Goal: Task Accomplishment & Management: Manage account settings

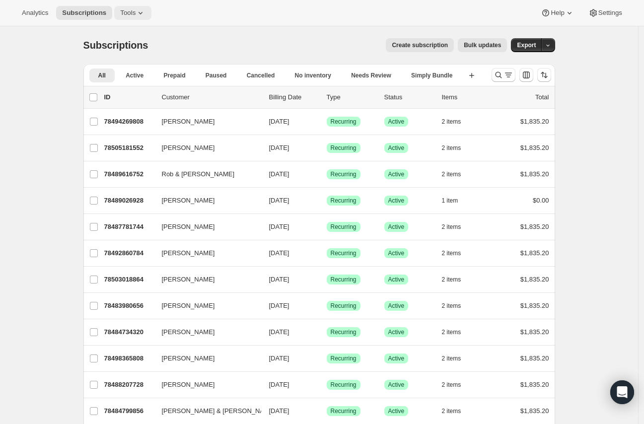
click at [120, 12] on span "Tools" at bounding box center [127, 13] width 15 height 8
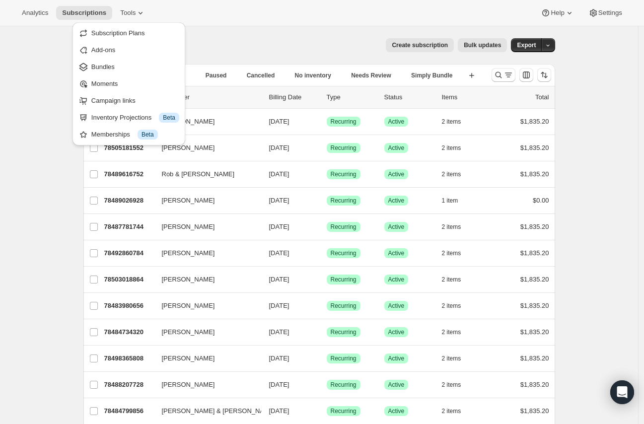
click at [204, 18] on div "Analytics Subscriptions Tools Help Settings" at bounding box center [322, 13] width 644 height 26
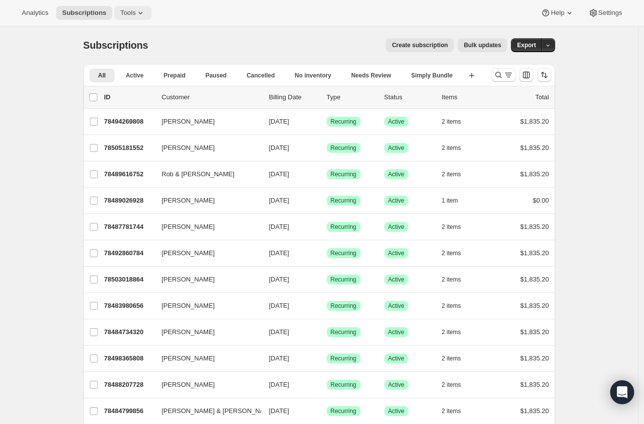
click at [137, 13] on icon at bounding box center [140, 13] width 10 height 10
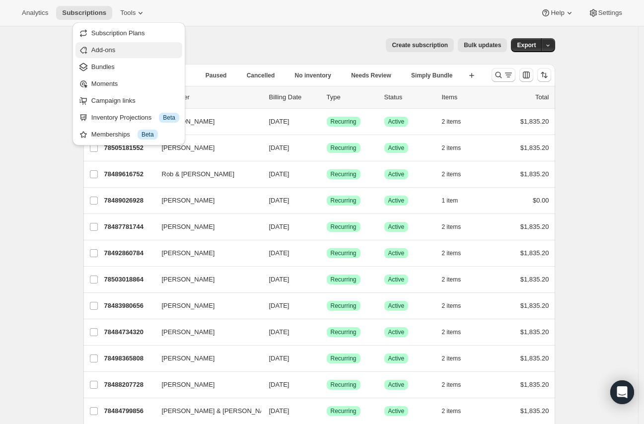
click at [142, 53] on span "Add-ons" at bounding box center [135, 50] width 88 height 10
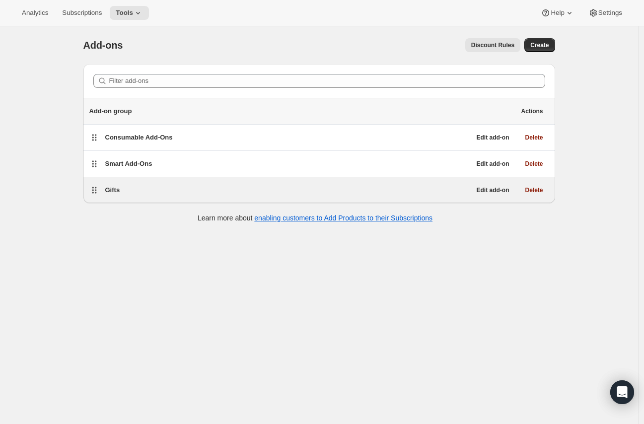
click at [117, 192] on span "Gifts" at bounding box center [112, 189] width 15 height 7
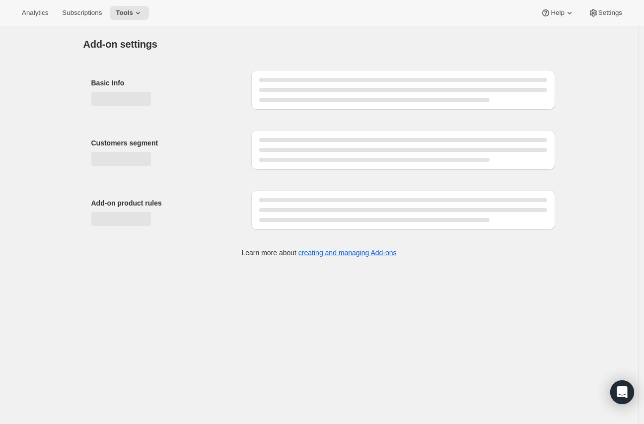
select select "selectedProducts"
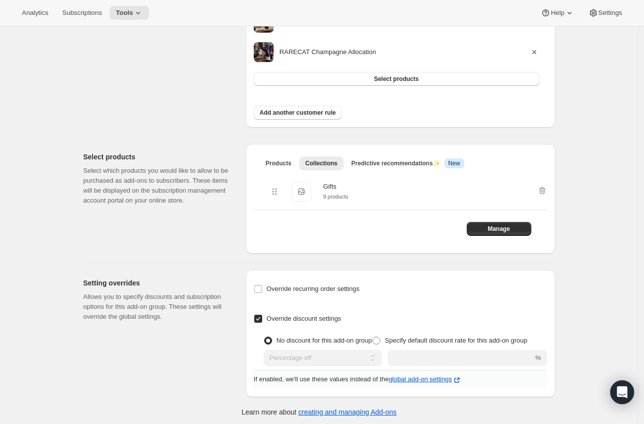
scroll to position [365, 0]
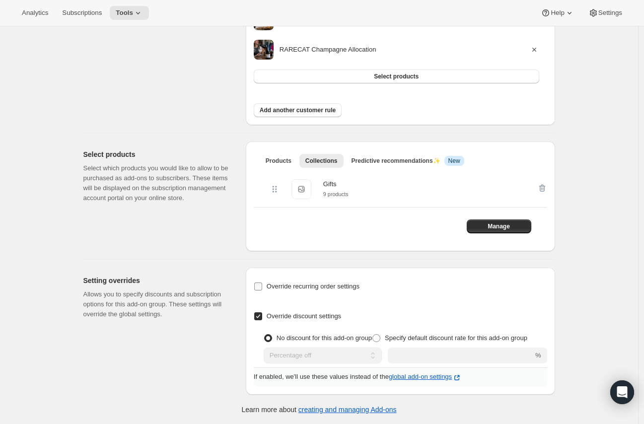
click at [284, 287] on span "Override recurring order settings" at bounding box center [312, 285] width 93 height 7
click at [262, 287] on input "Override recurring order settings" at bounding box center [258, 286] width 8 height 8
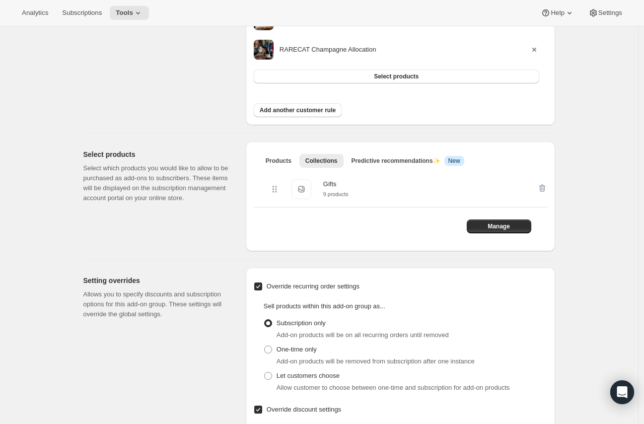
click at [284, 287] on span "Override recurring order settings" at bounding box center [312, 285] width 93 height 7
click at [262, 287] on input "Override recurring order settings" at bounding box center [258, 286] width 8 height 8
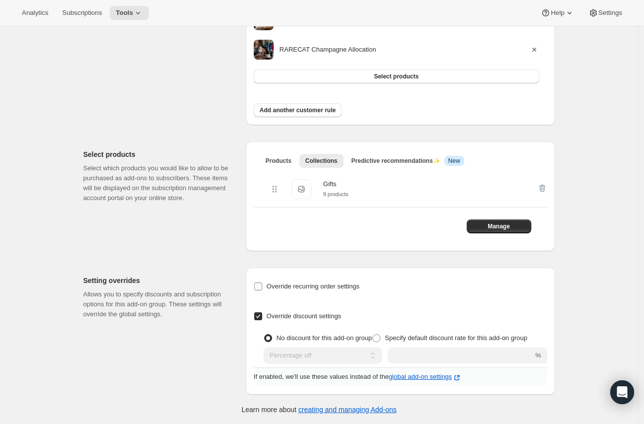
click at [284, 287] on span "Override recurring order settings" at bounding box center [312, 285] width 93 height 7
click at [262, 287] on input "Override recurring order settings" at bounding box center [258, 286] width 8 height 8
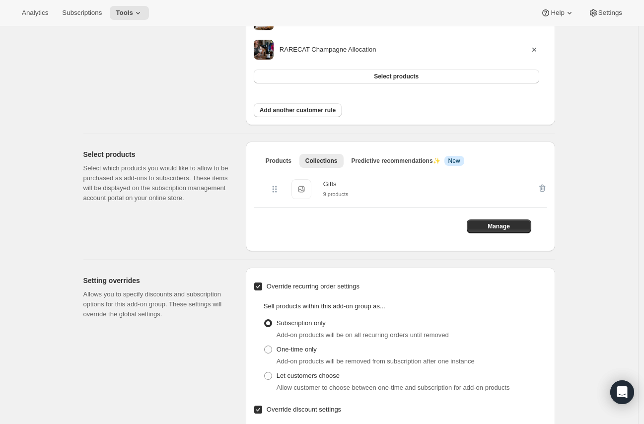
click at [284, 287] on span "Override recurring order settings" at bounding box center [312, 285] width 93 height 7
click at [262, 287] on input "Override recurring order settings" at bounding box center [258, 286] width 8 height 8
checkbox input "false"
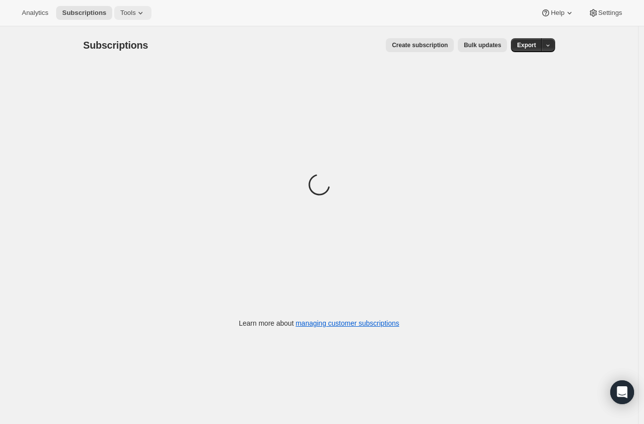
click at [135, 16] on icon at bounding box center [140, 13] width 10 height 10
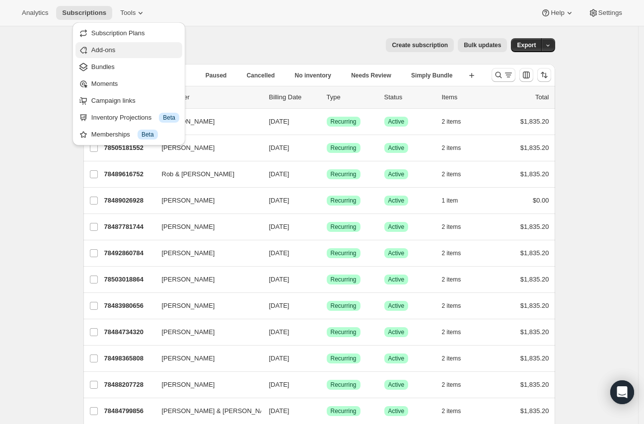
click at [142, 44] on button "Add-ons" at bounding box center [128, 50] width 107 height 16
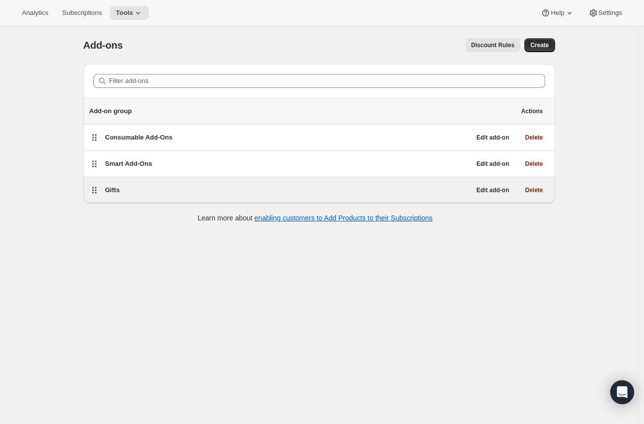
click at [120, 184] on div "Gifts" at bounding box center [287, 190] width 365 height 14
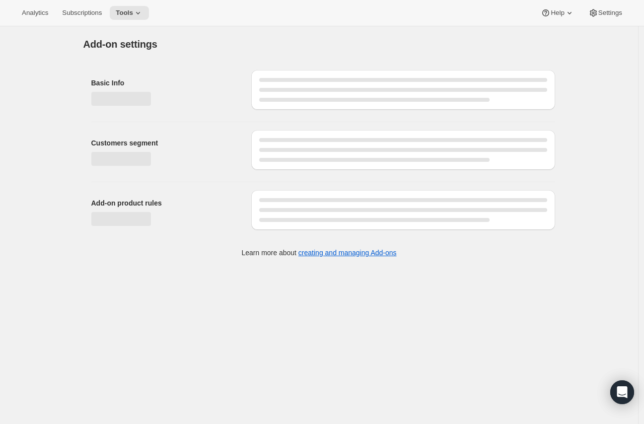
select select "selectedProducts"
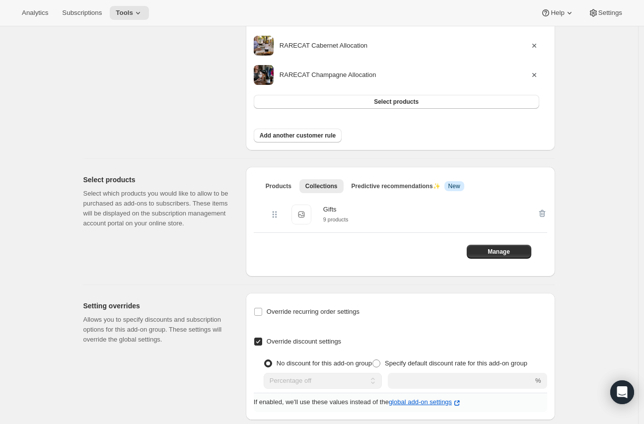
scroll to position [365, 0]
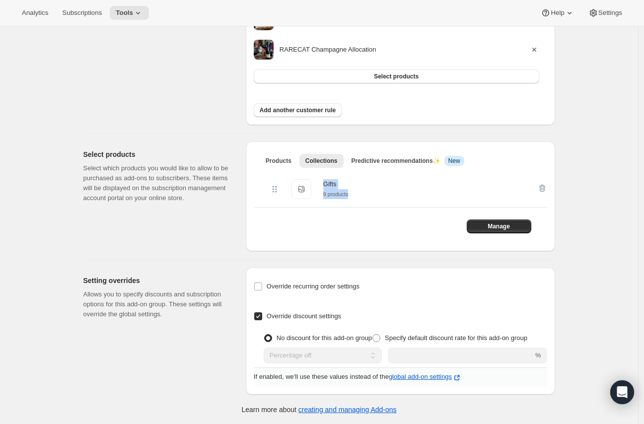
drag, startPoint x: 356, startPoint y: 192, endPoint x: 319, endPoint y: 186, distance: 37.7
click at [319, 186] on div "Gifts Gifts 9 products" at bounding box center [407, 189] width 277 height 36
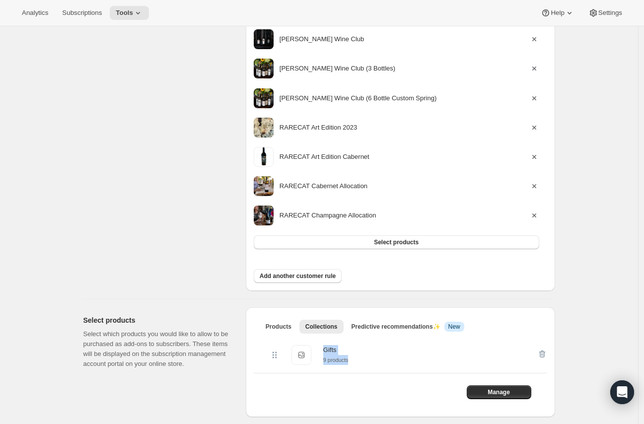
scroll to position [200, 0]
click at [144, 11] on button "Tools" at bounding box center [129, 13] width 39 height 14
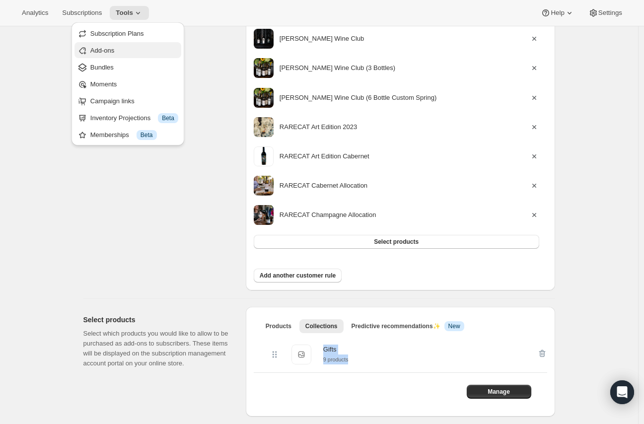
click at [127, 57] on button "Add-ons" at bounding box center [127, 50] width 107 height 16
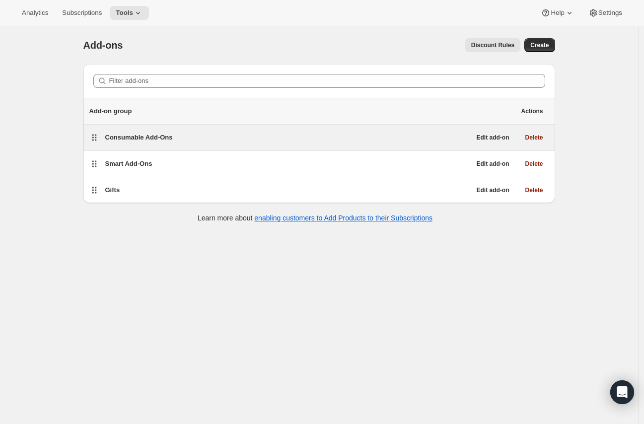
click at [148, 133] on span "Consumable Add-Ons" at bounding box center [138, 136] width 67 height 7
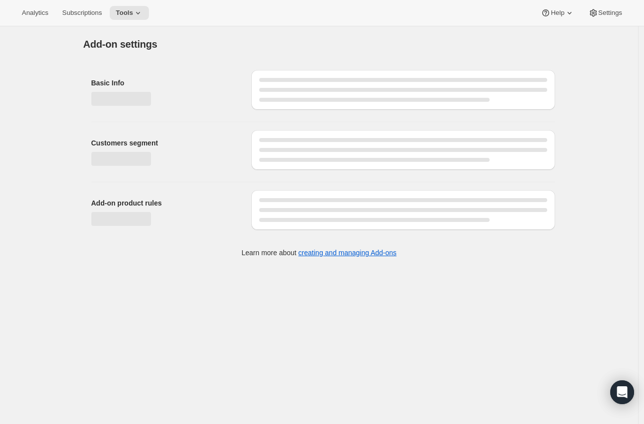
select select "selectedProducts"
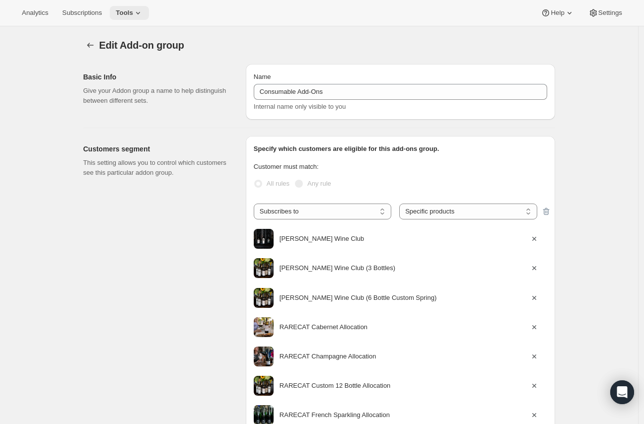
click at [136, 8] on icon at bounding box center [138, 13] width 10 height 10
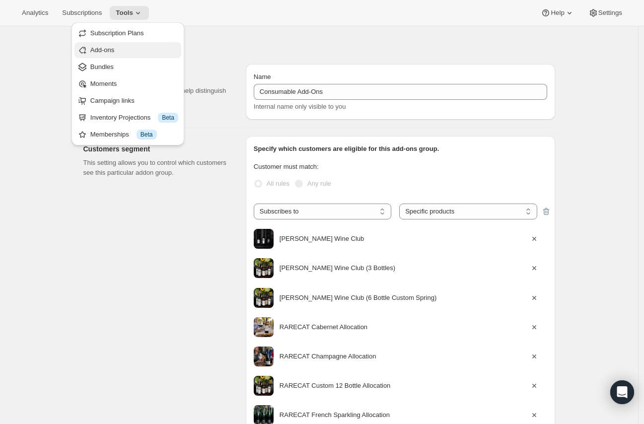
click at [131, 48] on span "Add-ons" at bounding box center [134, 50] width 88 height 10
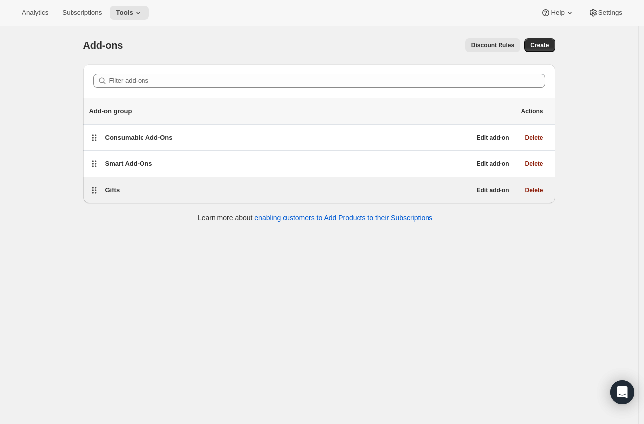
click at [115, 190] on span "Gifts" at bounding box center [112, 189] width 15 height 7
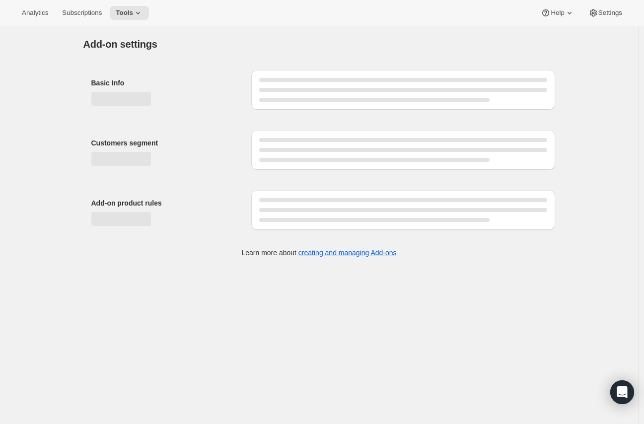
select select "selectedProducts"
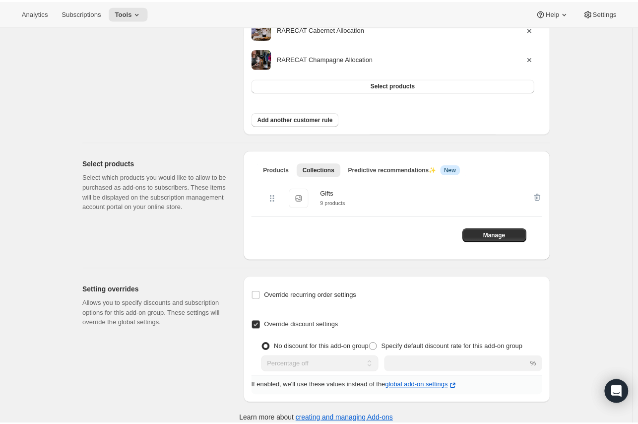
scroll to position [365, 0]
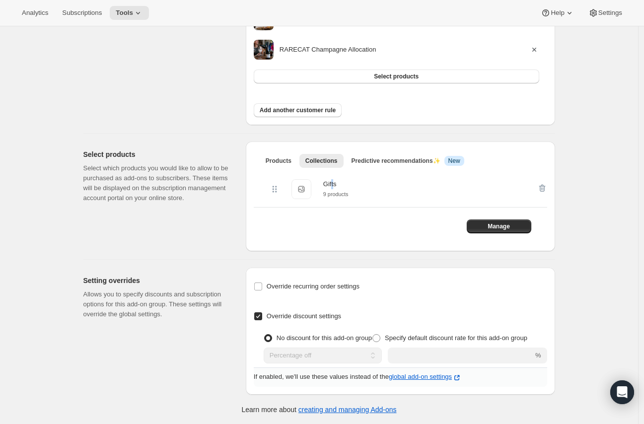
click at [334, 187] on div "Gifts" at bounding box center [335, 184] width 25 height 10
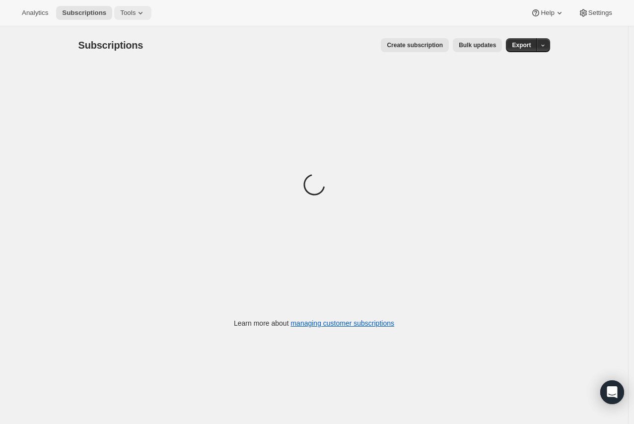
click at [121, 7] on button "Tools" at bounding box center [132, 13] width 37 height 14
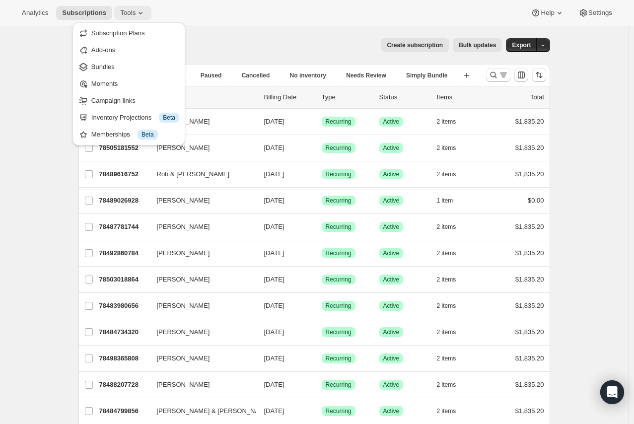
click at [135, 16] on icon at bounding box center [140, 13] width 10 height 10
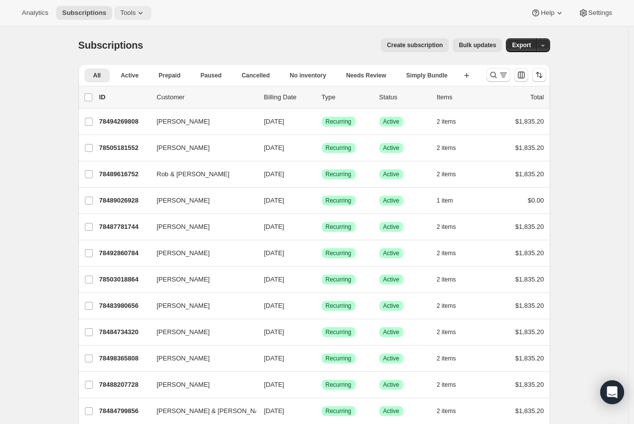
click at [145, 17] on button "Tools" at bounding box center [132, 13] width 37 height 14
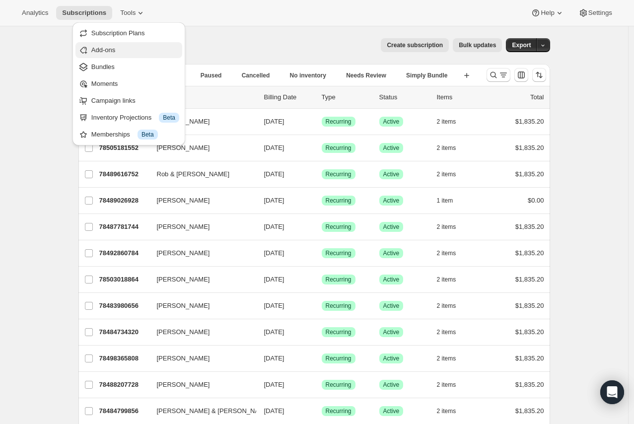
click at [128, 45] on span "Add-ons" at bounding box center [135, 50] width 88 height 10
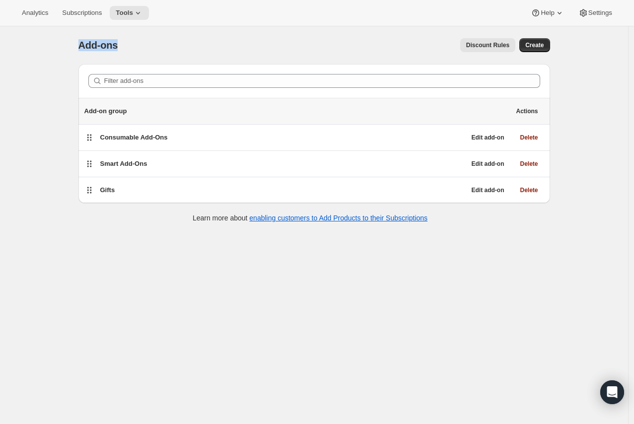
drag, startPoint x: 125, startPoint y: 46, endPoint x: 31, endPoint y: 56, distance: 93.9
click at [31, 56] on div "Add-ons. This page is ready Add-ons Discount Rules More actions Discount Rules …" at bounding box center [314, 238] width 628 height 424
click at [97, 43] on span "Add-ons" at bounding box center [98, 45] width 40 height 11
drag, startPoint x: 78, startPoint y: 47, endPoint x: 150, endPoint y: 47, distance: 71.5
click at [150, 47] on div "Add-ons. This page is ready Add-ons Discount Rules More actions Discount Rules …" at bounding box center [313, 129] width 495 height 206
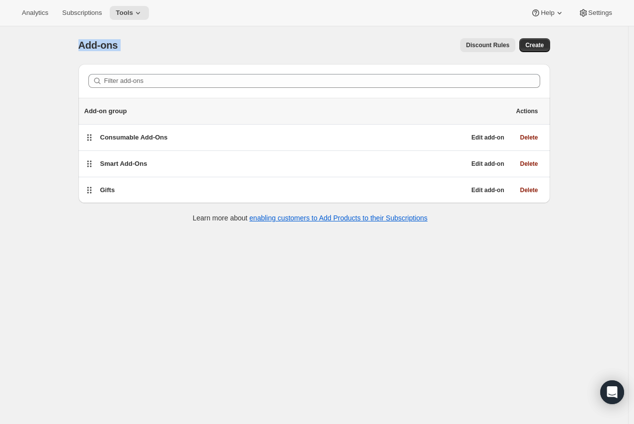
click at [127, 47] on div "Add-ons Discount Rules More actions Discount Rules Create" at bounding box center [313, 45] width 471 height 14
drag, startPoint x: 121, startPoint y: 46, endPoint x: 44, endPoint y: 46, distance: 76.9
click at [44, 46] on div "Add-ons. This page is ready Add-ons Discount Rules More actions Discount Rules …" at bounding box center [314, 238] width 628 height 424
click at [78, 46] on div "Add-ons. This page is ready Add-ons Discount Rules More actions Discount Rules …" at bounding box center [313, 129] width 495 height 206
drag, startPoint x: 78, startPoint y: 46, endPoint x: 162, endPoint y: 45, distance: 83.9
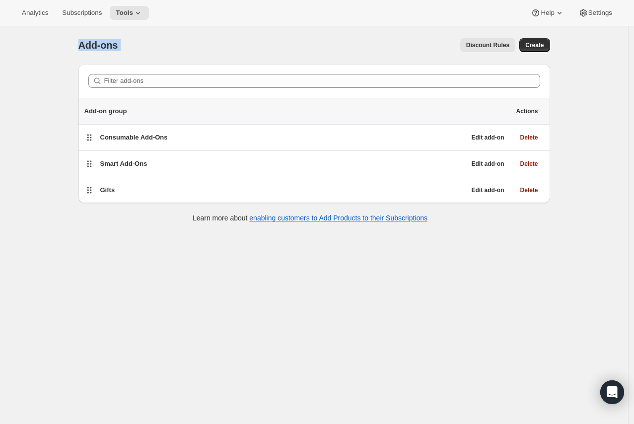
click at [162, 45] on div "Add-ons. This page is ready Add-ons Discount Rules More actions Discount Rules …" at bounding box center [313, 129] width 495 height 206
click at [130, 45] on div "Add-ons Discount Rules More actions Discount Rules Create" at bounding box center [313, 45] width 471 height 14
drag, startPoint x: 121, startPoint y: 46, endPoint x: 43, endPoint y: 40, distance: 77.6
click at [43, 40] on div "Add-ons. This page is ready Add-ons Discount Rules More actions Discount Rules …" at bounding box center [314, 238] width 628 height 424
click at [61, 38] on div "Add-ons. This page is ready Add-ons Discount Rules More actions Discount Rules …" at bounding box center [314, 238] width 628 height 424
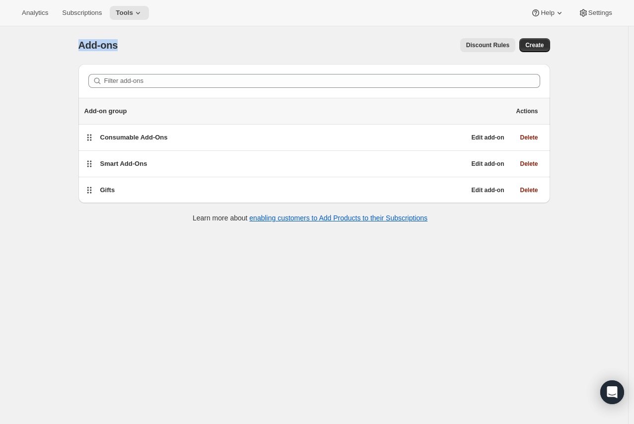
drag, startPoint x: 82, startPoint y: 42, endPoint x: 121, endPoint y: 43, distance: 38.7
click at [121, 43] on div "Add-ons" at bounding box center [100, 45] width 44 height 14
drag, startPoint x: 121, startPoint y: 43, endPoint x: 65, endPoint y: 45, distance: 56.1
click at [65, 45] on div "Add-ons. This page is ready Add-ons Discount Rules More actions Discount Rules …" at bounding box center [314, 238] width 628 height 424
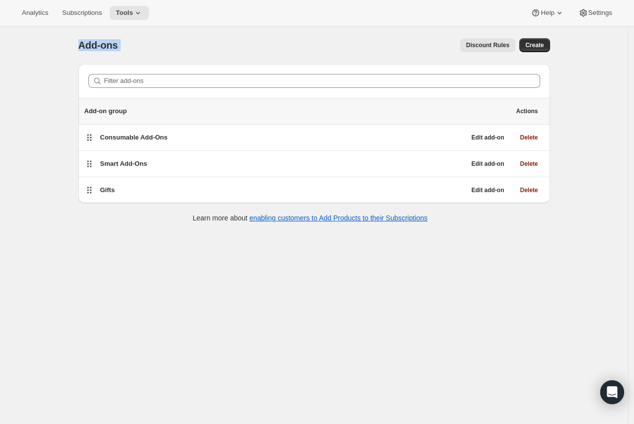
click at [95, 40] on span "Add-ons" at bounding box center [98, 45] width 40 height 11
drag, startPoint x: 83, startPoint y: 43, endPoint x: 119, endPoint y: 43, distance: 35.7
click at [118, 43] on span "Add-ons" at bounding box center [98, 45] width 40 height 11
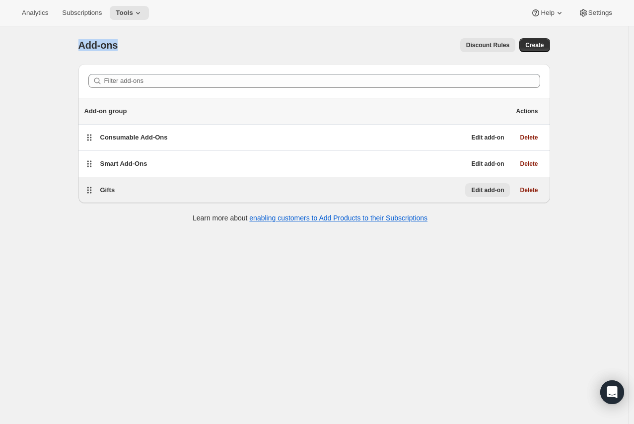
click at [480, 187] on span "Edit add-on" at bounding box center [487, 190] width 33 height 8
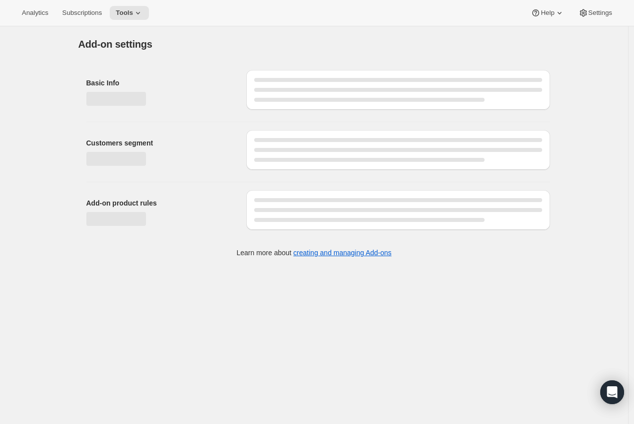
select select "selectedProducts"
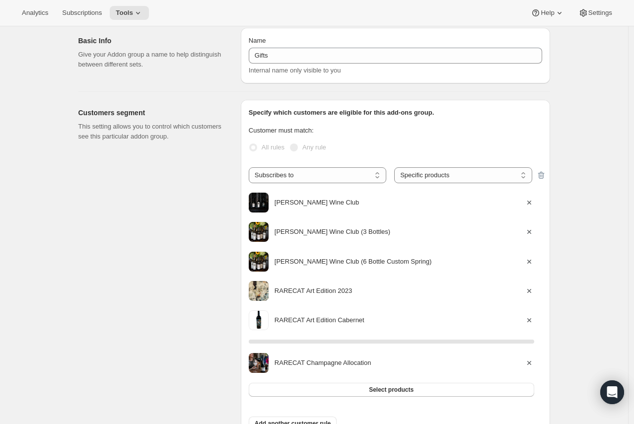
scroll to position [55, 0]
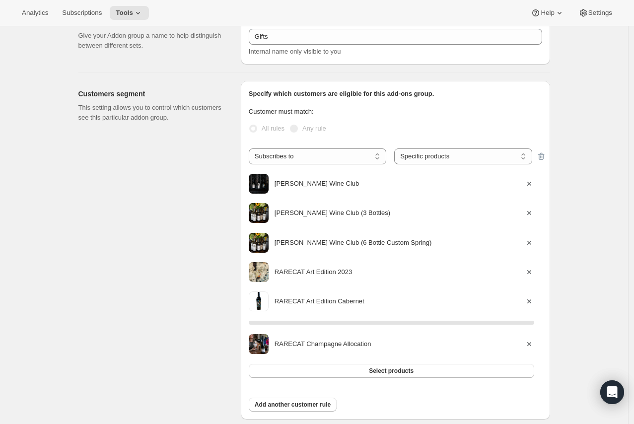
drag, startPoint x: 341, startPoint y: 321, endPoint x: 412, endPoint y: 321, distance: 71.0
click at [412, 321] on div at bounding box center [391, 323] width 285 height 4
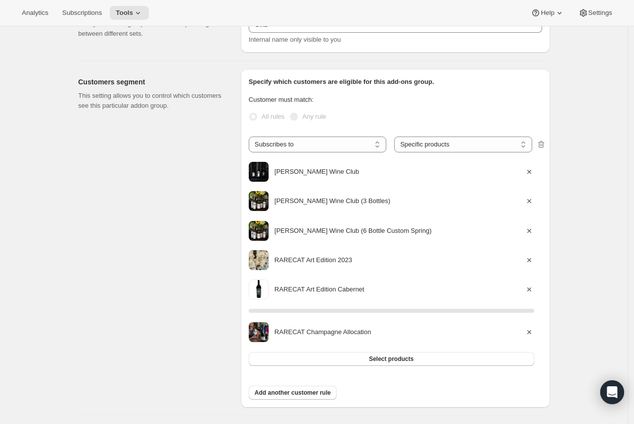
scroll to position [0, 0]
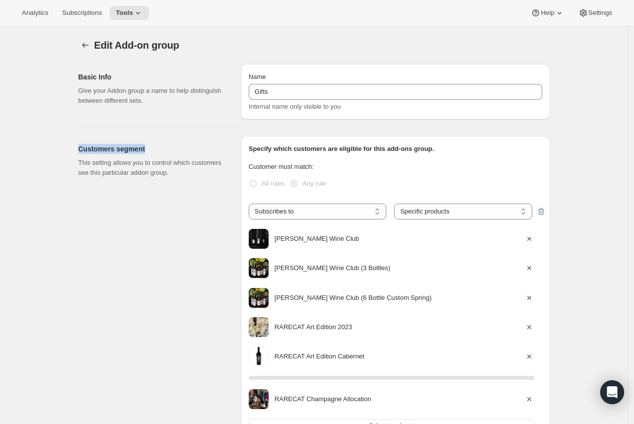
drag, startPoint x: 145, startPoint y: 149, endPoint x: 42, endPoint y: 144, distance: 103.3
click at [42, 144] on div "Edit Add-on group. This page is ready Edit Add-on group Basic Info Give your Ad…" at bounding box center [314, 399] width 628 height 747
click at [73, 78] on div "Basic Info Give your Addon group a name to help distinguish between different s…" at bounding box center [309, 88] width 479 height 64
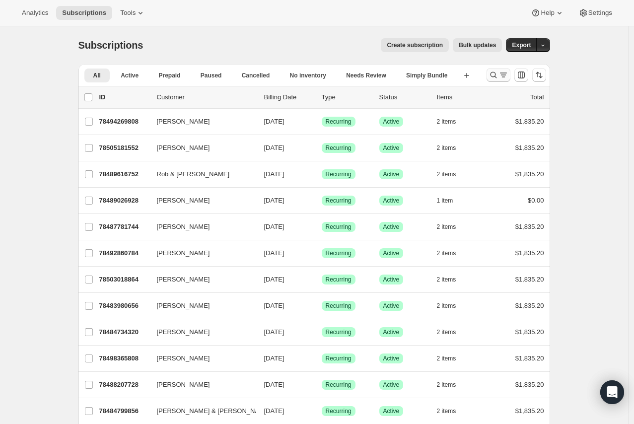
click at [493, 79] on icon "Search and filter results" at bounding box center [493, 75] width 10 height 10
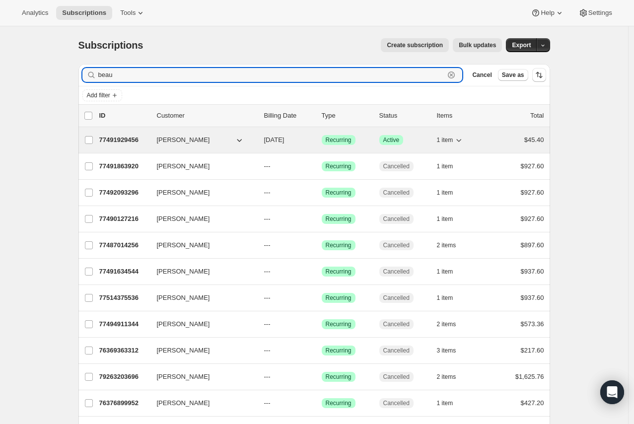
type input "beau"
click at [146, 137] on p "77491929456" at bounding box center [124, 140] width 50 height 10
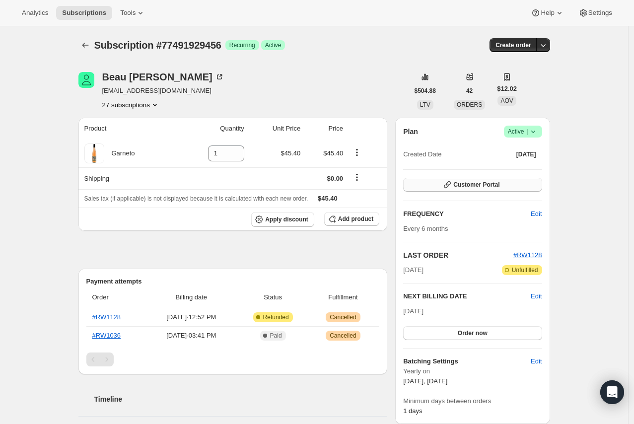
click at [460, 186] on span "Customer Portal" at bounding box center [476, 185] width 46 height 8
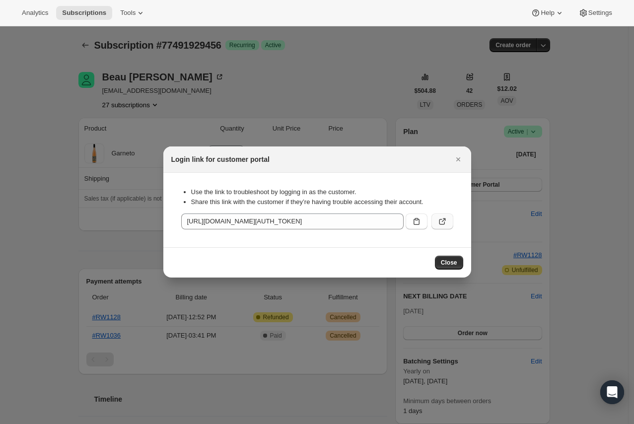
click at [449, 219] on button ":rok:" at bounding box center [442, 221] width 22 height 16
click at [453, 156] on icon "Close" at bounding box center [458, 159] width 10 height 10
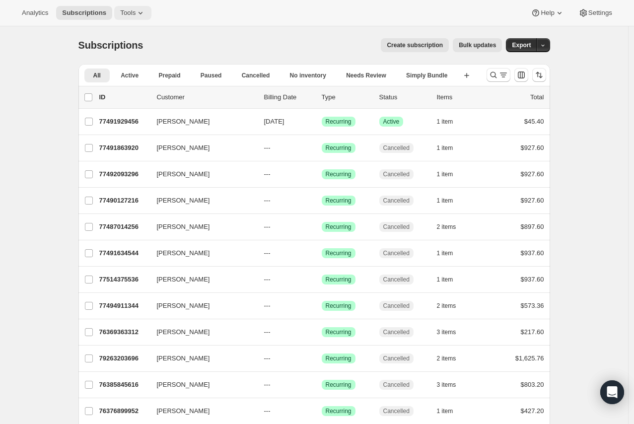
click at [122, 16] on span "Tools" at bounding box center [127, 13] width 15 height 8
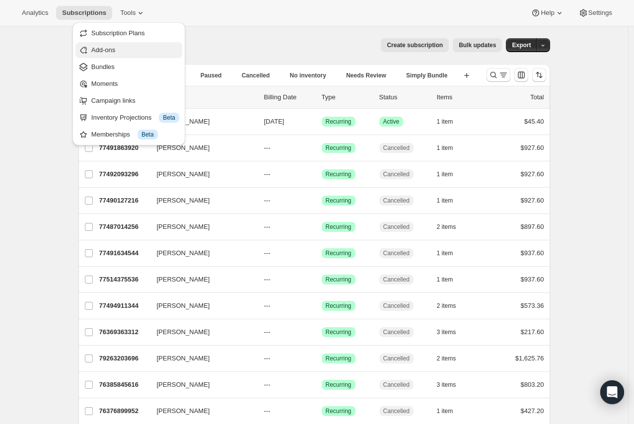
click at [146, 56] on button "Add-ons" at bounding box center [128, 50] width 107 height 16
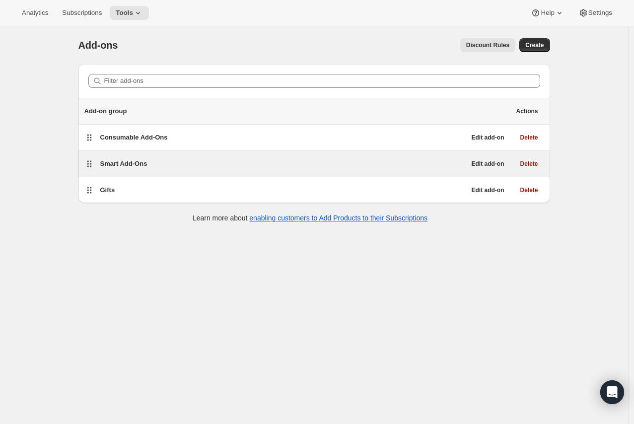
click at [174, 167] on div "Smart Add-Ons" at bounding box center [282, 164] width 365 height 10
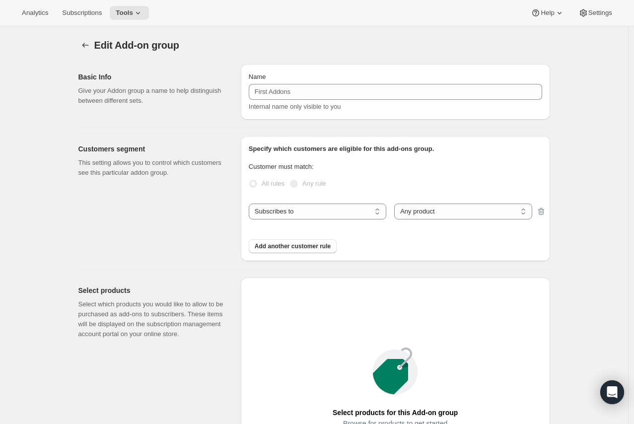
type input "Smart Add-Ons"
checkbox input "true"
radio input "false"
radio input "true"
checkbox input "true"
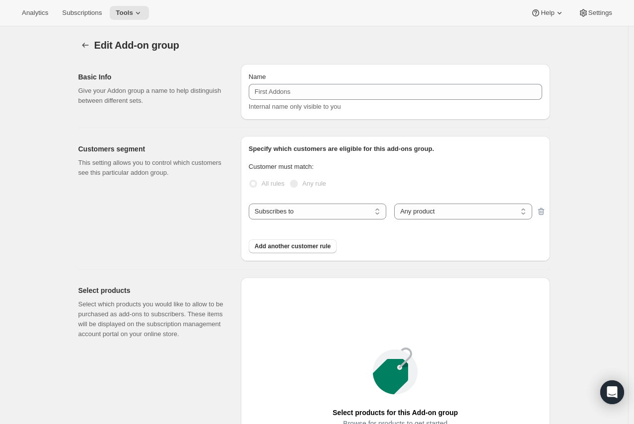
radio input "false"
radio input "true"
type input "20"
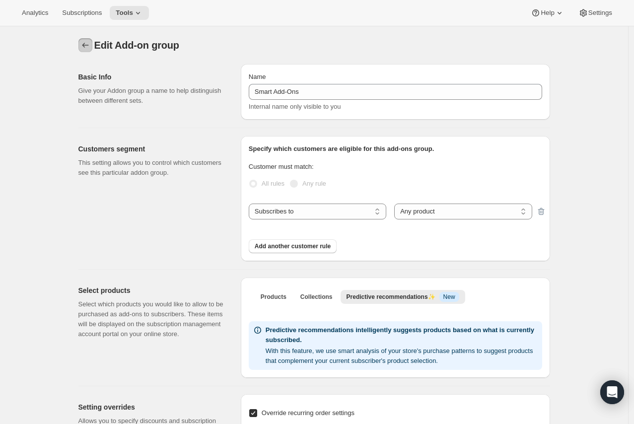
click at [89, 44] on icon "Addon groups" at bounding box center [85, 45] width 10 height 10
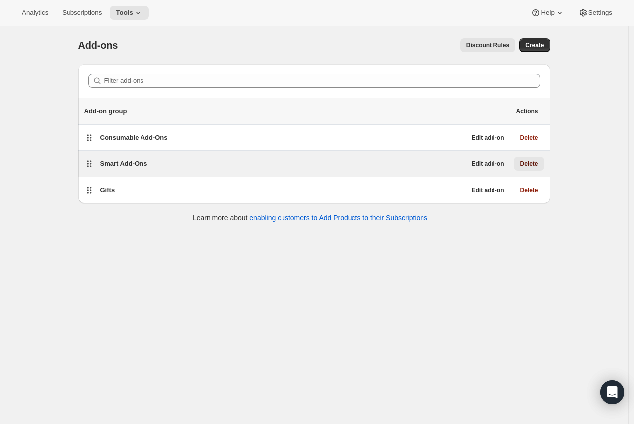
click at [523, 166] on span "Delete" at bounding box center [529, 164] width 18 height 8
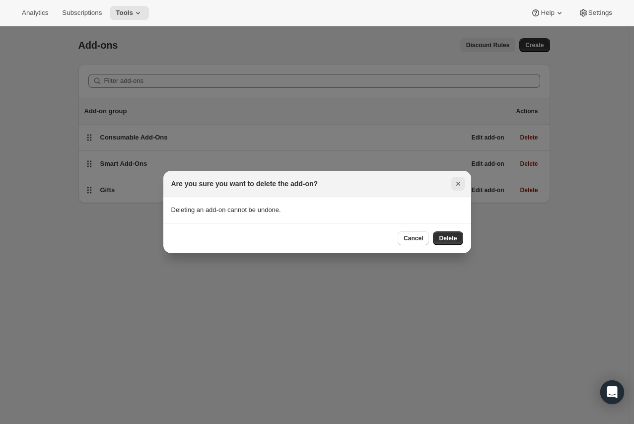
click at [458, 187] on icon "Close" at bounding box center [458, 184] width 10 height 10
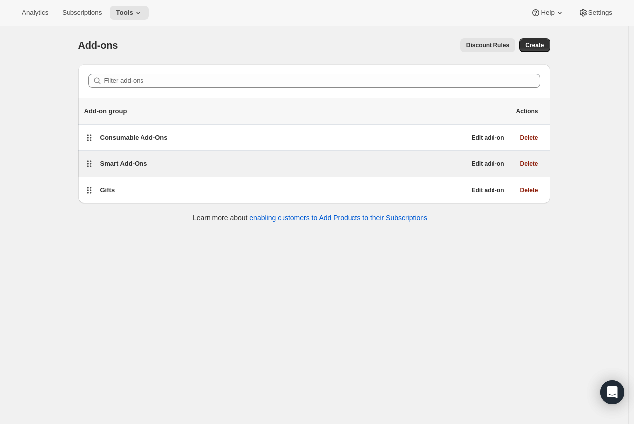
click at [347, 159] on div "Smart Add-Ons" at bounding box center [282, 164] width 365 height 10
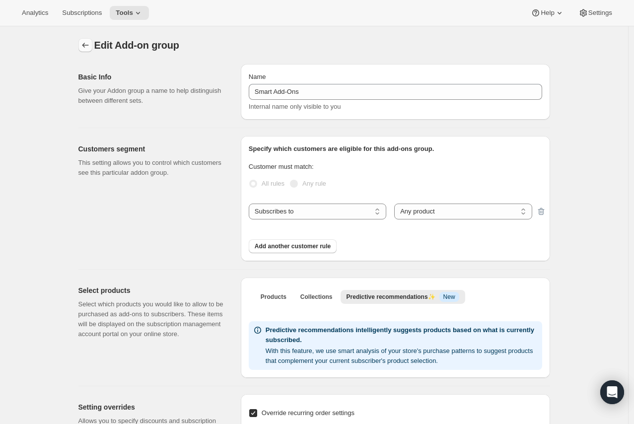
click at [90, 45] on icon "Addon groups" at bounding box center [85, 45] width 10 height 10
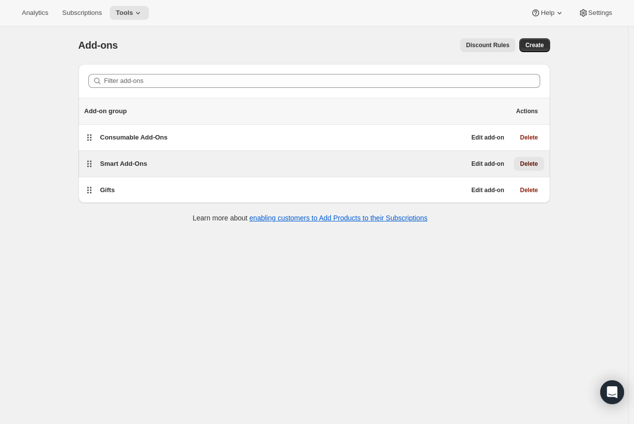
click at [537, 162] on span "Delete" at bounding box center [529, 164] width 18 height 8
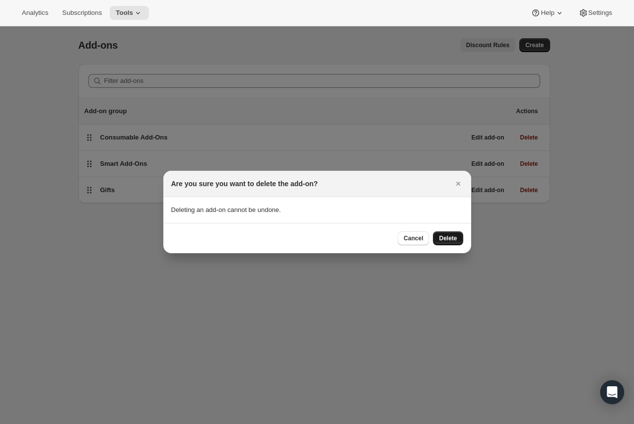
click at [449, 239] on span "Delete" at bounding box center [448, 238] width 18 height 8
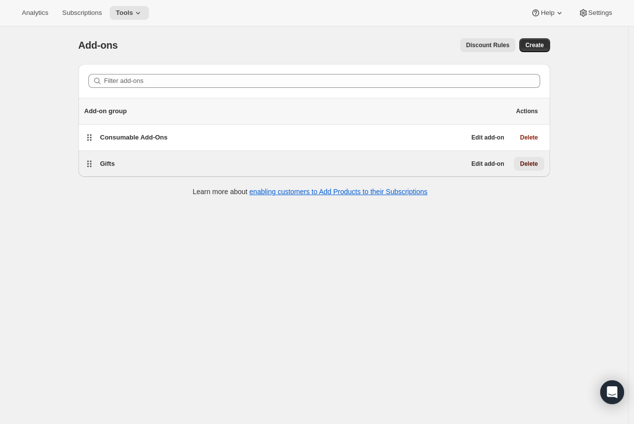
click at [534, 163] on span "Delete" at bounding box center [529, 164] width 18 height 8
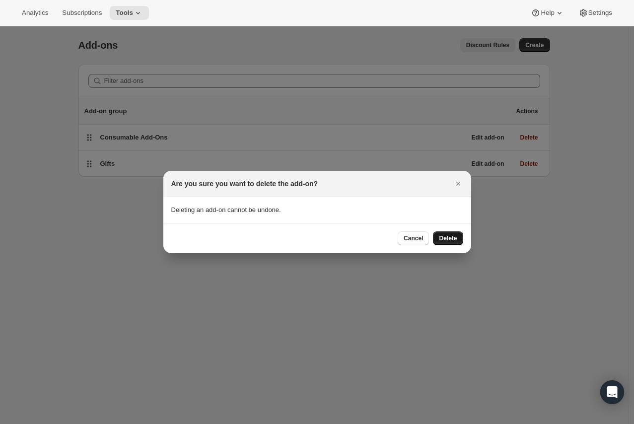
click at [437, 234] on button "Delete" at bounding box center [448, 238] width 30 height 14
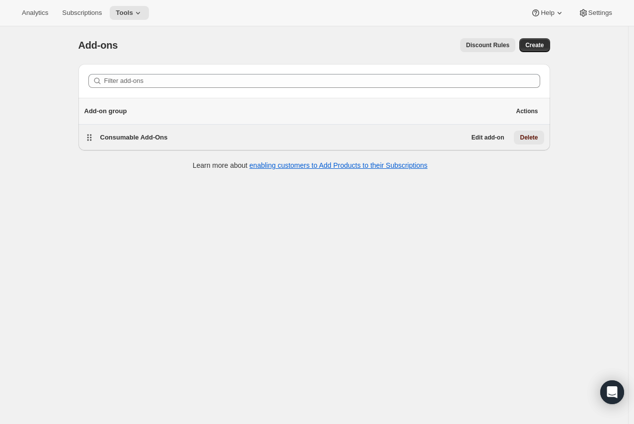
click at [523, 136] on span "Delete" at bounding box center [529, 137] width 18 height 8
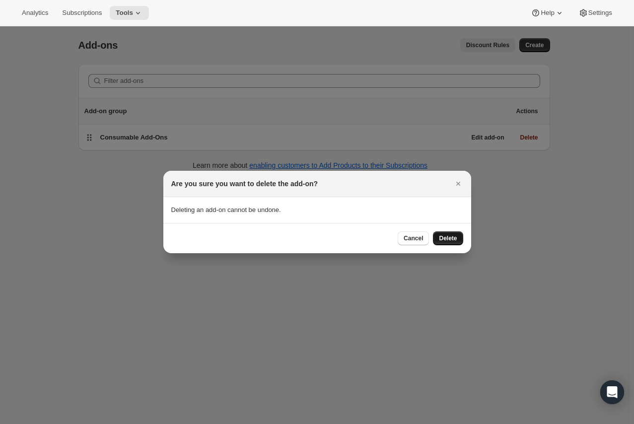
click at [455, 241] on span "Delete" at bounding box center [448, 238] width 18 height 8
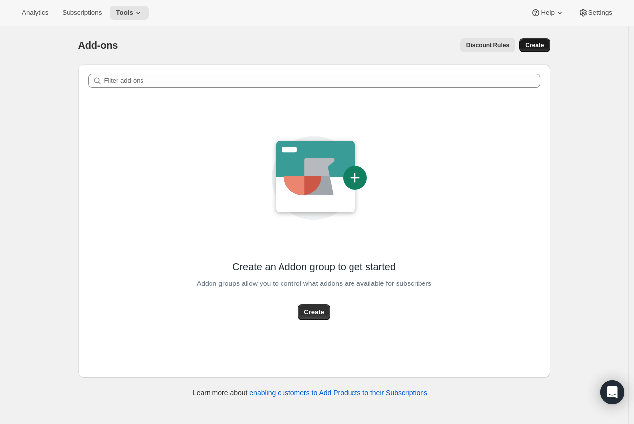
click at [537, 50] on button "Create" at bounding box center [534, 45] width 30 height 14
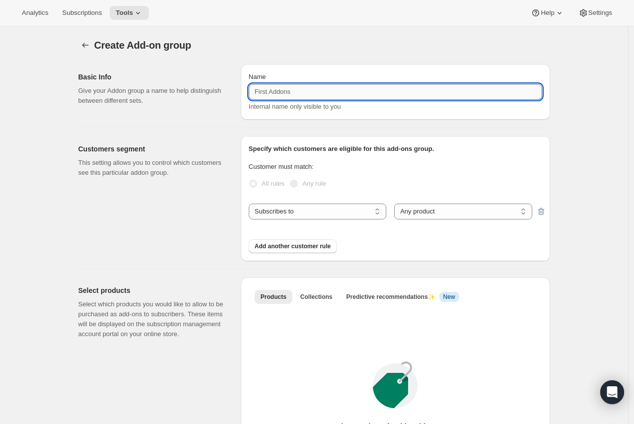
click at [296, 95] on input "Name" at bounding box center [395, 92] width 293 height 16
type input "Audrey Add-Ons"
click at [549, 153] on div "Specify which customers are eligible for this add-ons group. Customer must matc…" at bounding box center [395, 198] width 309 height 125
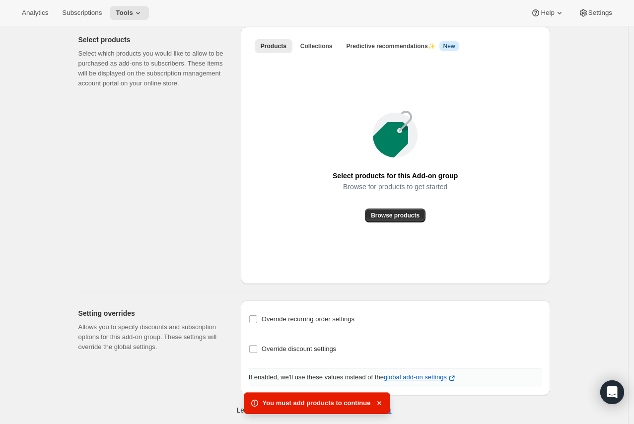
scroll to position [85, 0]
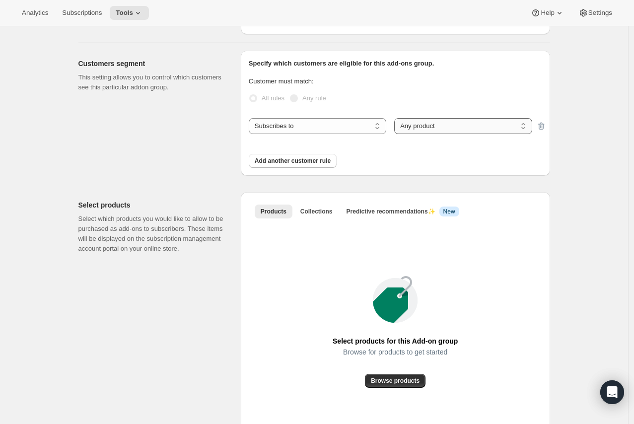
click at [455, 129] on select "Any product Specific products Specific product variants" at bounding box center [462, 126] width 137 height 16
select select "selectedProducts"
click at [396, 118] on select "Any product Specific products Specific product variants" at bounding box center [462, 126] width 137 height 16
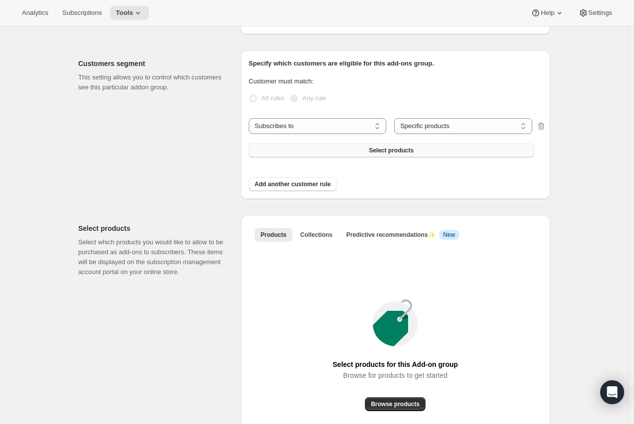
click at [328, 154] on button "Select products" at bounding box center [391, 150] width 285 height 14
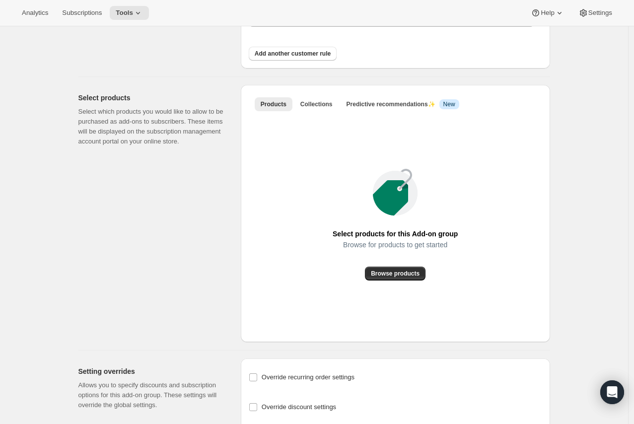
scroll to position [306, 0]
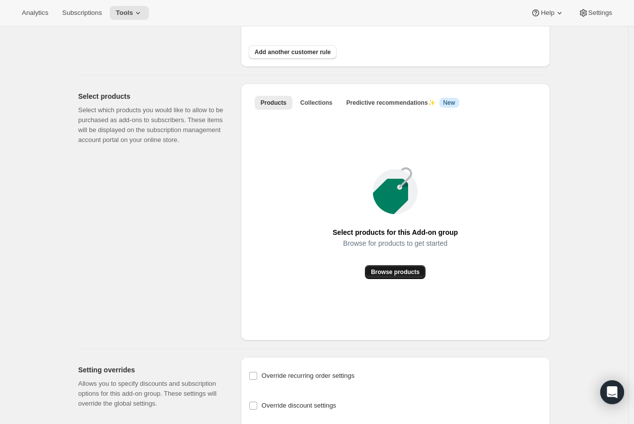
click at [405, 268] on span "Browse products" at bounding box center [395, 272] width 49 height 8
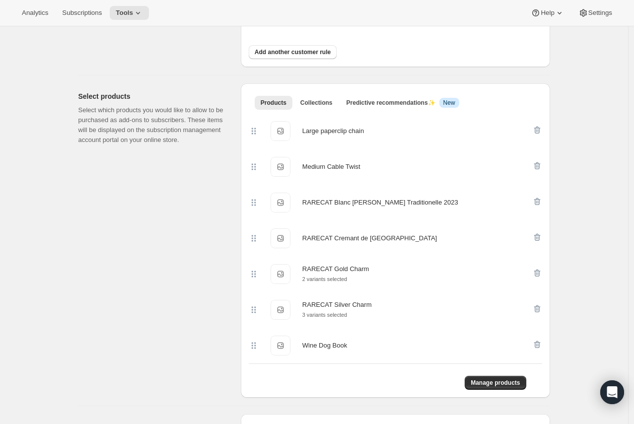
scroll to position [308, 0]
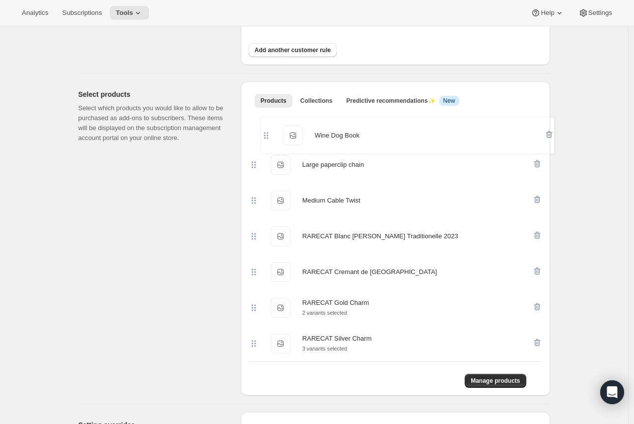
drag, startPoint x: 255, startPoint y: 347, endPoint x: 264, endPoint y: 128, distance: 219.5
click at [264, 128] on div "Large paperclip chain Large paperclip chain Medium Cable Twist Medium Cable Twi…" at bounding box center [395, 236] width 293 height 250
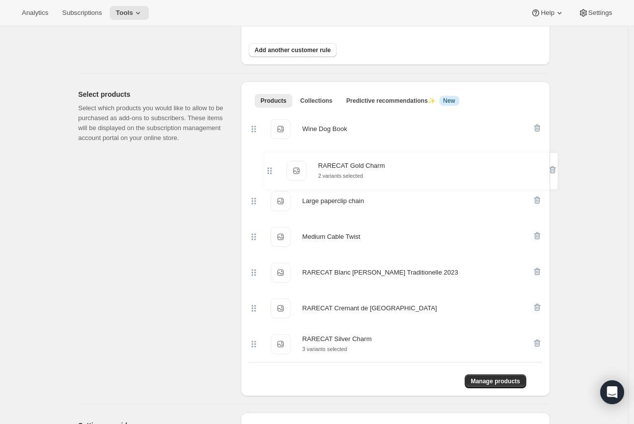
drag, startPoint x: 256, startPoint y: 305, endPoint x: 271, endPoint y: 151, distance: 155.1
click at [271, 151] on div "Wine Dog Book Wine Dog Book Large paperclip chain Large paperclip chain Medium …" at bounding box center [395, 236] width 293 height 251
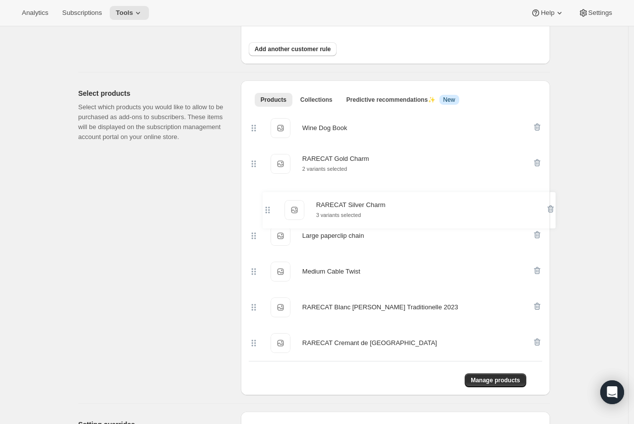
drag, startPoint x: 260, startPoint y: 343, endPoint x: 271, endPoint y: 198, distance: 146.4
click at [271, 198] on div "Wine Dog Book Wine Dog Book RARECAT Gold Charm RARECAT Gold Charm 2 variants se…" at bounding box center [395, 235] width 293 height 251
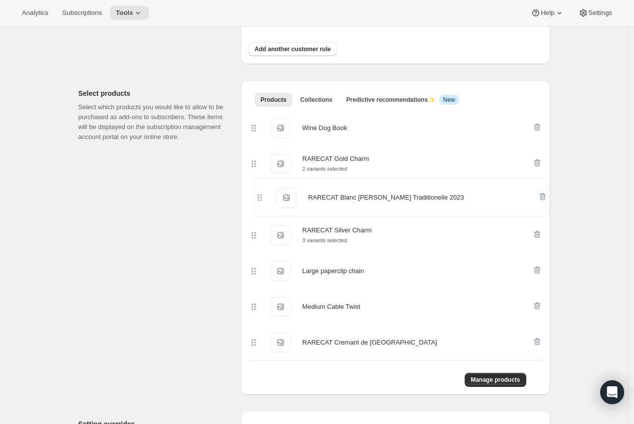
drag, startPoint x: 257, startPoint y: 308, endPoint x: 260, endPoint y: 195, distance: 113.2
click at [260, 195] on div "Wine Dog Book Wine Dog Book RARECAT Gold Charm RARECAT Gold Charm 2 variants se…" at bounding box center [395, 235] width 293 height 250
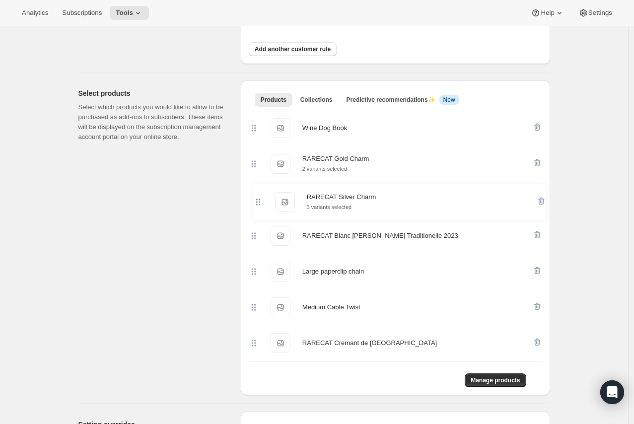
drag, startPoint x: 257, startPoint y: 233, endPoint x: 257, endPoint y: 197, distance: 36.2
click at [257, 197] on div "Wine Dog Book Wine Dog Book RARECAT Gold Charm RARECAT Gold Charm 2 variants se…" at bounding box center [395, 235] width 293 height 251
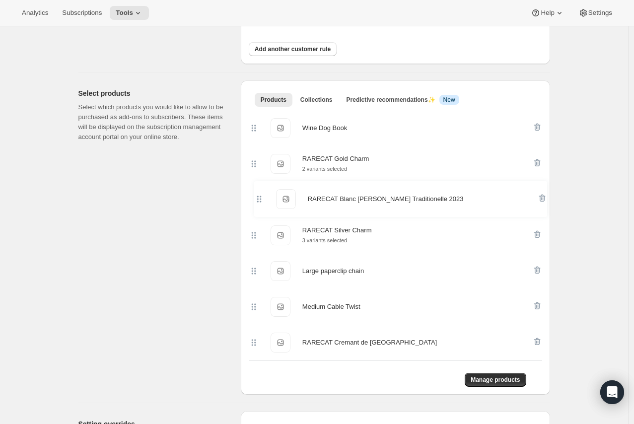
drag, startPoint x: 260, startPoint y: 234, endPoint x: 262, endPoint y: 182, distance: 51.6
click at [262, 182] on div "Wine Dog Book Wine Dog Book RARECAT Gold Charm RARECAT Gold Charm 2 variants se…" at bounding box center [395, 235] width 293 height 250
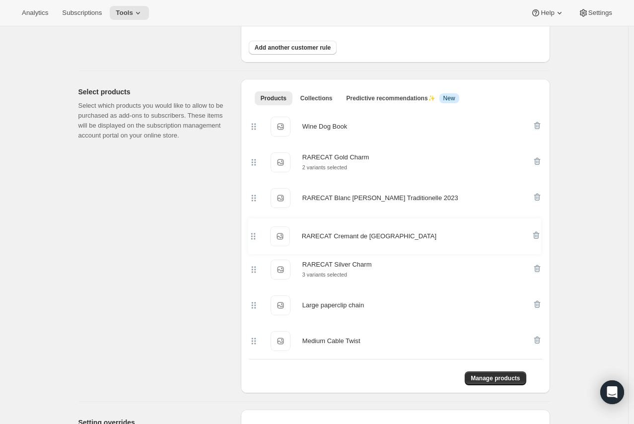
drag, startPoint x: 259, startPoint y: 342, endPoint x: 255, endPoint y: 231, distance: 111.2
click at [255, 231] on div "Wine Dog Book Wine Dog Book RARECAT Gold Charm RARECAT Gold Charm 2 variants se…" at bounding box center [395, 234] width 293 height 250
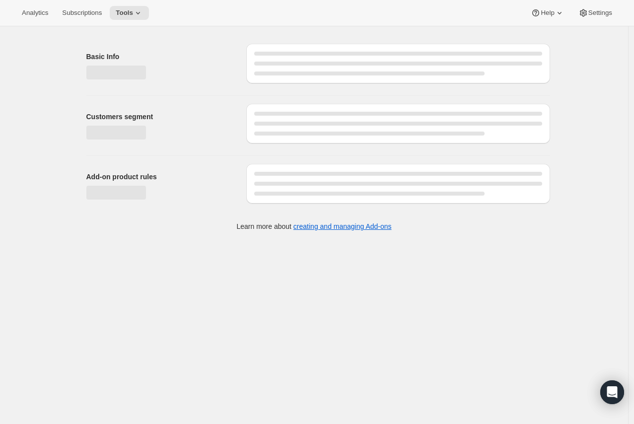
select select "selectedProducts"
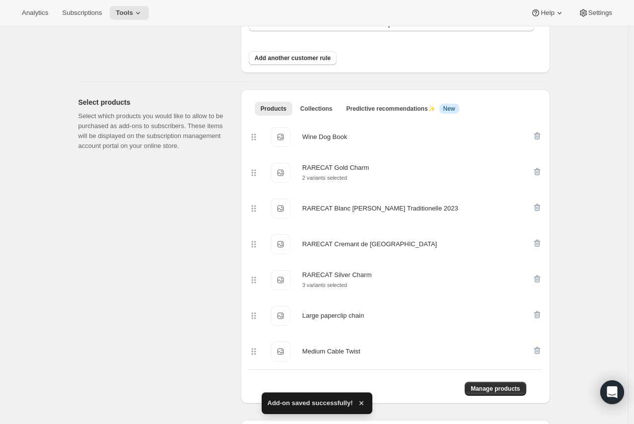
scroll to position [420, 0]
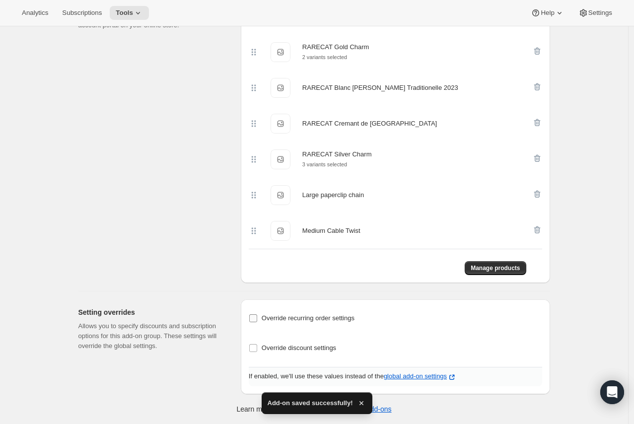
click at [311, 317] on span "Override recurring order settings" at bounding box center [308, 317] width 93 height 7
click at [257, 317] on input "Override recurring order settings" at bounding box center [253, 318] width 8 height 8
checkbox input "true"
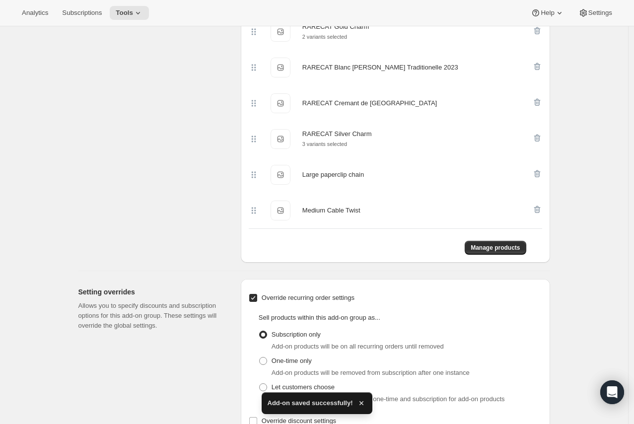
scroll to position [514, 0]
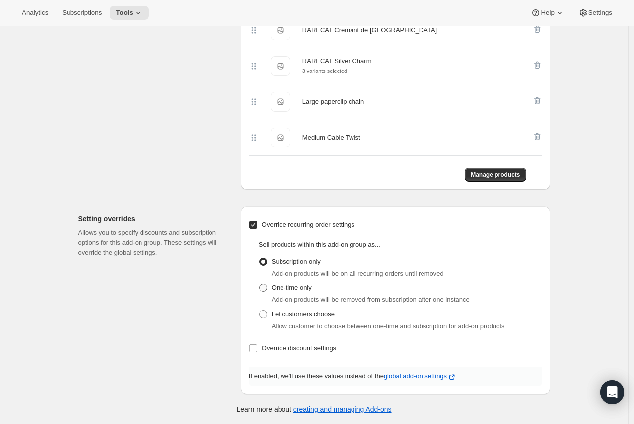
click at [298, 289] on span "One-time only" at bounding box center [291, 287] width 40 height 7
click at [260, 284] on input "One-time only" at bounding box center [259, 284] width 0 height 0
radio input "true"
click at [320, 349] on span "Override discount settings" at bounding box center [299, 347] width 74 height 7
click at [257, 349] on input "Override discount settings" at bounding box center [253, 348] width 8 height 8
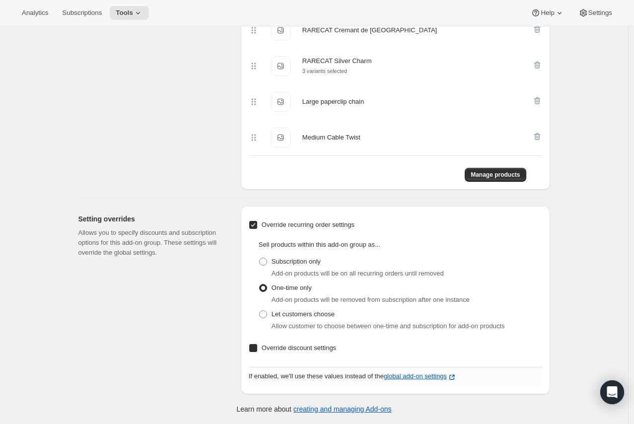
checkbox input "true"
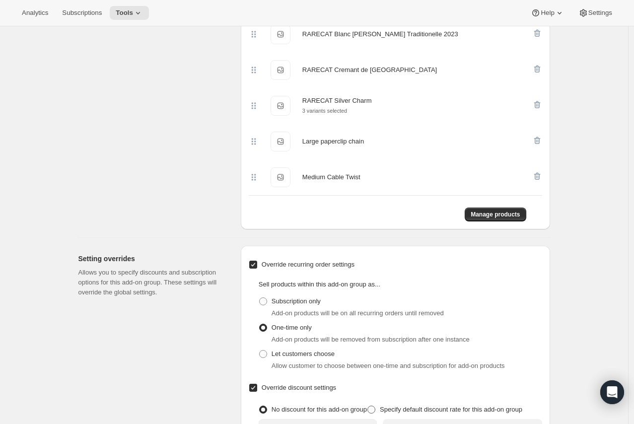
scroll to position [436, 0]
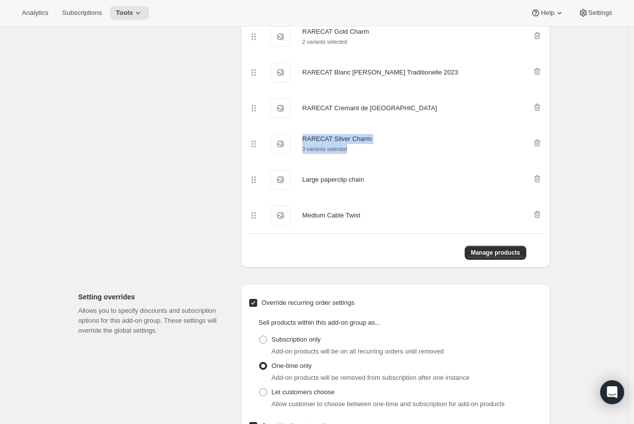
drag, startPoint x: 302, startPoint y: 138, endPoint x: 351, endPoint y: 145, distance: 49.7
click at [351, 145] on div "RARECAT Silver Charm RARECAT Silver Charm 3 variants selected" at bounding box center [390, 144] width 283 height 20
click at [351, 145] on div "3 variants selected" at bounding box center [336, 149] width 69 height 10
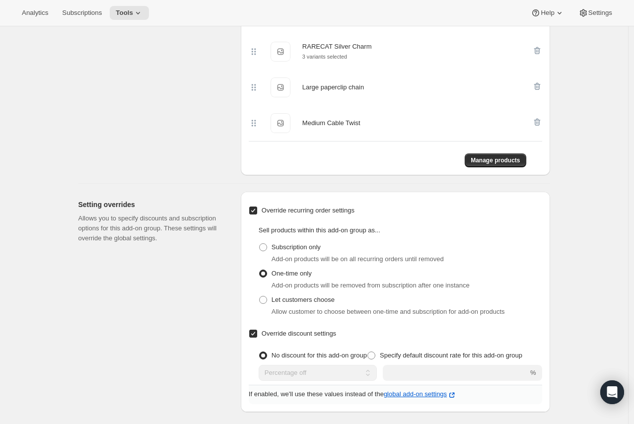
scroll to position [546, 0]
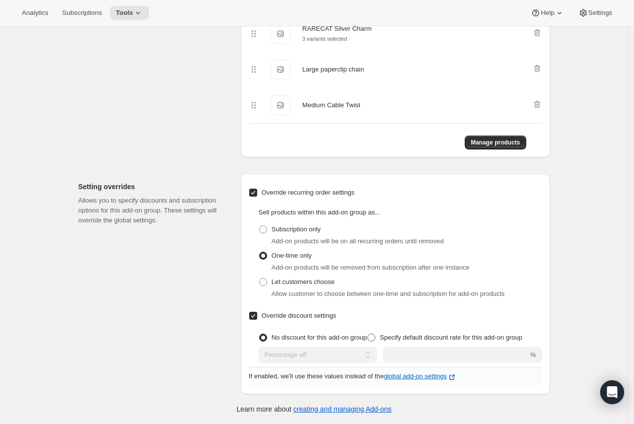
click at [422, 336] on span "Specify default discount rate for this add-on group" at bounding box center [451, 336] width 142 height 7
click at [368, 334] on input "Specify default discount rate for this add-on group" at bounding box center [367, 333] width 0 height 0
radio input "true"
click at [427, 364] on div "Override recurring order settings Sell products within this add-on group as... …" at bounding box center [395, 274] width 293 height 185
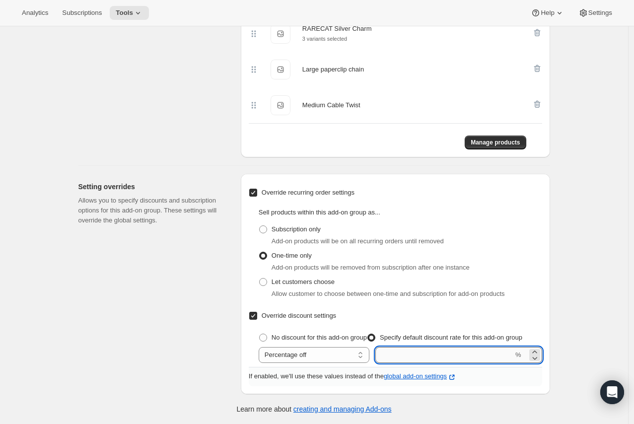
click at [427, 362] on input "integer" at bounding box center [444, 355] width 138 height 16
type input "20"
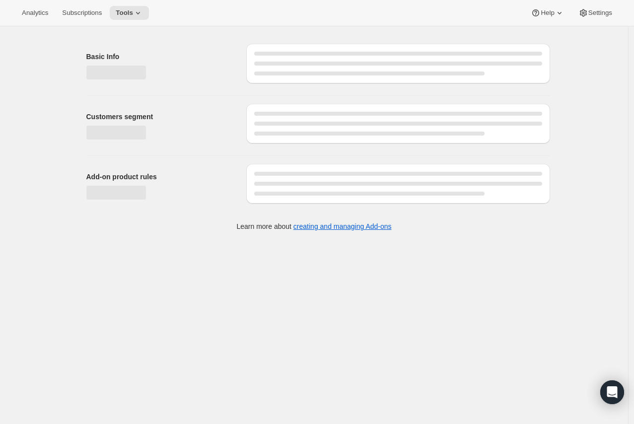
scroll to position [0, 0]
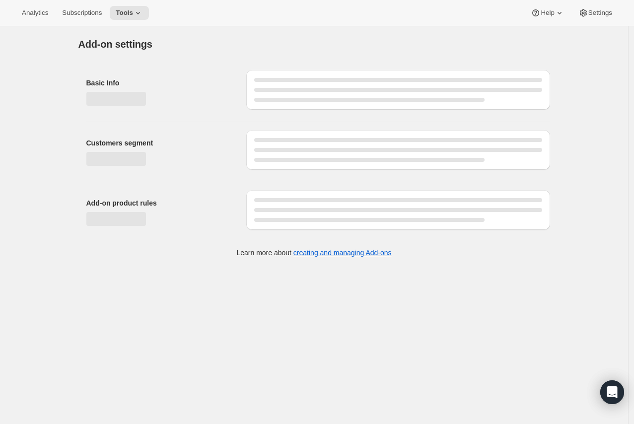
select select "selectedProducts"
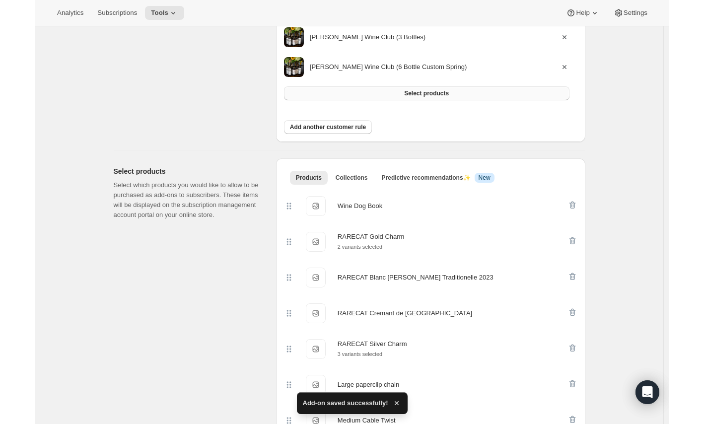
scroll to position [546, 0]
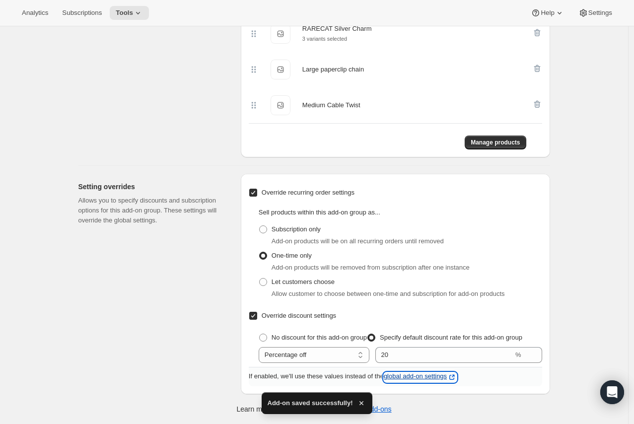
click at [437, 376] on p "global add-on settings" at bounding box center [420, 377] width 73 height 10
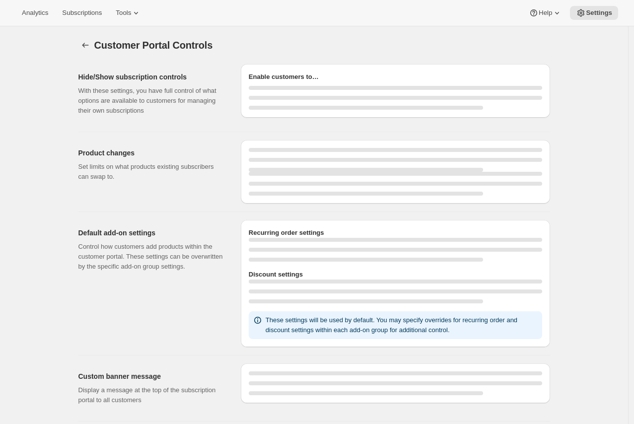
select select "MONTH"
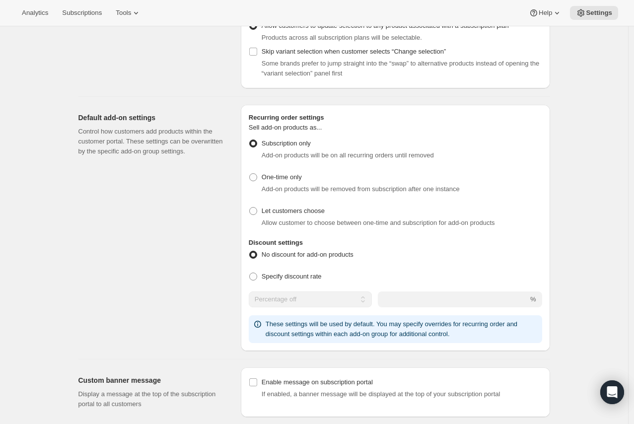
scroll to position [386, 0]
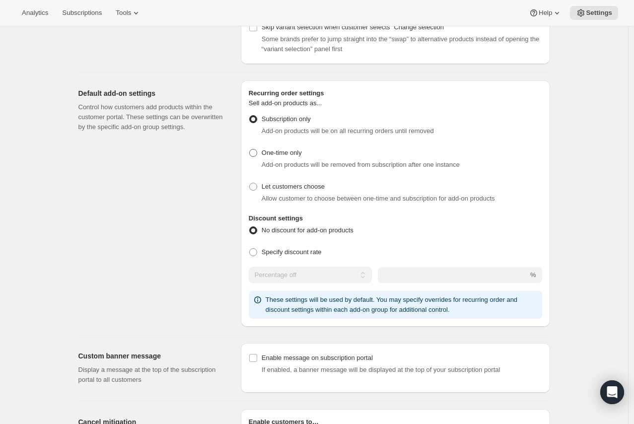
click at [290, 156] on span "One-time only" at bounding box center [282, 152] width 40 height 7
click at [250, 149] on input "One-time only" at bounding box center [249, 149] width 0 height 0
radio input "true"
click at [571, 141] on div "Customer Portal Controls. This page is ready Customer Portal Controls Hide/Show…" at bounding box center [314, 322] width 628 height 1362
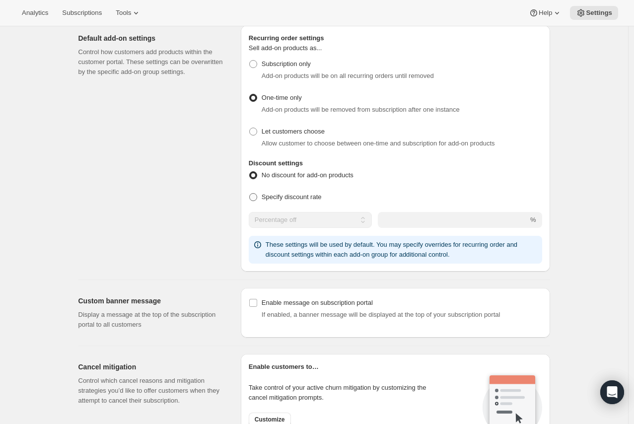
click at [307, 202] on label "Specify discount rate" at bounding box center [285, 197] width 73 height 14
click at [250, 194] on input "Specify discount rate" at bounding box center [249, 193] width 0 height 0
radio input "true"
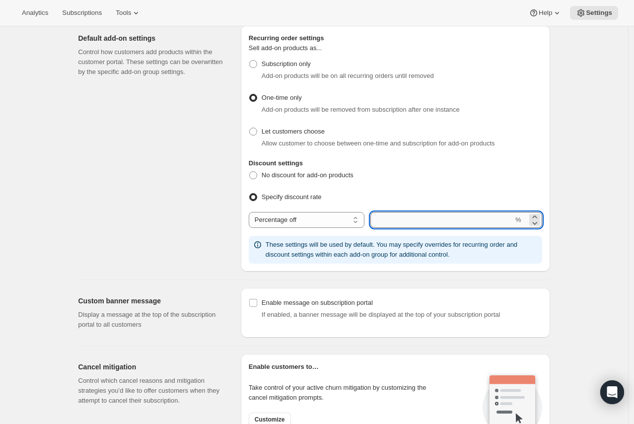
click at [396, 212] on input "integer" at bounding box center [441, 220] width 143 height 16
type input "20"
click at [427, 197] on div "Specify discount rate" at bounding box center [395, 197] width 293 height 14
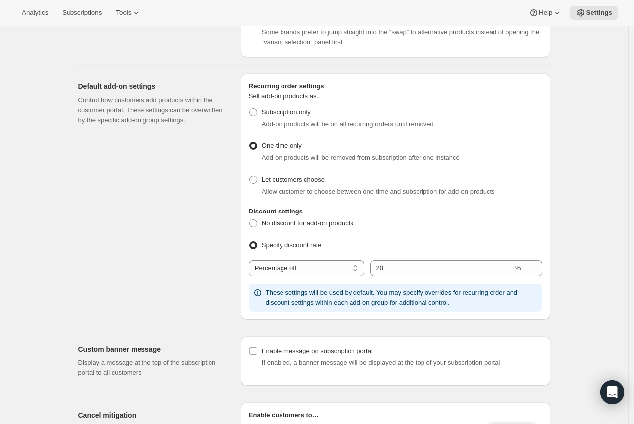
scroll to position [386, 0]
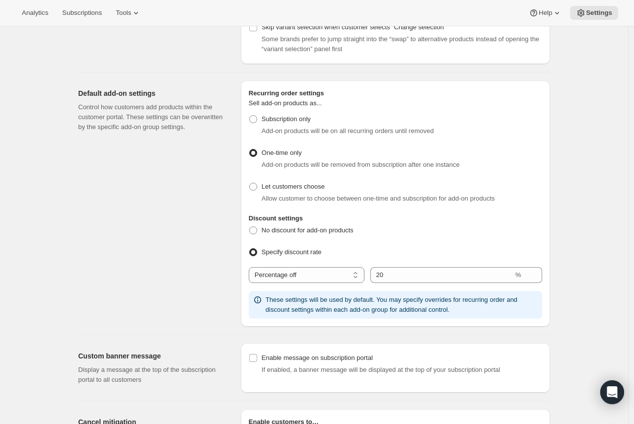
click at [490, 214] on h2 "Discount settings" at bounding box center [395, 218] width 293 height 10
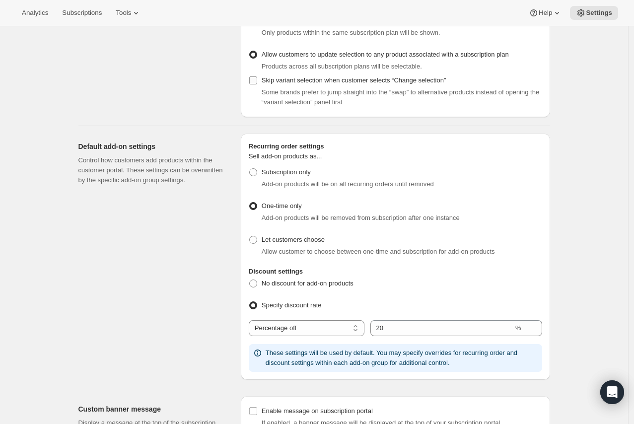
scroll to position [330, 0]
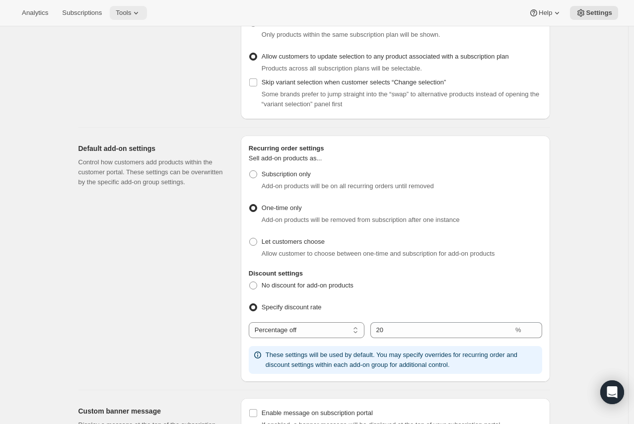
click at [144, 13] on button "Tools" at bounding box center [128, 13] width 37 height 14
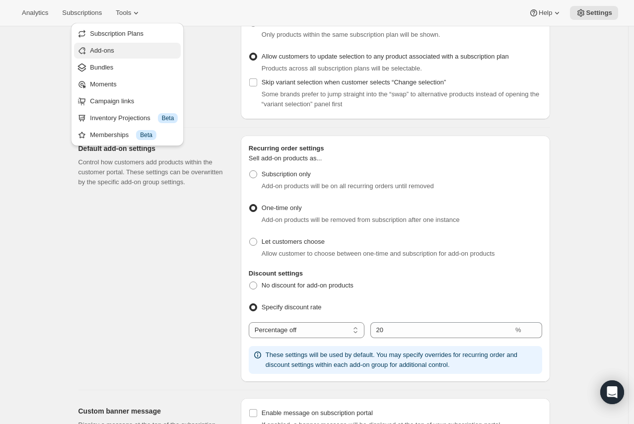
click at [115, 52] on span "Add-ons" at bounding box center [134, 51] width 88 height 10
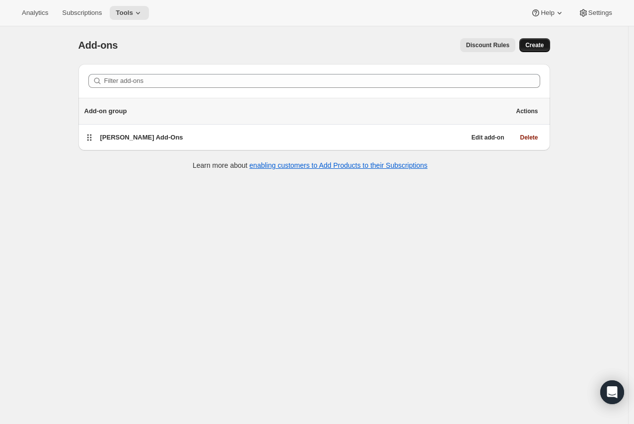
click at [536, 46] on span "Create" at bounding box center [534, 45] width 18 height 8
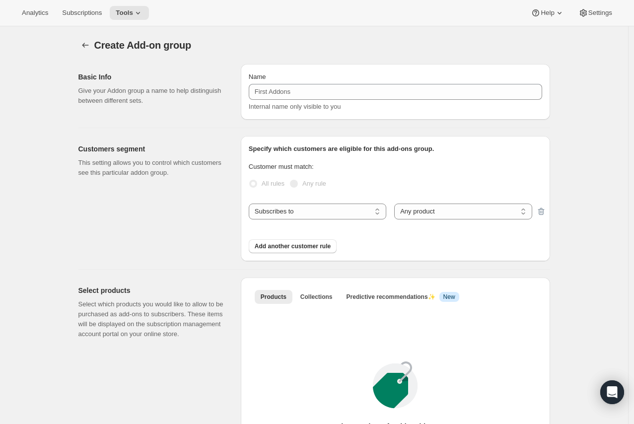
click at [313, 102] on div "Internal name only visible to you" at bounding box center [395, 107] width 293 height 10
drag, startPoint x: 324, startPoint y: 79, endPoint x: 322, endPoint y: 93, distance: 13.6
click at [324, 84] on div "Name Internal name only visible to you" at bounding box center [395, 92] width 293 height 40
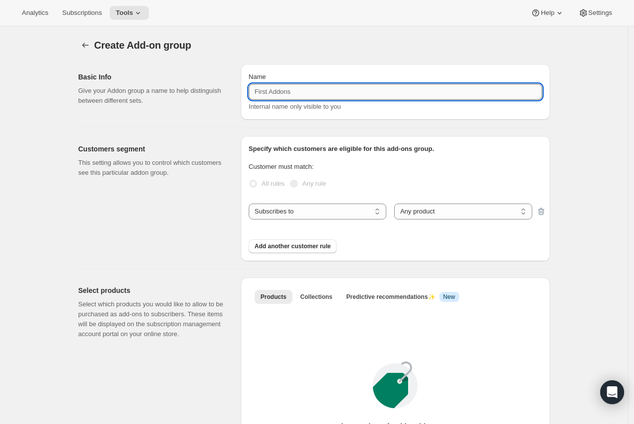
click at [316, 98] on input "Name" at bounding box center [395, 92] width 293 height 16
click at [375, 64] on div "Name Custom Allocation Add-On Internal name only visible to you" at bounding box center [395, 92] width 309 height 56
click at [360, 92] on input "Custom Allocation Add-On" at bounding box center [395, 92] width 293 height 16
click at [366, 68] on div "Name Custom Allocation Add-On Internal name only visible to you" at bounding box center [395, 92] width 309 height 56
click at [298, 93] on input "Custom Allocation Add-On" at bounding box center [395, 92] width 293 height 16
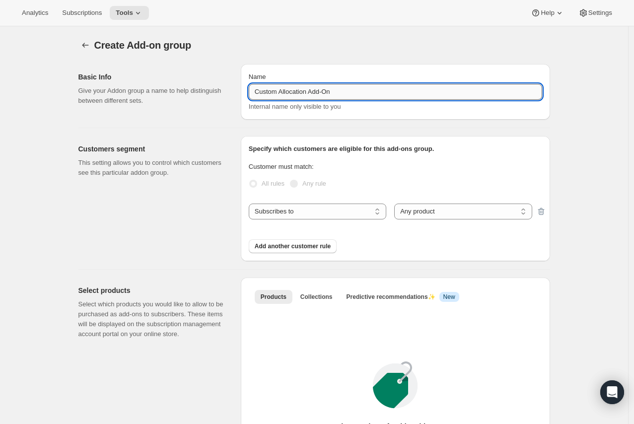
click at [298, 93] on input "Custom Allocation Add-On" at bounding box center [395, 92] width 293 height 16
click at [338, 88] on input "Custom Allocation Add-On" at bounding box center [395, 92] width 293 height 16
click at [290, 90] on input "Custom Allocation Add-On" at bounding box center [395, 92] width 293 height 16
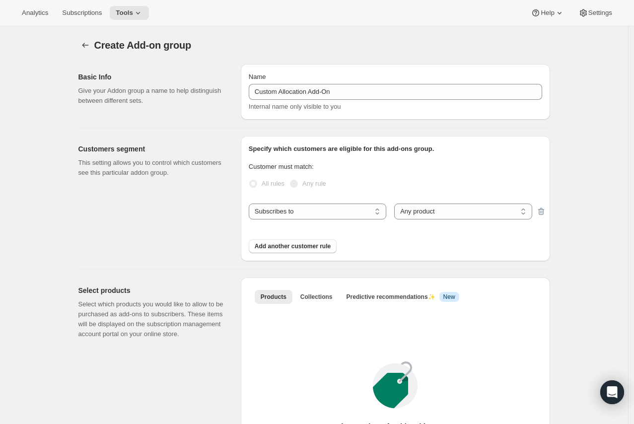
click at [366, 80] on div "Name" at bounding box center [395, 77] width 293 height 10
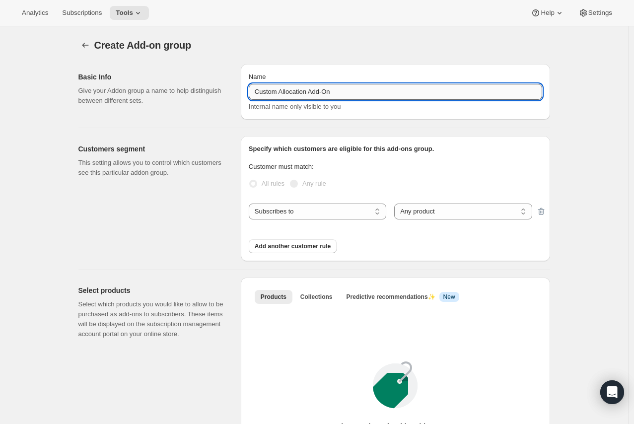
click at [284, 89] on input "Custom Allocation Add-On" at bounding box center [395, 92] width 293 height 16
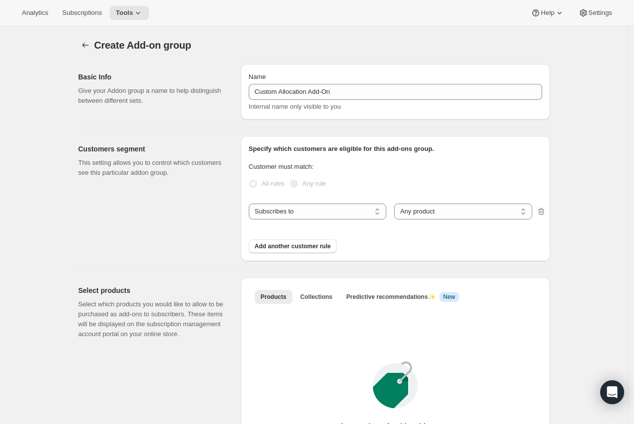
click at [323, 77] on div "Name" at bounding box center [395, 77] width 293 height 10
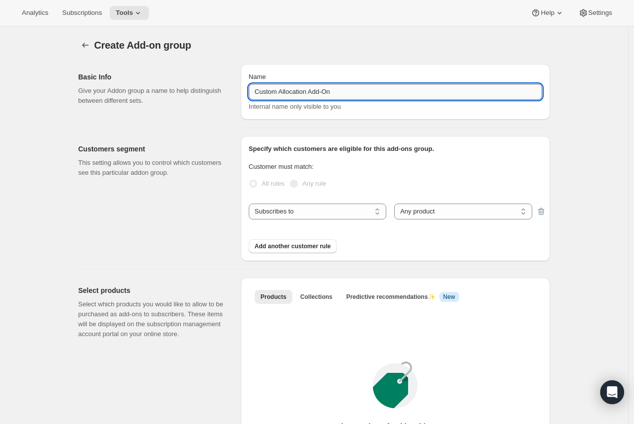
click at [298, 85] on input "Custom Allocation Add-On" at bounding box center [395, 92] width 293 height 16
click at [309, 57] on div "Create Add-on group. This page is ready Create Add-on group" at bounding box center [313, 45] width 471 height 38
click at [298, 97] on input "Custom Allocation Add-On" at bounding box center [395, 92] width 293 height 16
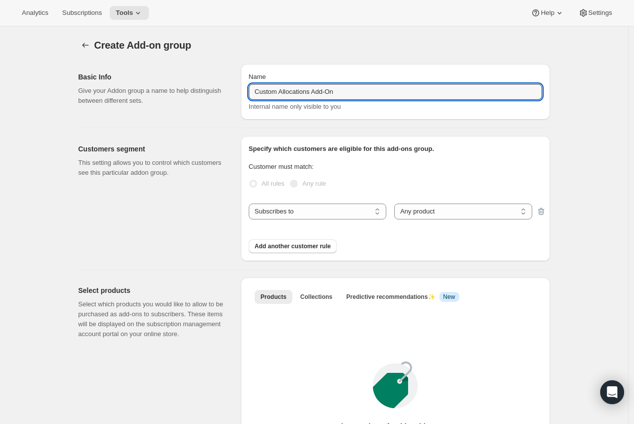
type input "Custom Allocations Add-On"
click at [366, 53] on div "Create Add-on group. This page is ready Create Add-on group" at bounding box center [313, 45] width 471 height 38
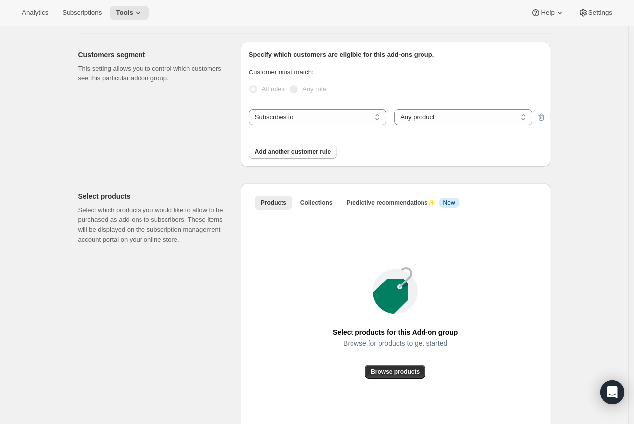
scroll to position [220, 0]
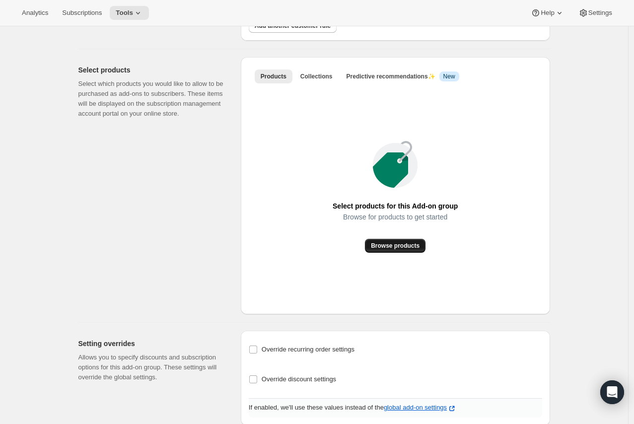
click at [408, 250] on button "Browse products" at bounding box center [395, 246] width 61 height 14
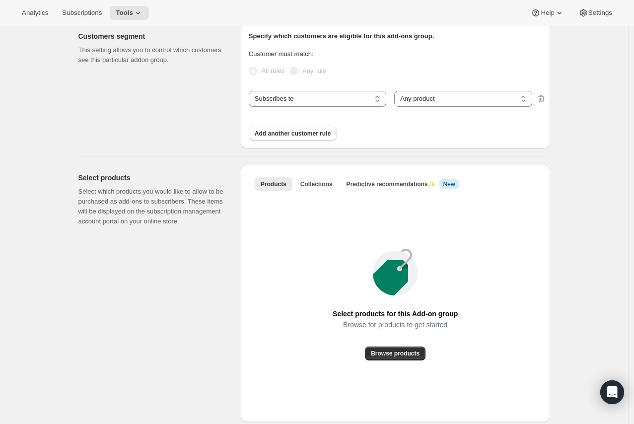
scroll to position [0, 0]
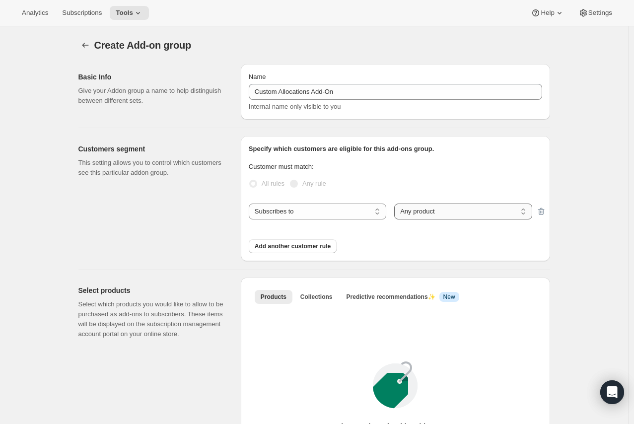
click at [473, 214] on select "Any product Specific products Specific product variants" at bounding box center [462, 211] width 137 height 16
select select "selectedProducts"
click at [396, 203] on select "Any product Specific products Specific product variants" at bounding box center [462, 211] width 137 height 16
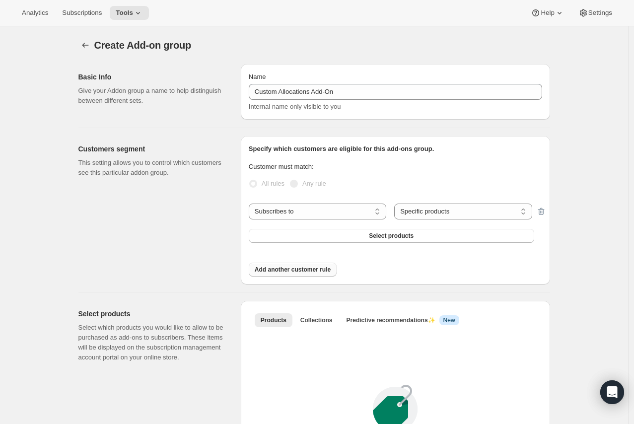
click at [316, 263] on button "Add another customer rule" at bounding box center [293, 270] width 88 height 14
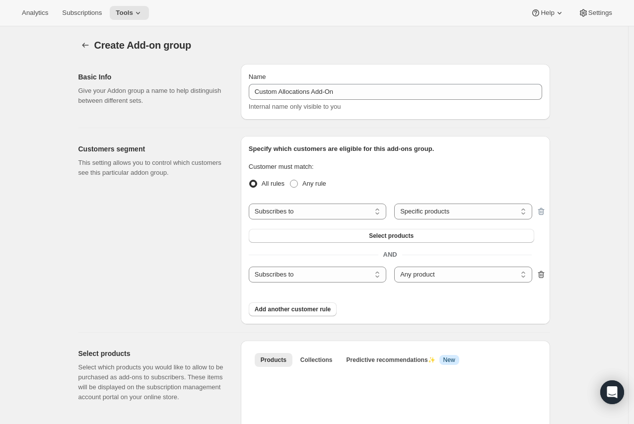
click at [546, 276] on icon "button" at bounding box center [541, 274] width 10 height 10
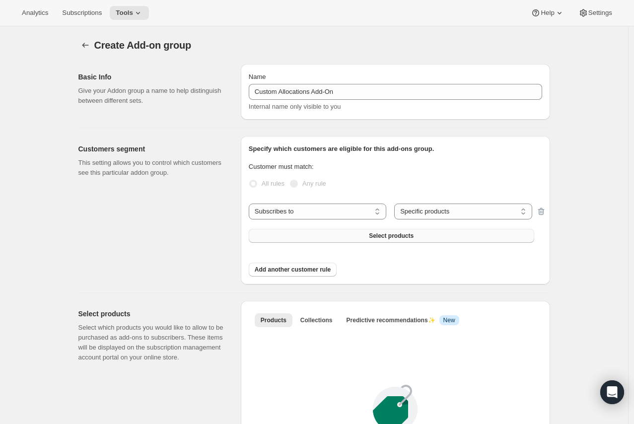
click at [450, 233] on button "Select products" at bounding box center [391, 236] width 285 height 14
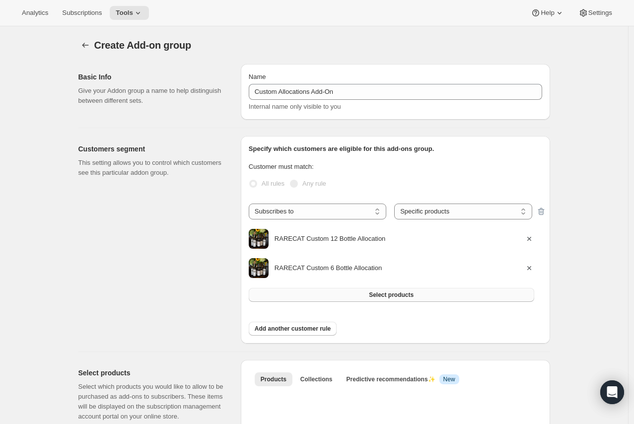
click at [351, 291] on button "Select products" at bounding box center [391, 295] width 285 height 14
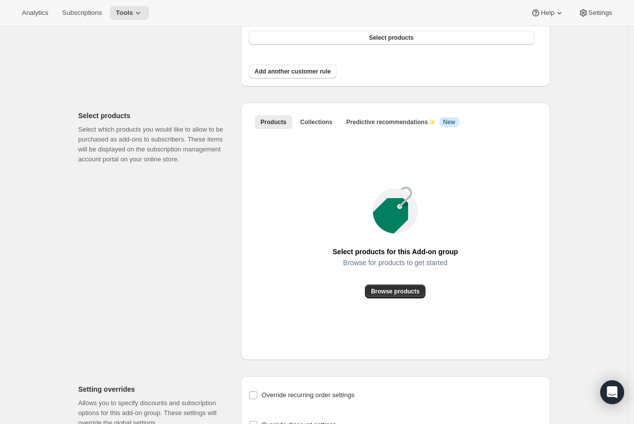
scroll to position [275, 0]
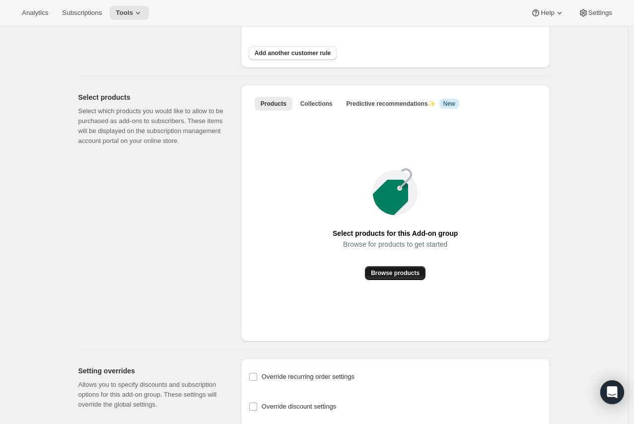
click at [413, 277] on button "Browse products" at bounding box center [395, 273] width 61 height 14
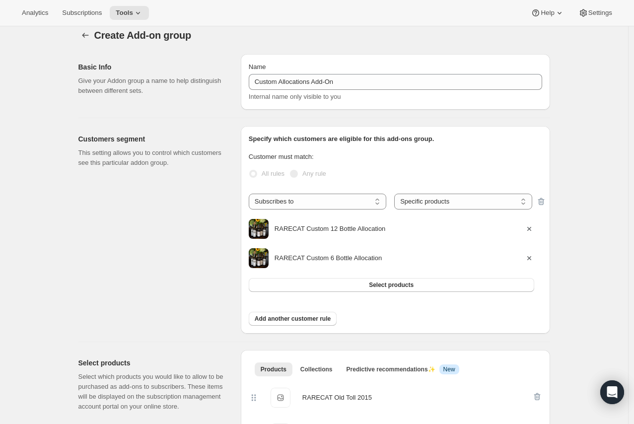
scroll to position [0, 0]
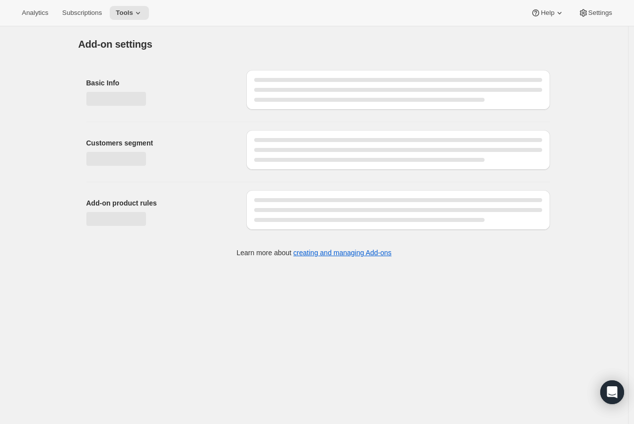
select select "selectedProducts"
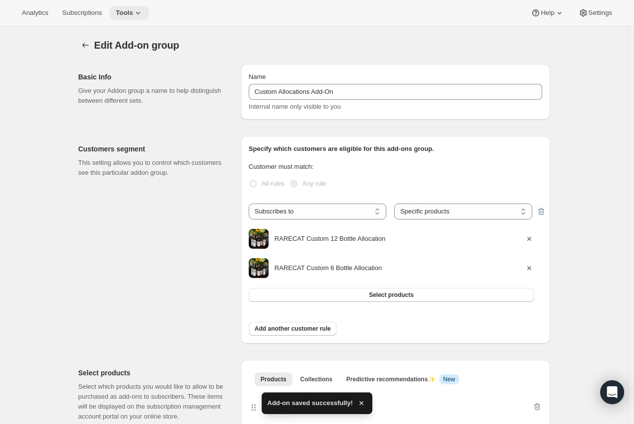
click at [122, 10] on span "Tools" at bounding box center [124, 13] width 17 height 8
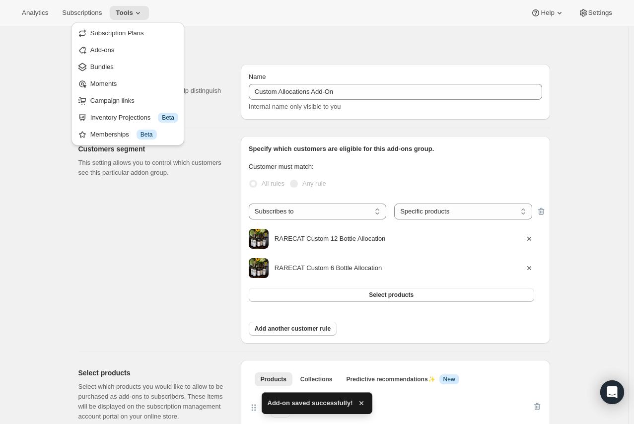
click at [15, 90] on div "Edit Add-on group. This page is ready Edit Add-on group Basic Info Give your Ad…" at bounding box center [314, 331] width 628 height 610
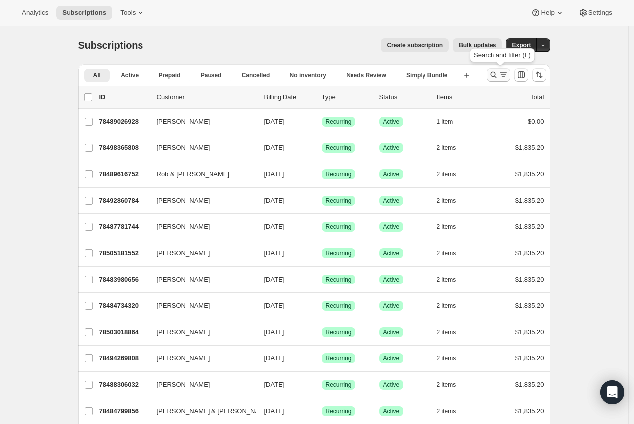
click at [490, 75] on icon "Search and filter results" at bounding box center [493, 75] width 10 height 10
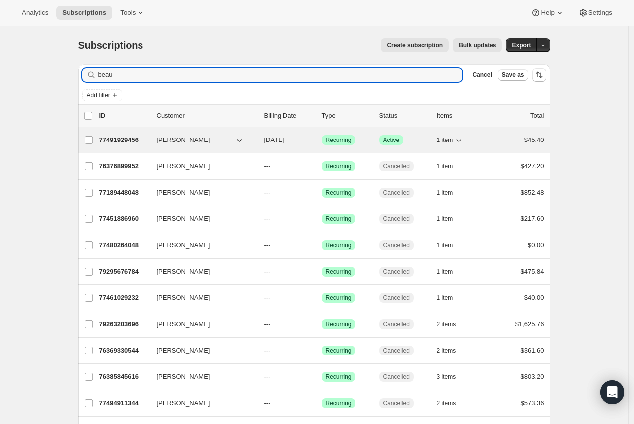
type input "beau"
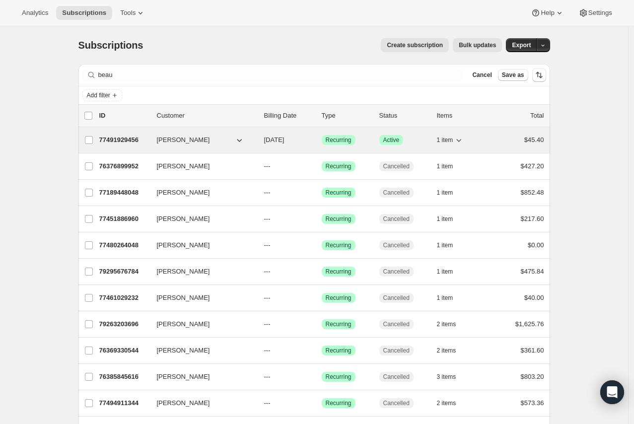
click at [147, 139] on p "77491929456" at bounding box center [124, 140] width 50 height 10
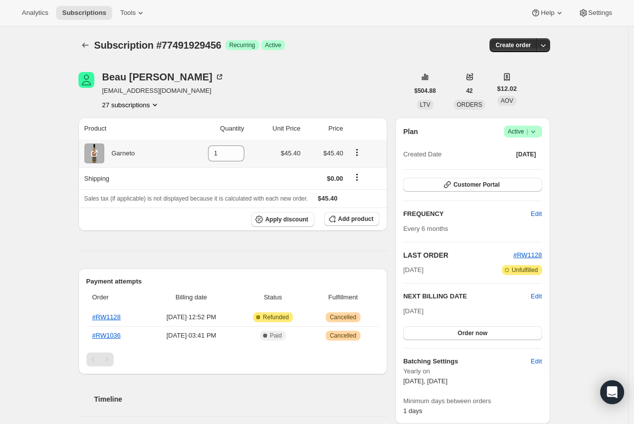
click at [358, 152] on icon "Product actions" at bounding box center [356, 151] width 1 height 1
click at [363, 88] on div "[PERSON_NAME] [EMAIL_ADDRESS][DOMAIN_NAME] 27 subscriptions" at bounding box center [243, 91] width 330 height 38
click at [356, 215] on span "Add product" at bounding box center [355, 219] width 35 height 8
click at [354, 212] on button "Add product" at bounding box center [351, 219] width 55 height 14
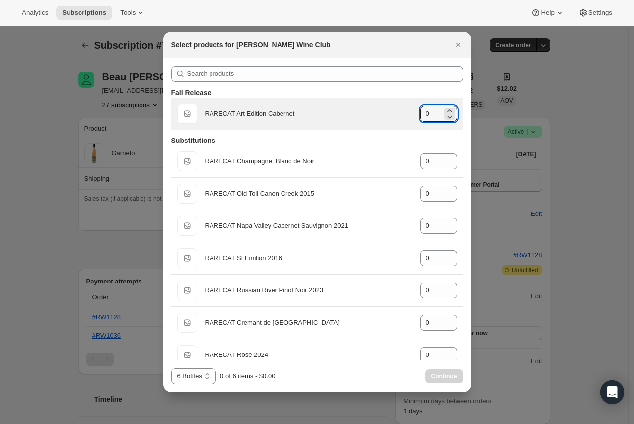
drag, startPoint x: 418, startPoint y: 113, endPoint x: 409, endPoint y: 113, distance: 9.4
click at [409, 113] on div "Default Title RARECAT Art Edition Cabernet gid://shopify/ProductVariant/5224206…" at bounding box center [317, 114] width 280 height 20
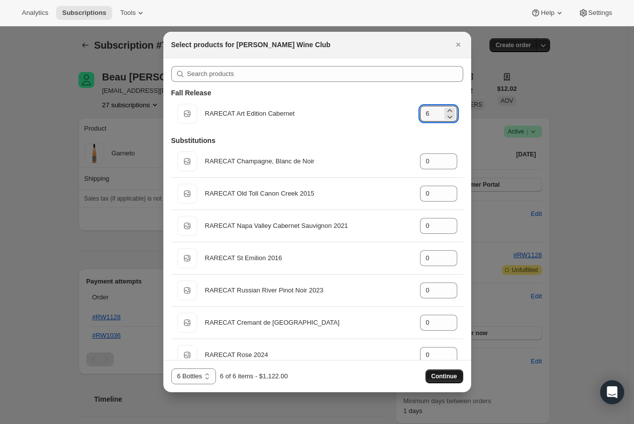
type input "6"
click at [439, 380] on span "Continue" at bounding box center [444, 376] width 26 height 8
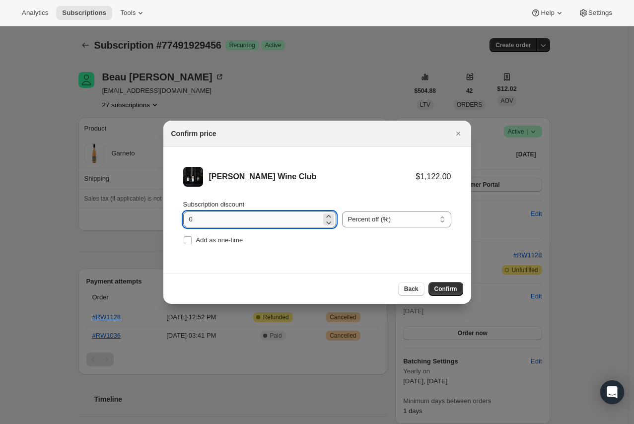
click at [274, 217] on input "0" at bounding box center [252, 219] width 138 height 16
drag, startPoint x: 274, startPoint y: 217, endPoint x: 155, endPoint y: 211, distance: 119.2
type input "20"
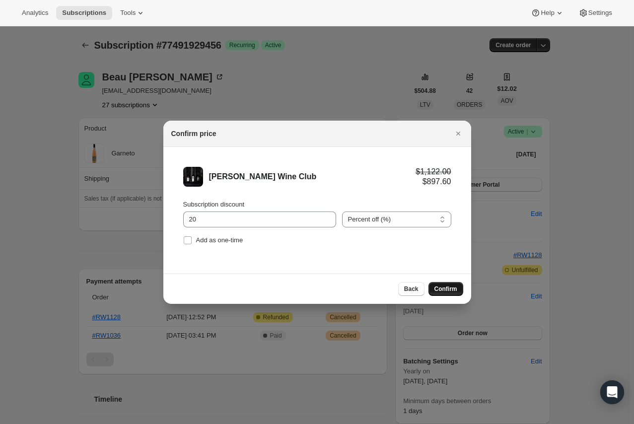
click at [453, 290] on span "Confirm" at bounding box center [445, 289] width 23 height 8
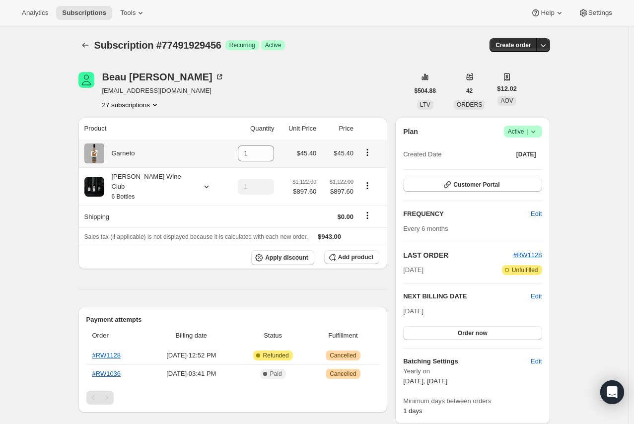
click at [368, 155] on icon "Product actions" at bounding box center [367, 152] width 10 height 10
click at [242, 156] on input "1" at bounding box center [248, 153] width 21 height 16
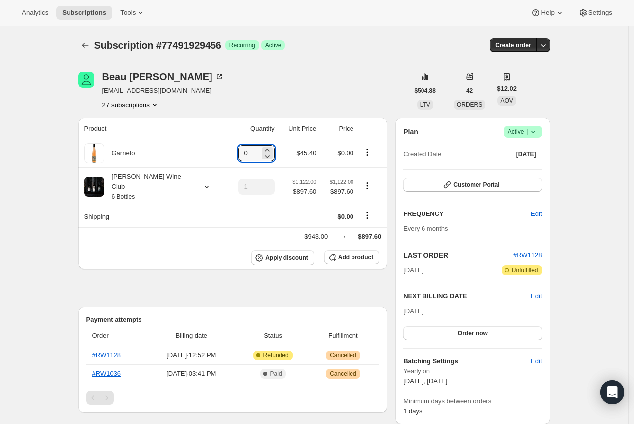
type input "0"
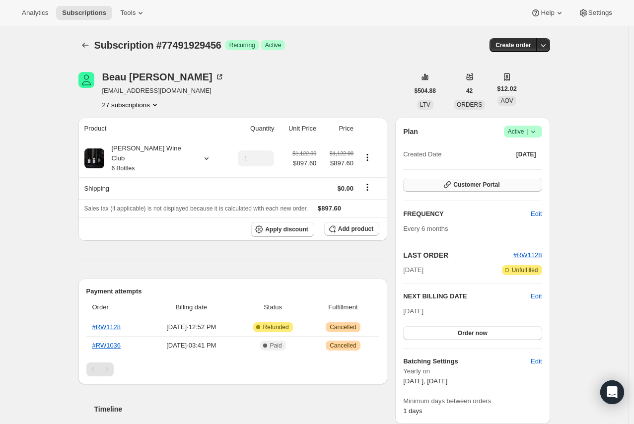
click at [501, 183] on button "Customer Portal" at bounding box center [472, 185] width 138 height 14
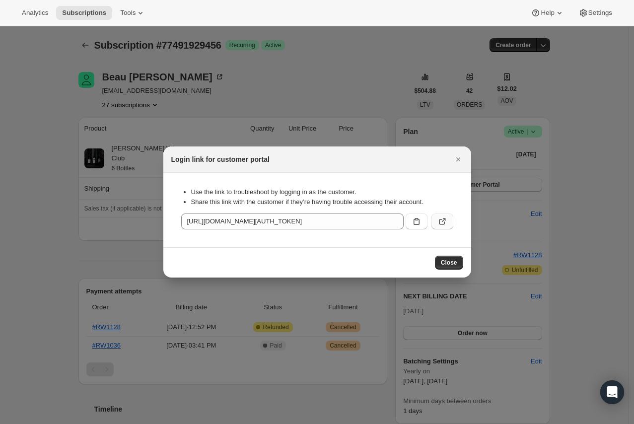
click at [441, 218] on icon ":rmk:" at bounding box center [442, 221] width 10 height 10
click at [457, 157] on icon "Close" at bounding box center [458, 159] width 10 height 10
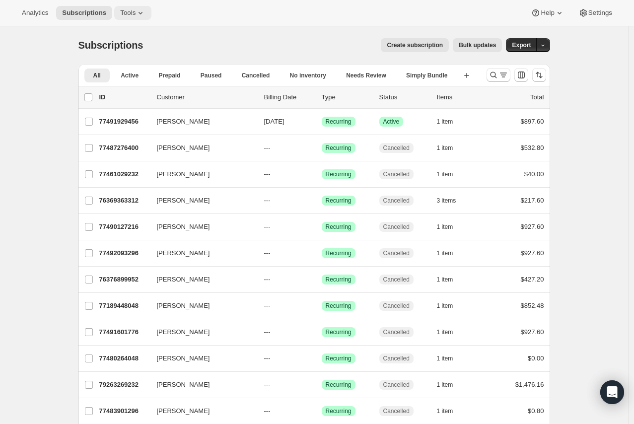
click at [135, 9] on icon at bounding box center [140, 13] width 10 height 10
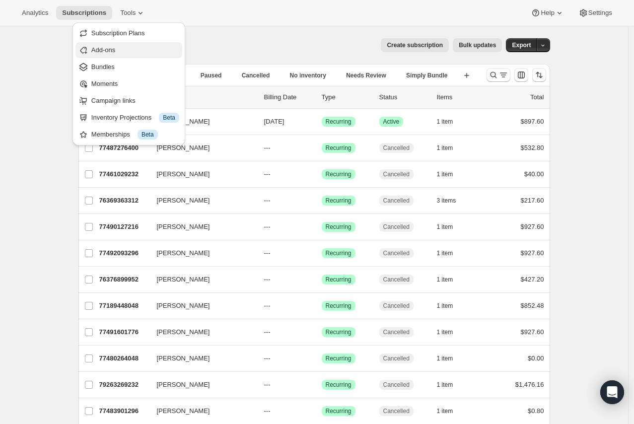
click at [152, 55] on button "Add-ons" at bounding box center [128, 50] width 107 height 16
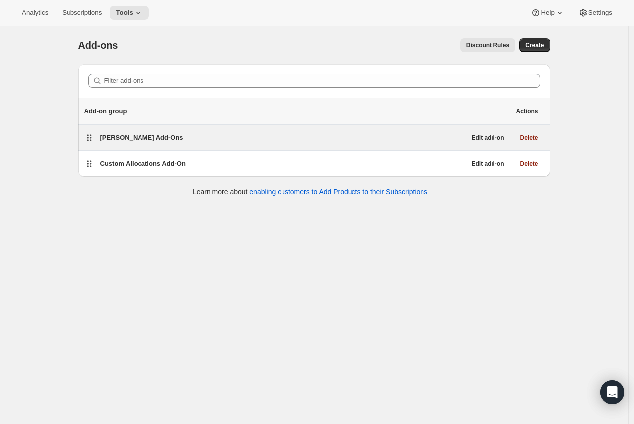
click at [198, 136] on div "Audrey Add-Ons" at bounding box center [282, 137] width 365 height 10
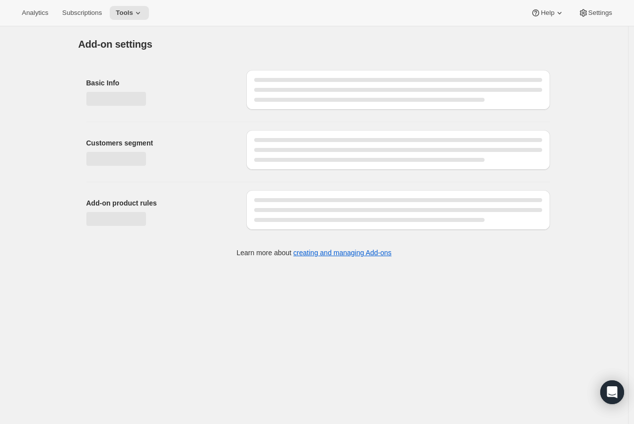
select select "selectedProducts"
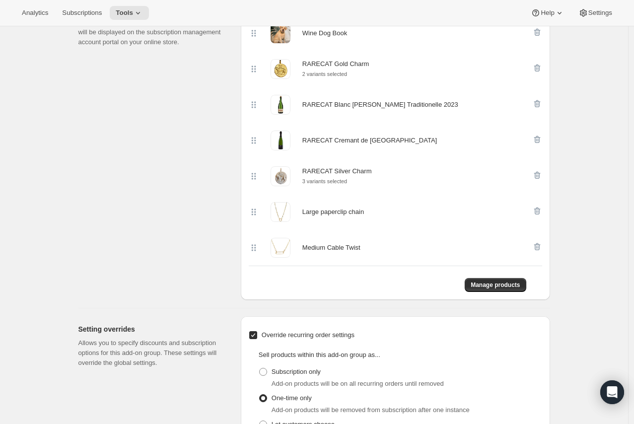
scroll to position [386, 0]
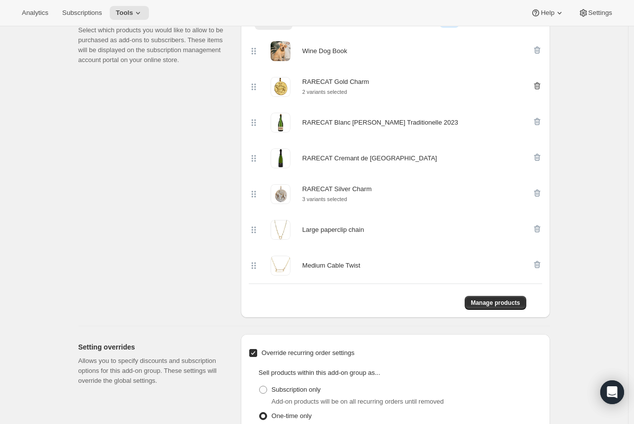
click at [538, 85] on icon "button" at bounding box center [537, 86] width 10 height 10
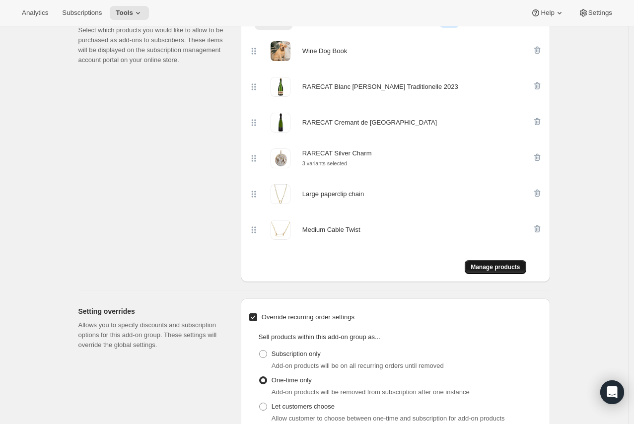
click at [498, 267] on span "Manage products" at bounding box center [494, 267] width 49 height 8
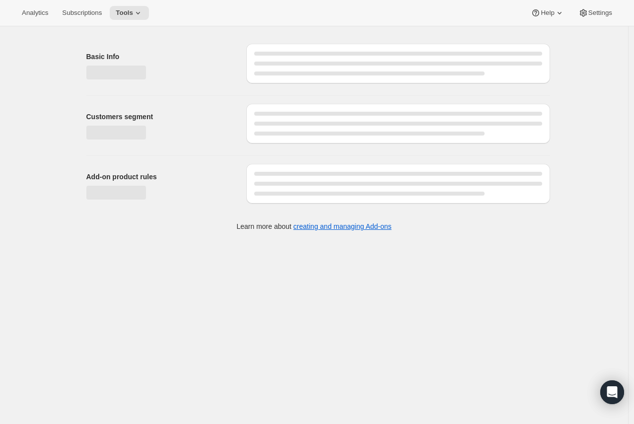
scroll to position [344, 0]
select select "selectedProducts"
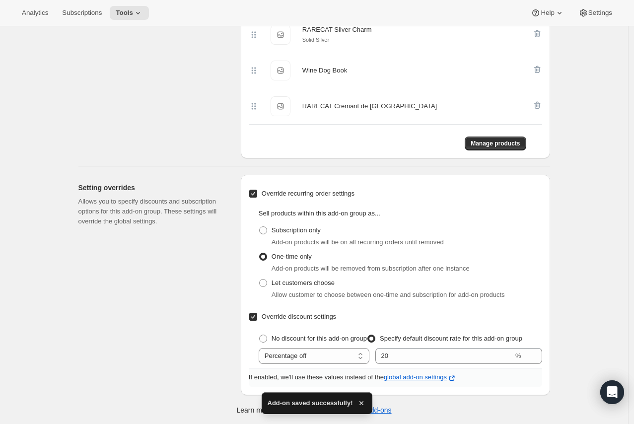
scroll to position [510, 0]
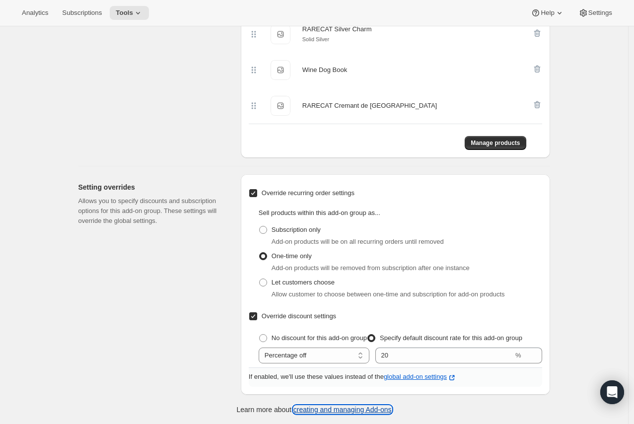
click at [390, 409] on link "creating and managing Add-ons" at bounding box center [342, 409] width 98 height 8
click at [139, 7] on button "Tools" at bounding box center [129, 13] width 39 height 14
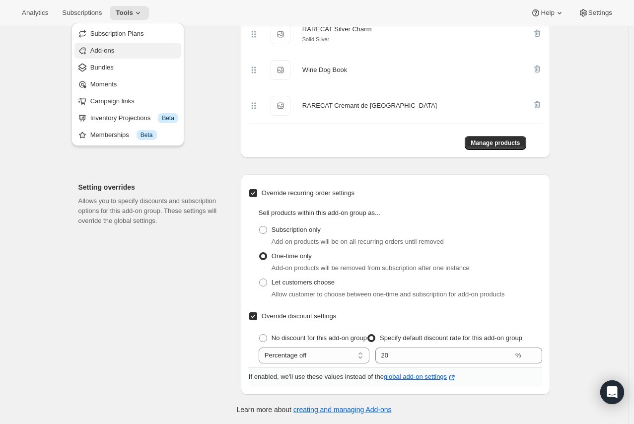
click at [166, 49] on span "Add-ons" at bounding box center [134, 51] width 88 height 10
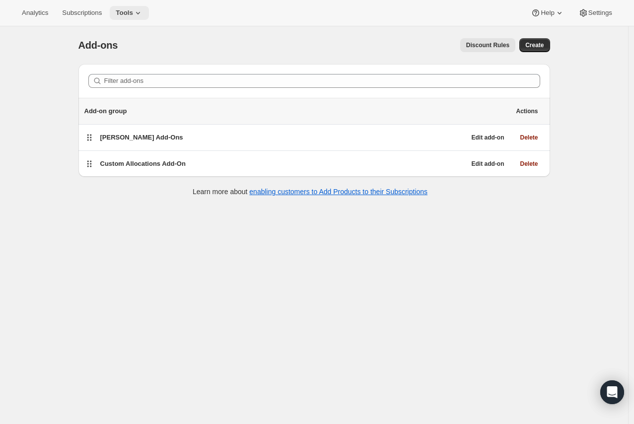
click at [133, 10] on icon at bounding box center [138, 13] width 10 height 10
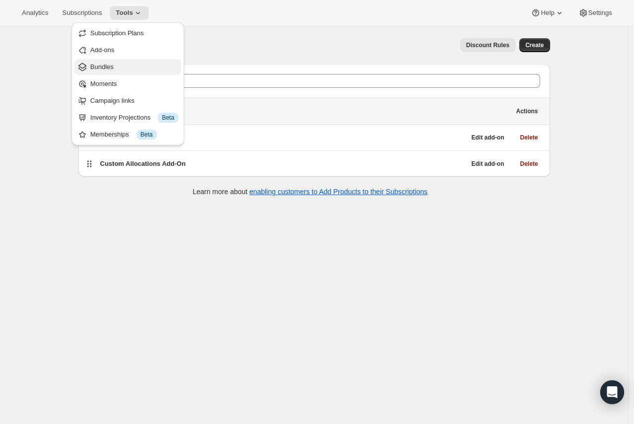
click at [114, 69] on span "Bundles" at bounding box center [134, 67] width 88 height 10
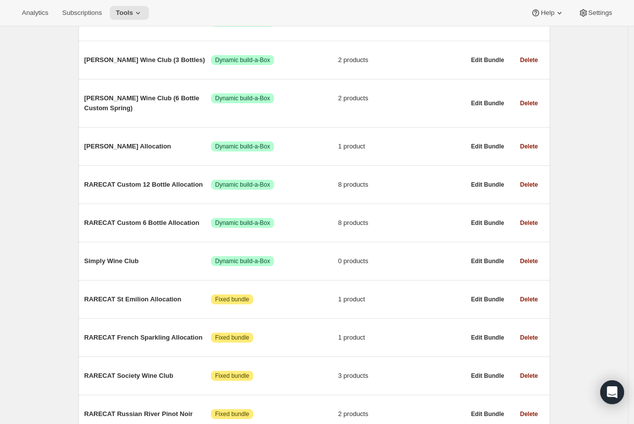
scroll to position [139, 0]
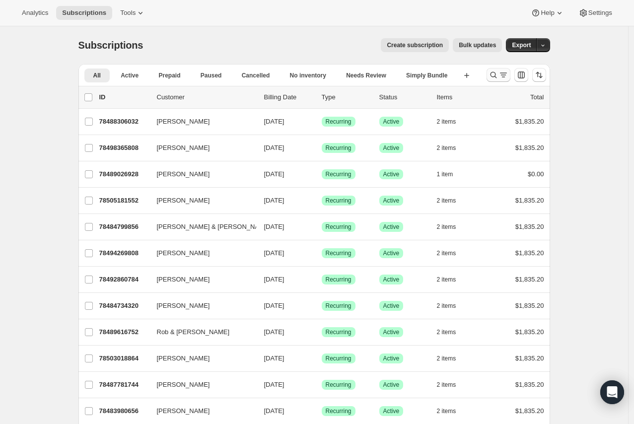
click at [498, 72] on icon "Search and filter results" at bounding box center [493, 75] width 10 height 10
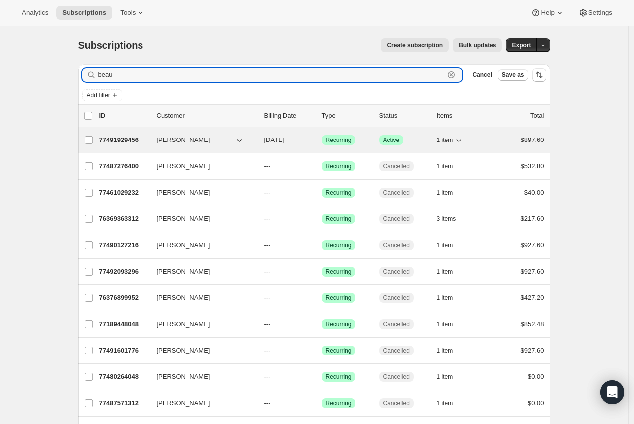
type input "beau"
click at [147, 146] on div "77491929456 Beau Harris 03/15/2026 Success Recurring Success Active 1 item $897…" at bounding box center [321, 140] width 445 height 14
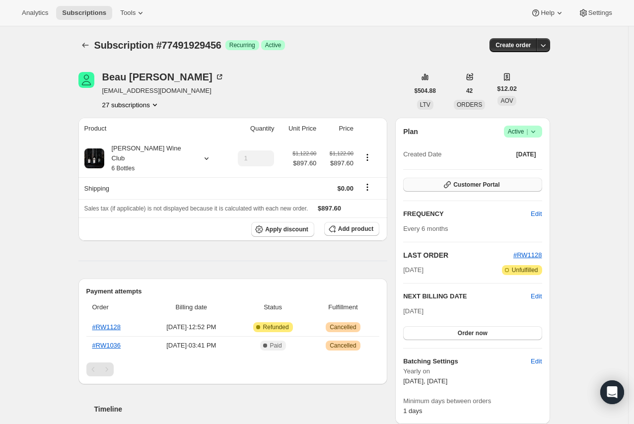
click at [511, 182] on button "Customer Portal" at bounding box center [472, 185] width 138 height 14
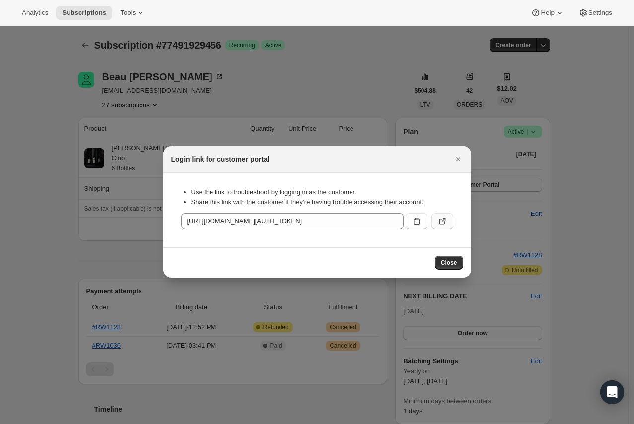
click at [440, 219] on icon ":r1d1:" at bounding box center [442, 221] width 10 height 10
click at [238, 78] on div at bounding box center [317, 212] width 634 height 424
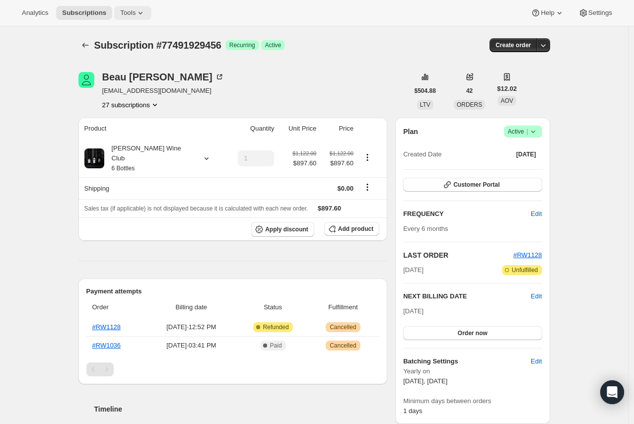
click at [119, 18] on button "Tools" at bounding box center [132, 13] width 37 height 14
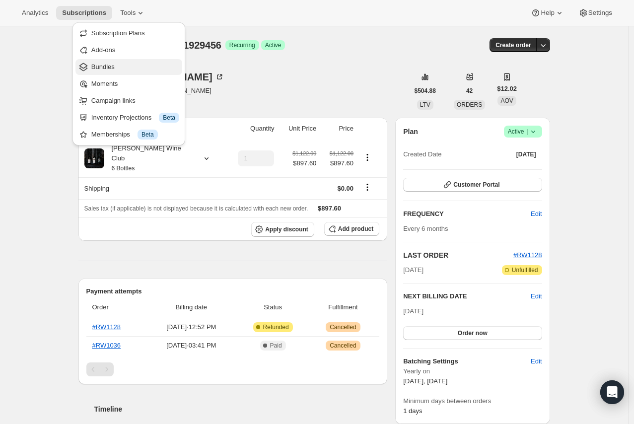
click at [150, 68] on span "Bundles" at bounding box center [135, 67] width 88 height 10
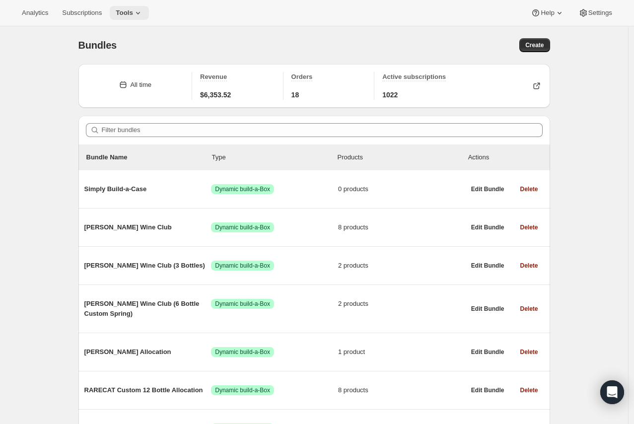
click at [121, 9] on span "Tools" at bounding box center [124, 13] width 17 height 8
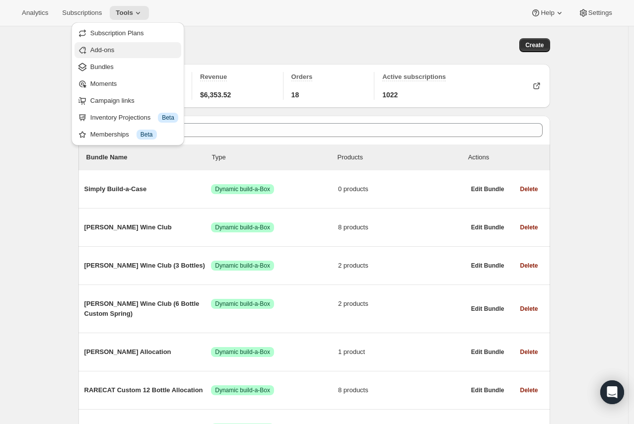
click at [140, 48] on span "Add-ons" at bounding box center [134, 50] width 88 height 10
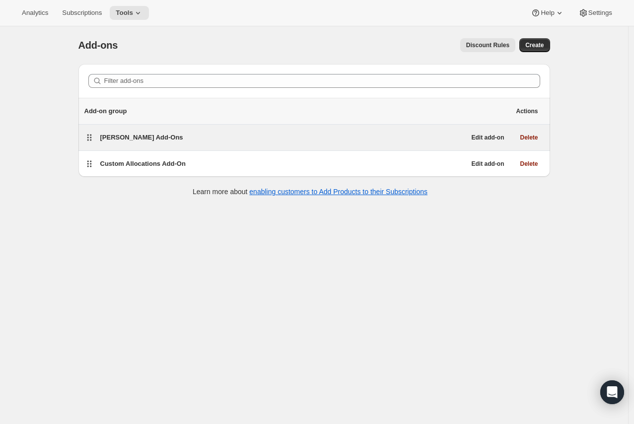
click at [142, 133] on span "[PERSON_NAME] Add-Ons" at bounding box center [141, 136] width 83 height 7
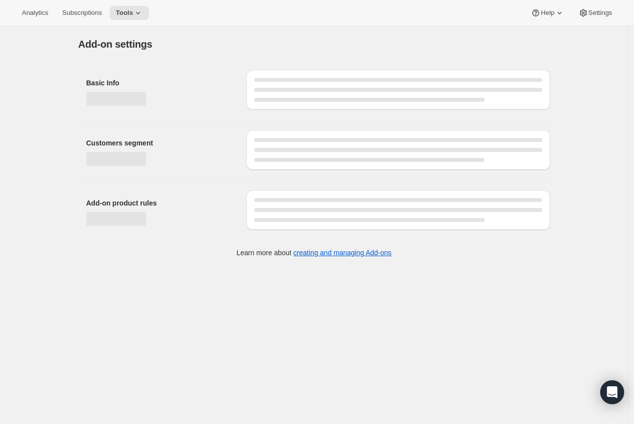
select select "selectedProducts"
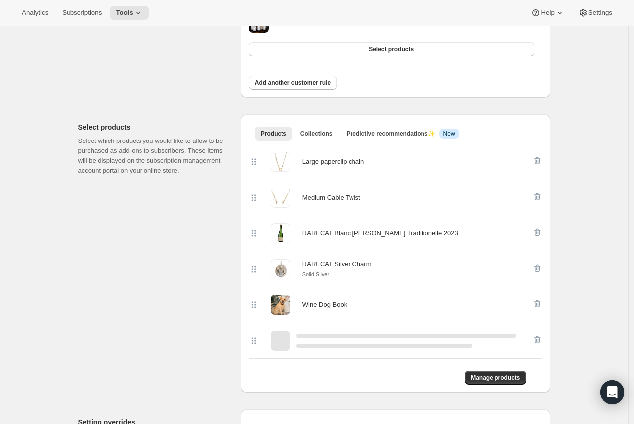
scroll to position [275, 0]
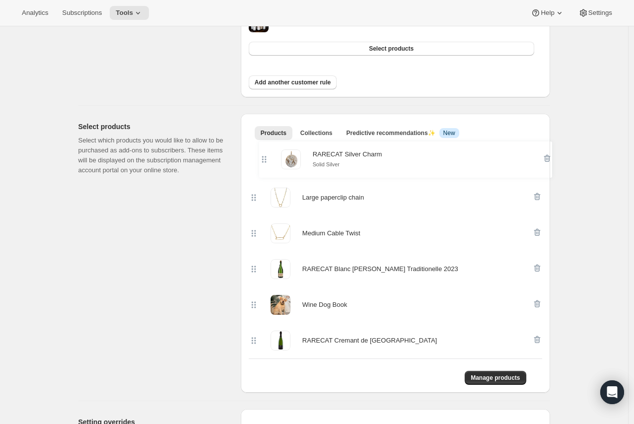
drag, startPoint x: 258, startPoint y: 267, endPoint x: 266, endPoint y: 153, distance: 114.4
click at [266, 153] on div "Large paperclip chain Medium Cable Twist RARECAT Blanc de Barbera Traditionelle…" at bounding box center [395, 250] width 293 height 215
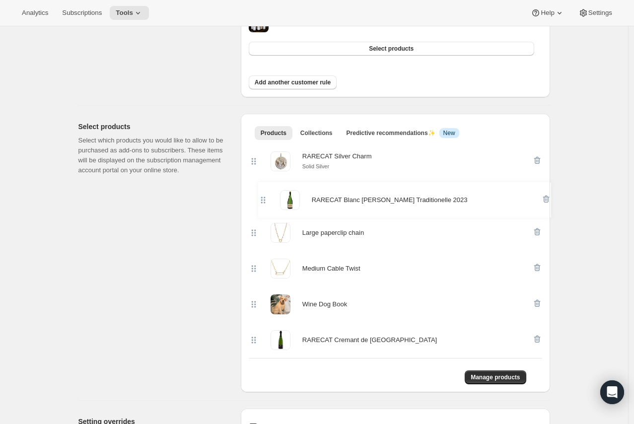
drag, startPoint x: 254, startPoint y: 265, endPoint x: 261, endPoint y: 194, distance: 72.2
click at [261, 194] on div "RARECAT Silver Charm Solid Silver Large paperclip chain Medium Cable Twist RARE…" at bounding box center [395, 250] width 293 height 214
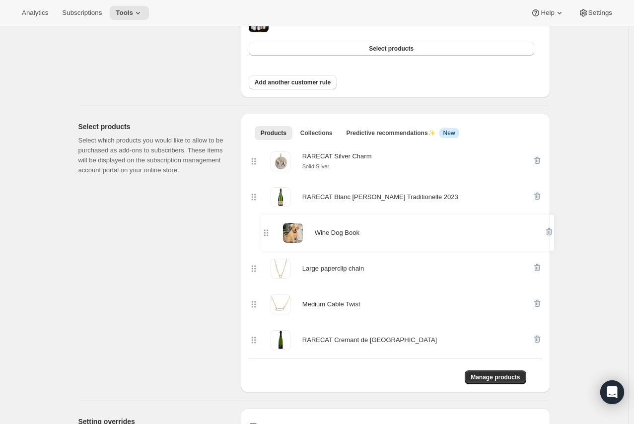
drag, startPoint x: 255, startPoint y: 308, endPoint x: 265, endPoint y: 233, distance: 75.7
click at [265, 233] on div "RARECAT Silver Charm Solid Silver RARECAT Blanc de Barbera Traditionelle 2023 L…" at bounding box center [395, 250] width 293 height 214
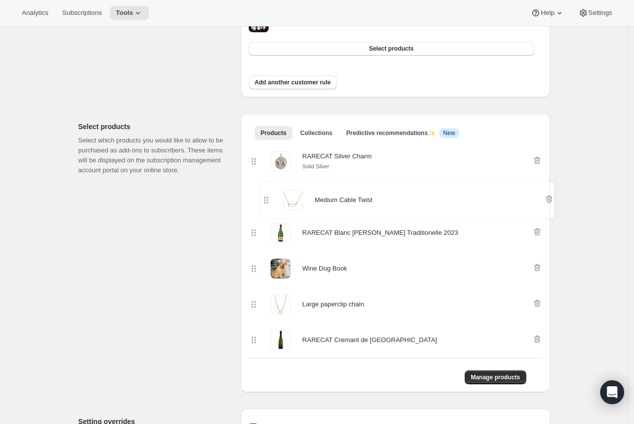
drag, startPoint x: 256, startPoint y: 303, endPoint x: 264, endPoint y: 196, distance: 107.5
click at [265, 194] on div "RARECAT Silver Charm Solid Silver RARECAT Blanc de Barbera Traditionelle 2023 W…" at bounding box center [395, 250] width 293 height 214
drag, startPoint x: 603, startPoint y: 108, endPoint x: 577, endPoint y: 83, distance: 36.5
click at [602, 108] on div "Edit Add-on group. This page is ready Edit Add-on group Basic Info Give your Ad…" at bounding box center [314, 205] width 628 height 908
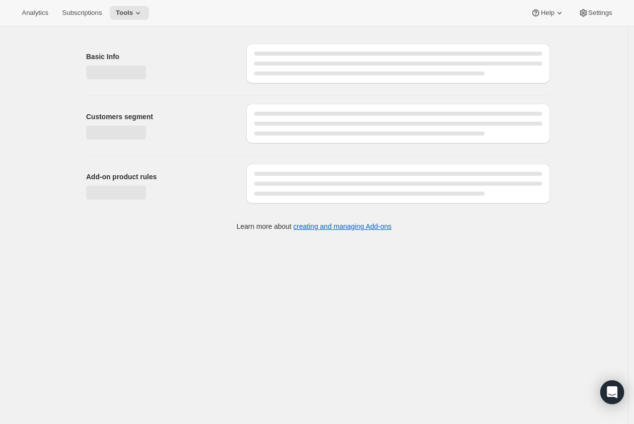
select select "selectedProducts"
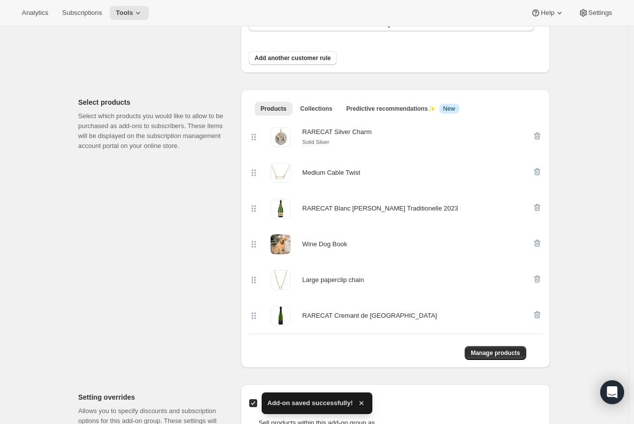
scroll to position [289, 0]
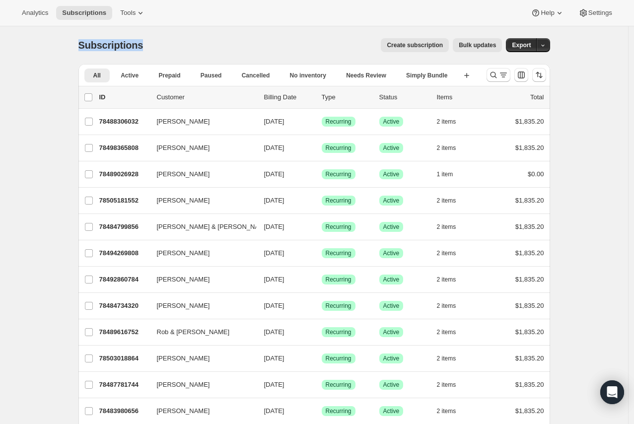
drag, startPoint x: 78, startPoint y: 42, endPoint x: 144, endPoint y: 41, distance: 66.5
click at [112, 48] on span "Subscriptions" at bounding box center [110, 45] width 65 height 11
click at [114, 7] on button "Tools" at bounding box center [132, 13] width 37 height 14
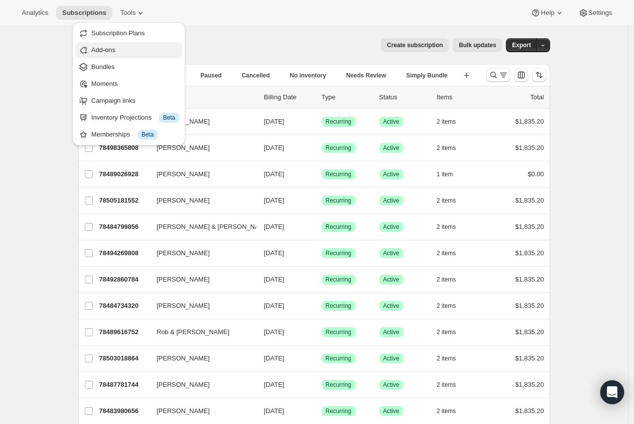
click at [122, 58] on button "Add-ons" at bounding box center [128, 50] width 107 height 16
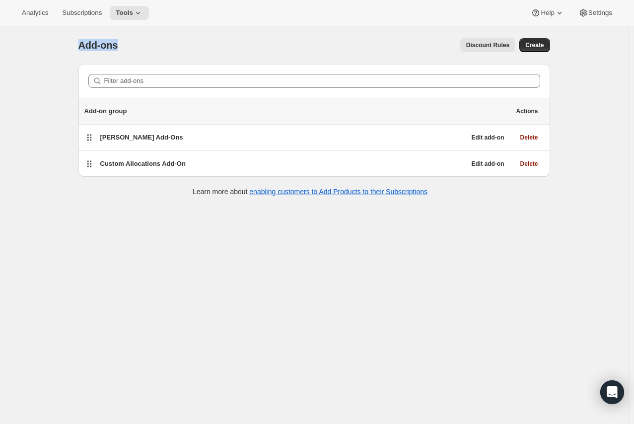
drag, startPoint x: 119, startPoint y: 50, endPoint x: 82, endPoint y: 50, distance: 36.7
click at [82, 50] on span "Add-ons" at bounding box center [98, 45] width 40 height 11
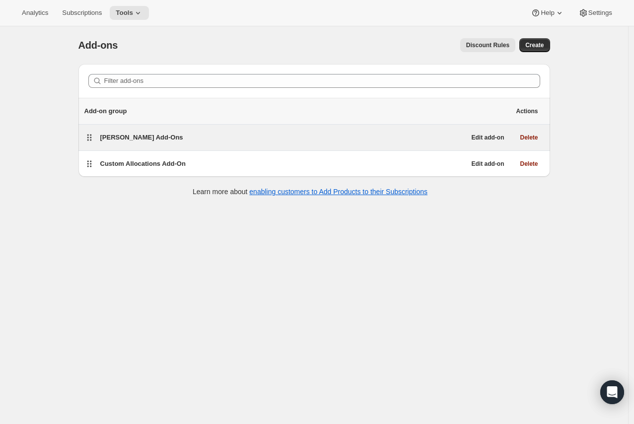
click at [323, 148] on div "Audrey Add-Ons Edit add-on Delete" at bounding box center [313, 138] width 471 height 26
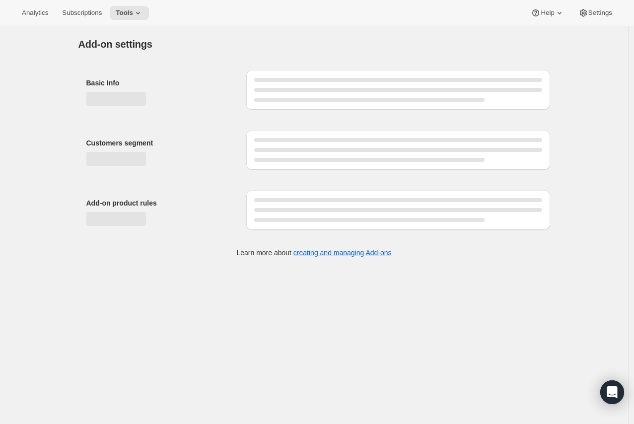
select select "selectedProducts"
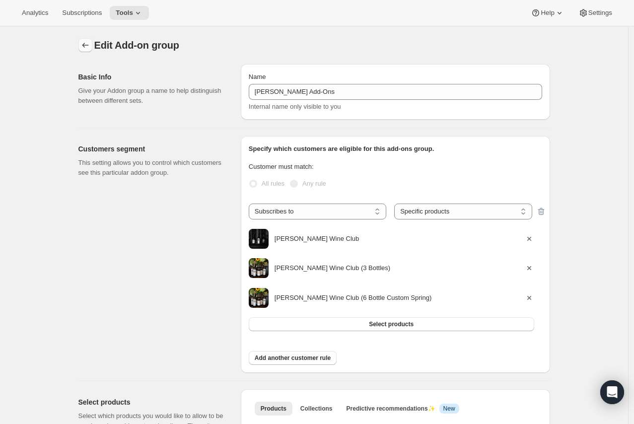
click at [92, 41] on button "Addon groups" at bounding box center [85, 45] width 14 height 14
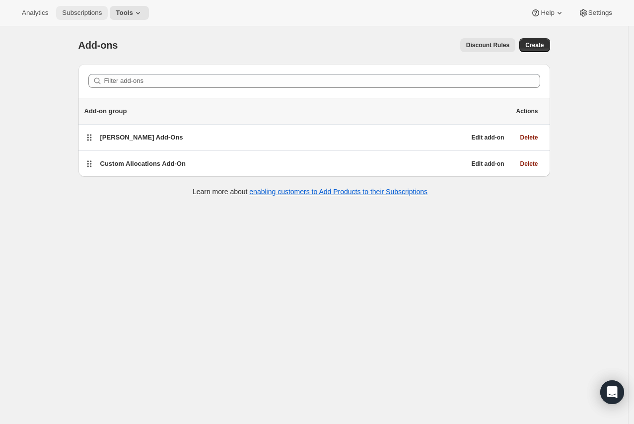
click at [94, 11] on span "Subscriptions" at bounding box center [82, 13] width 40 height 8
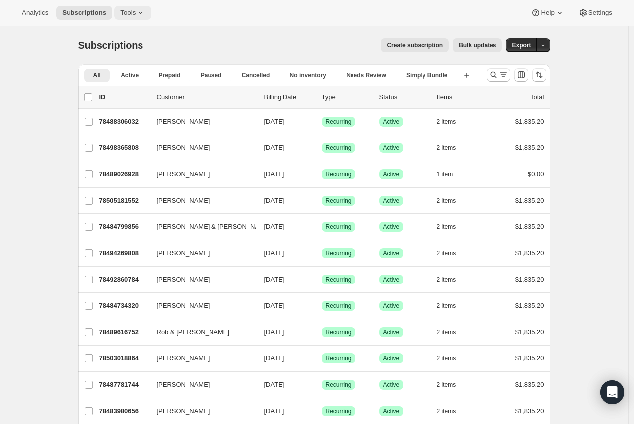
click at [134, 18] on button "Tools" at bounding box center [132, 13] width 37 height 14
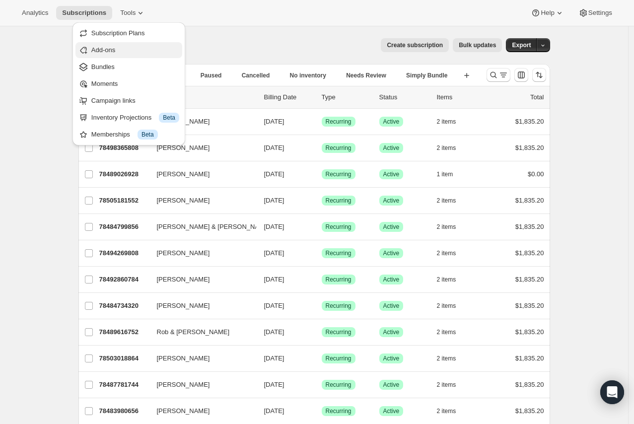
click at [161, 44] on button "Add-ons" at bounding box center [128, 50] width 107 height 16
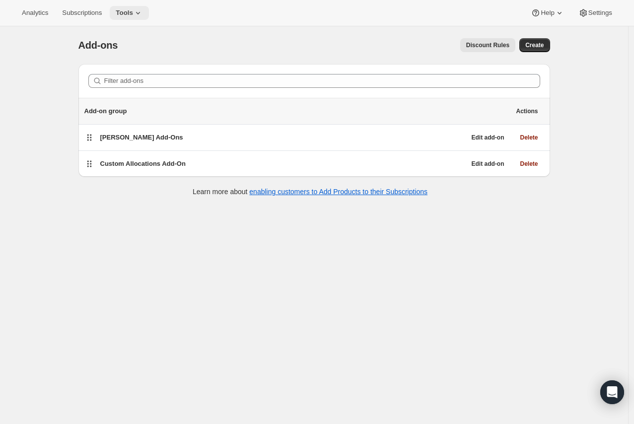
click at [125, 10] on span "Tools" at bounding box center [124, 13] width 17 height 8
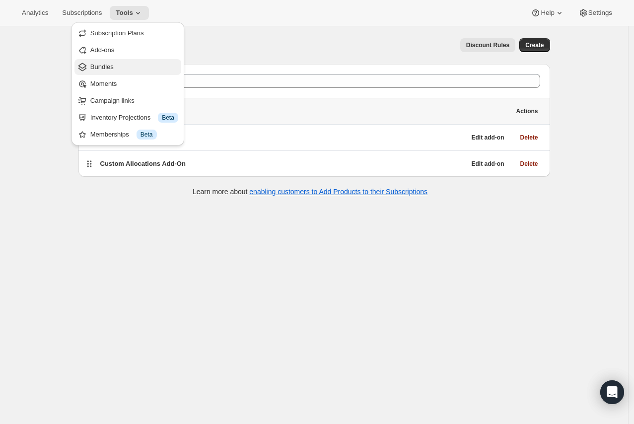
click at [137, 65] on span "Bundles" at bounding box center [134, 67] width 88 height 10
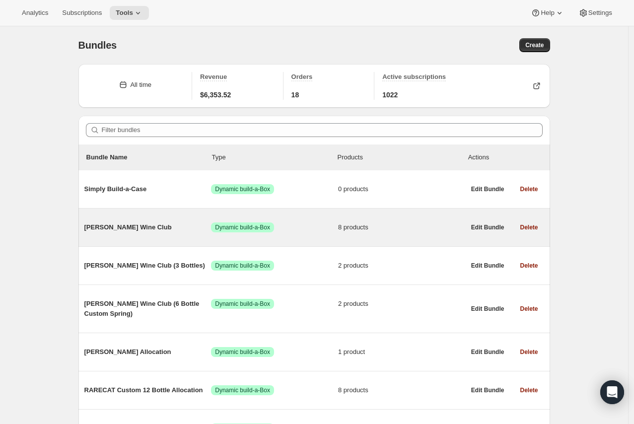
click at [101, 232] on div "Audrey Wine Club Success Dynamic build-a-Box 8 products" at bounding box center [274, 227] width 381 height 10
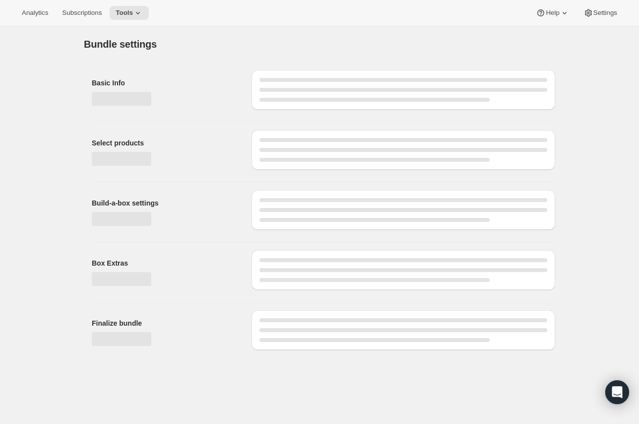
type input "[PERSON_NAME] Wine Club"
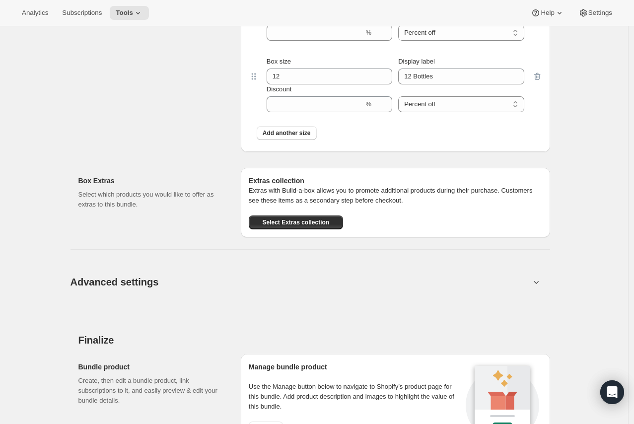
scroll to position [818, 0]
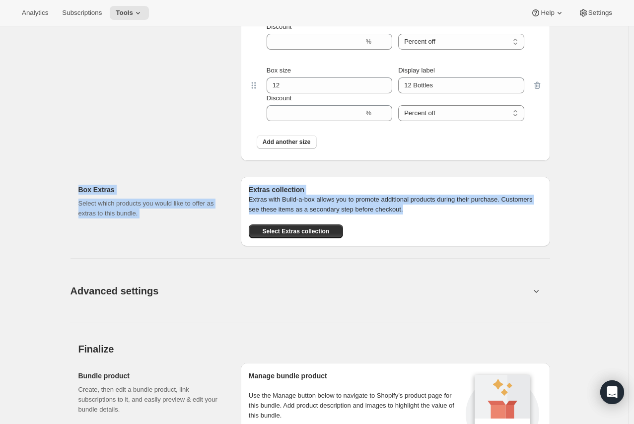
drag, startPoint x: 132, startPoint y: 188, endPoint x: 422, endPoint y: 205, distance: 290.4
drag, startPoint x: 172, startPoint y: 189, endPoint x: 406, endPoint y: 204, distance: 234.2
click at [406, 204] on div "Box Extras Select which products you would like to offer as extras to this bund…" at bounding box center [313, 207] width 471 height 77
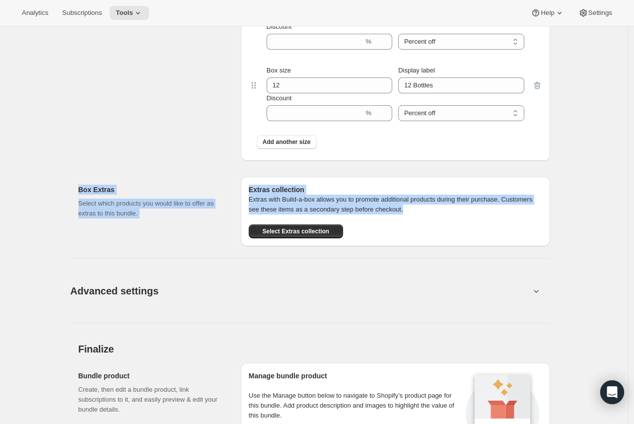
click at [189, 231] on div "Box Extras Select which products you would like to offer as extras to this bund…" at bounding box center [155, 211] width 154 height 69
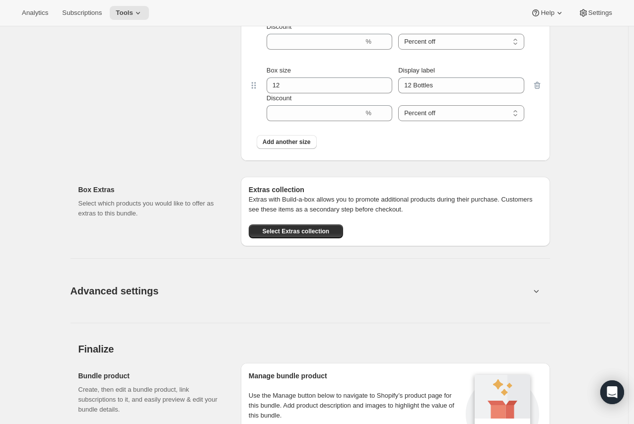
click at [484, 280] on button "Advanced settings" at bounding box center [300, 290] width 471 height 38
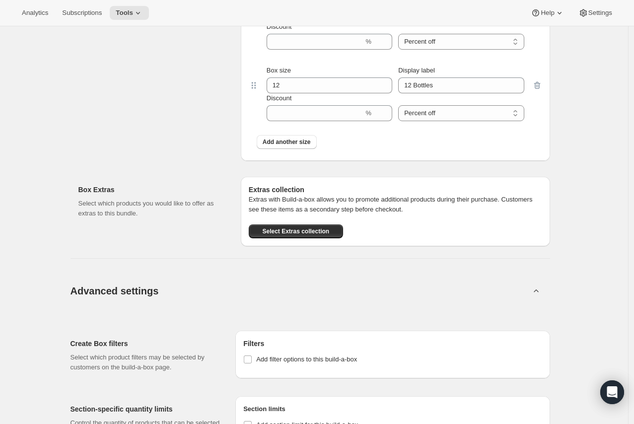
click at [484, 280] on button "Advanced settings" at bounding box center [300, 290] width 471 height 38
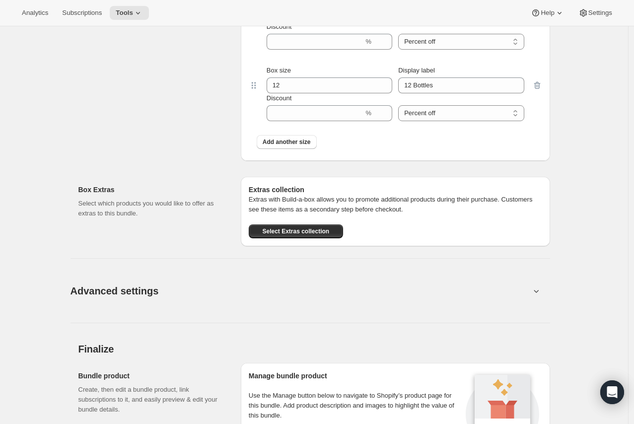
click at [475, 282] on button "Advanced settings" at bounding box center [300, 290] width 471 height 38
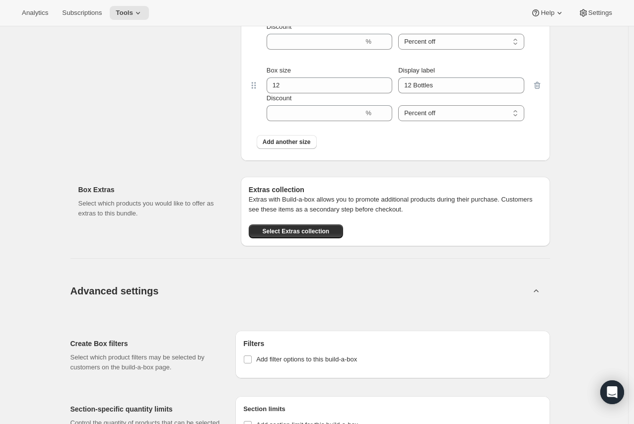
click at [475, 282] on button "Advanced settings" at bounding box center [300, 290] width 471 height 38
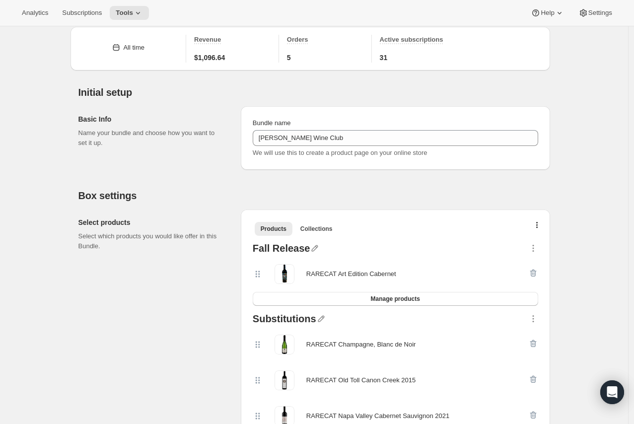
scroll to position [0, 0]
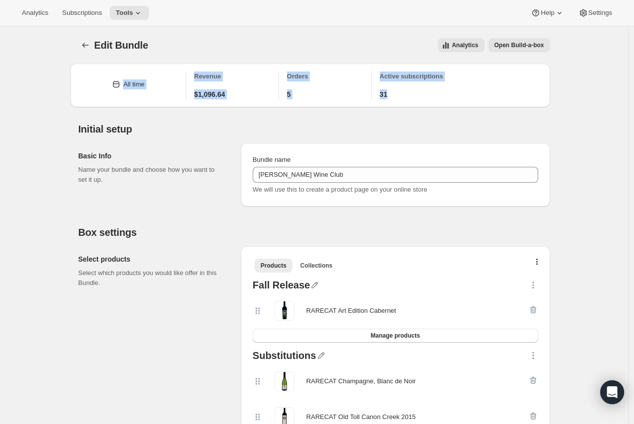
drag, startPoint x: 97, startPoint y: 73, endPoint x: 439, endPoint y: 93, distance: 342.5
click at [439, 93] on div "All time Revenue $1,096.64 Orders 5 Active subscriptions 31" at bounding box center [309, 85] width 463 height 28
click at [477, 112] on div "Initial setup Basic Info Name your bundle and choose how you want to set it up.…" at bounding box center [309, 156] width 479 height 99
click at [518, 47] on span "Open Build-a-box" at bounding box center [519, 45] width 50 height 8
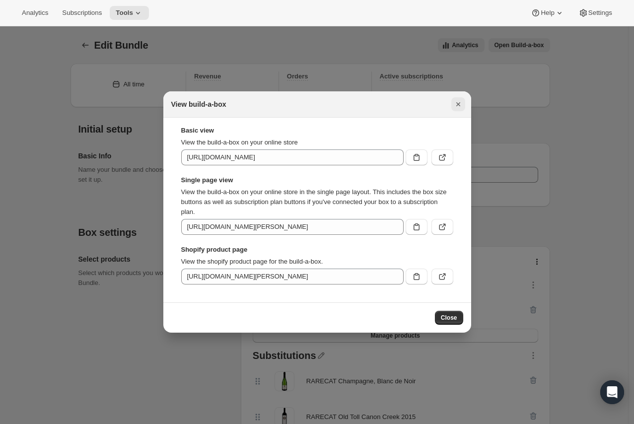
drag, startPoint x: 462, startPoint y: 105, endPoint x: 581, endPoint y: 154, distance: 129.5
click at [464, 106] on button "Close" at bounding box center [458, 104] width 14 height 14
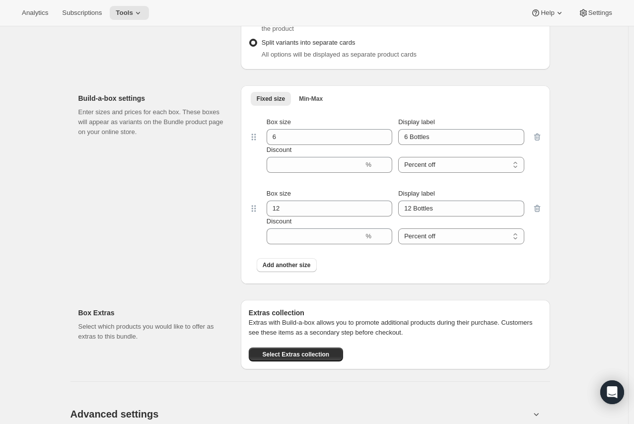
scroll to position [772, 0]
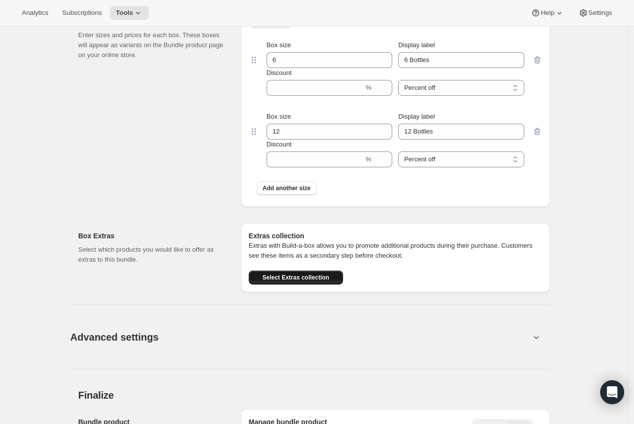
click at [290, 278] on span "Select Extras collection" at bounding box center [295, 277] width 67 height 8
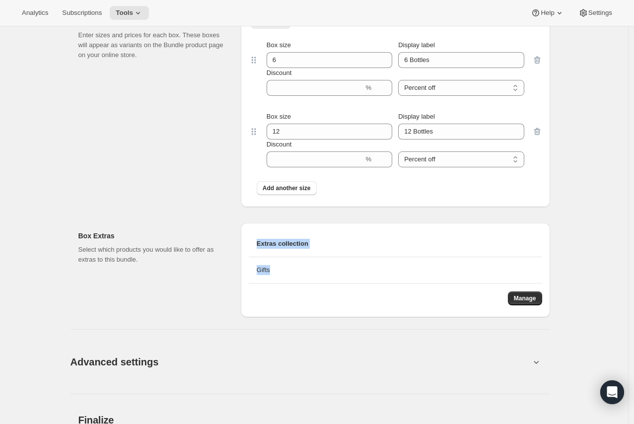
drag, startPoint x: 258, startPoint y: 239, endPoint x: 288, endPoint y: 262, distance: 38.2
click at [288, 262] on ul "Extras collection Gifts Manage" at bounding box center [395, 268] width 293 height 74
click at [288, 262] on li "Gifts" at bounding box center [395, 270] width 293 height 26
drag, startPoint x: 280, startPoint y: 264, endPoint x: 261, endPoint y: 225, distance: 43.5
click at [261, 225] on div "Extras collection Gifts Manage" at bounding box center [395, 270] width 309 height 94
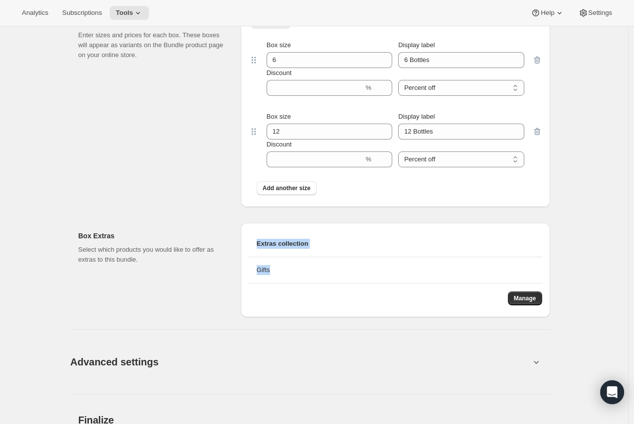
click at [276, 218] on div "Box Extras Select which products you would like to offer as extras to this bund…" at bounding box center [313, 266] width 471 height 102
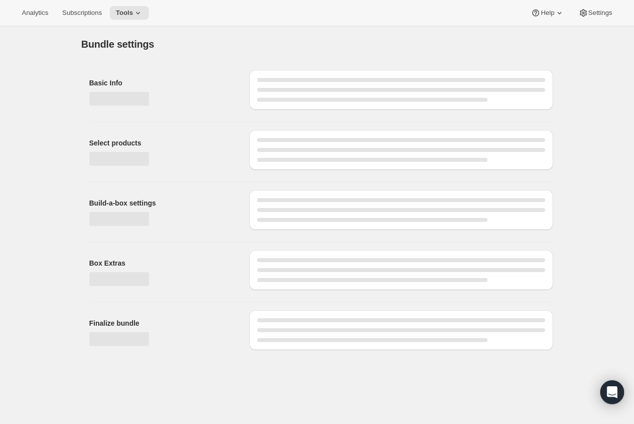
scroll to position [0, 0]
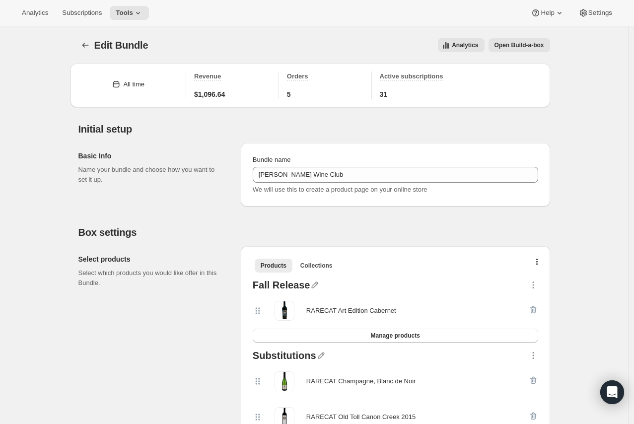
click at [538, 47] on span "Open Build-a-box" at bounding box center [519, 45] width 50 height 8
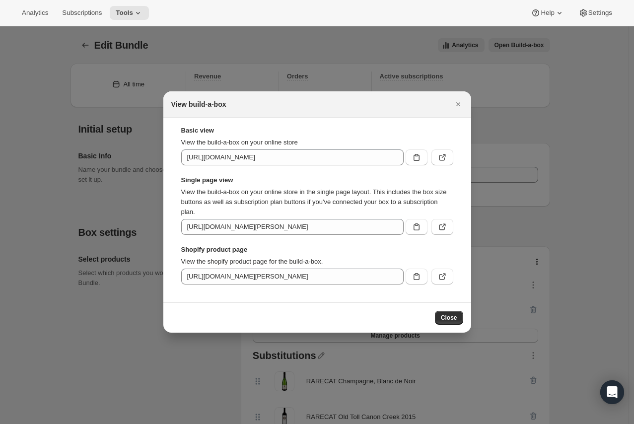
click at [445, 168] on div "Basic view View the build-a-box on your online store https://xnifku-d4.myshopif…" at bounding box center [317, 205] width 272 height 159
click at [445, 156] on icon ":r2bm:" at bounding box center [443, 156] width 4 height 4
click at [450, 158] on button ":r2bm:" at bounding box center [442, 157] width 22 height 16
click at [443, 226] on icon ":r2bm:" at bounding box center [443, 226] width 4 height 4
click at [460, 97] on button "Close" at bounding box center [458, 104] width 14 height 14
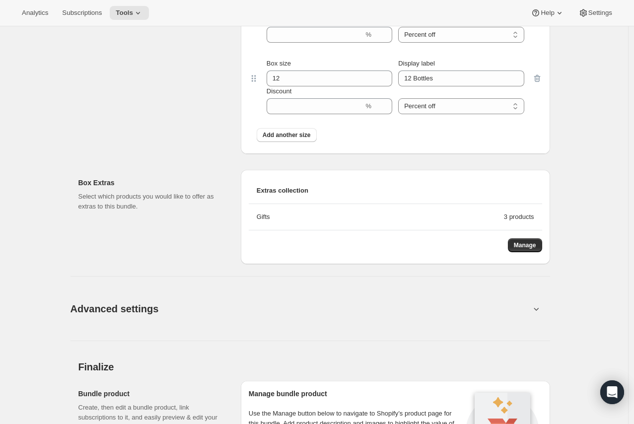
scroll to position [827, 0]
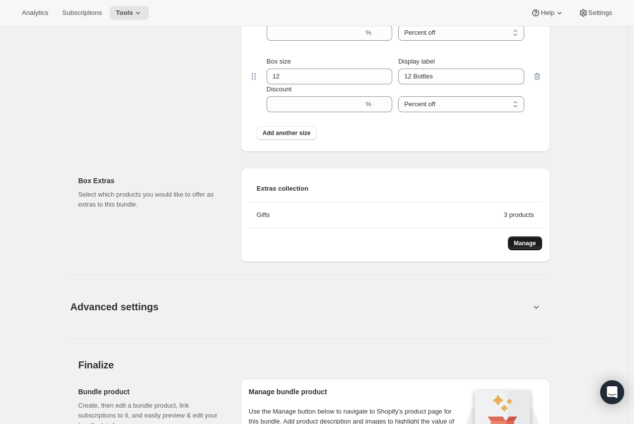
click at [535, 239] on span "Manage" at bounding box center [525, 243] width 22 height 8
click at [533, 242] on span "Manage" at bounding box center [525, 243] width 22 height 8
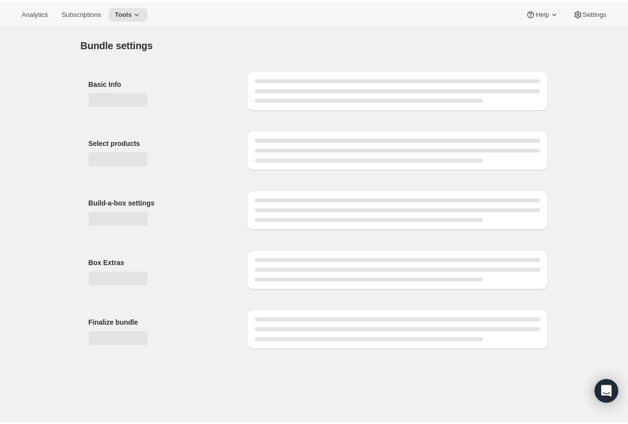
scroll to position [0, 0]
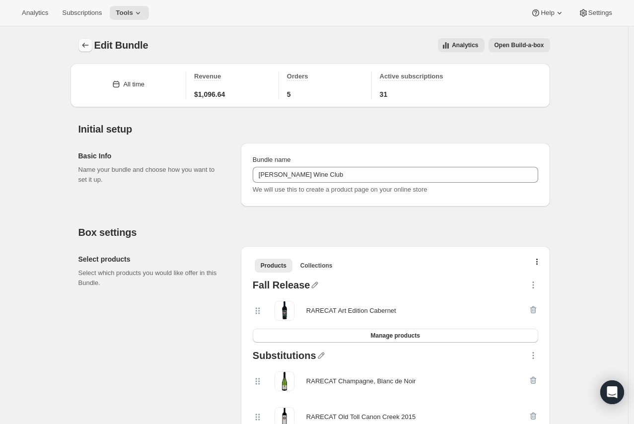
click at [87, 47] on icon "Bundles" at bounding box center [85, 45] width 10 height 10
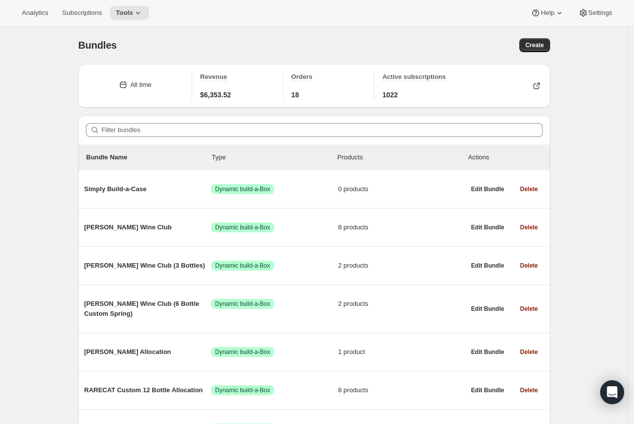
click at [87, 47] on span "Bundles" at bounding box center [97, 45] width 39 height 11
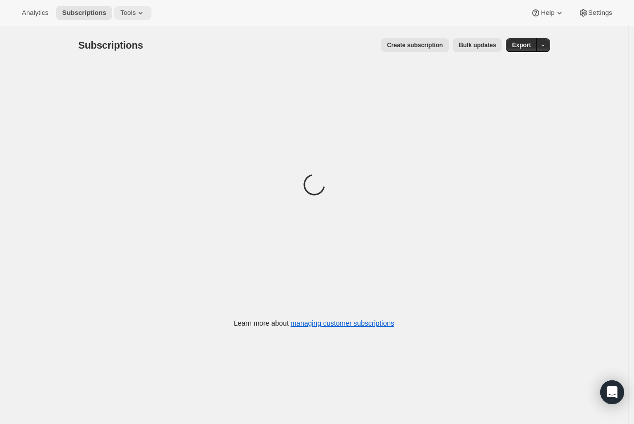
click at [123, 10] on span "Tools" at bounding box center [127, 13] width 15 height 8
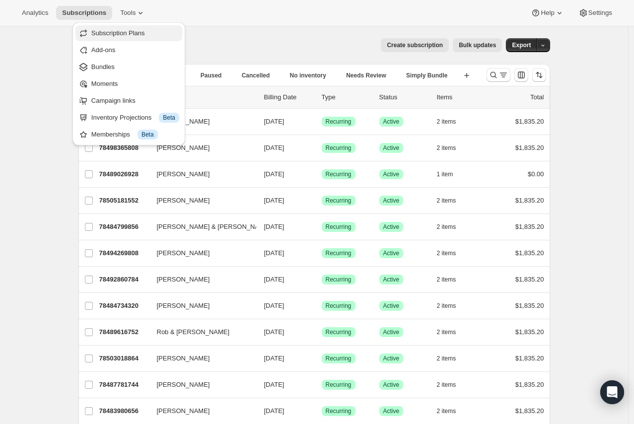
click at [161, 34] on span "Subscription Plans" at bounding box center [135, 33] width 88 height 10
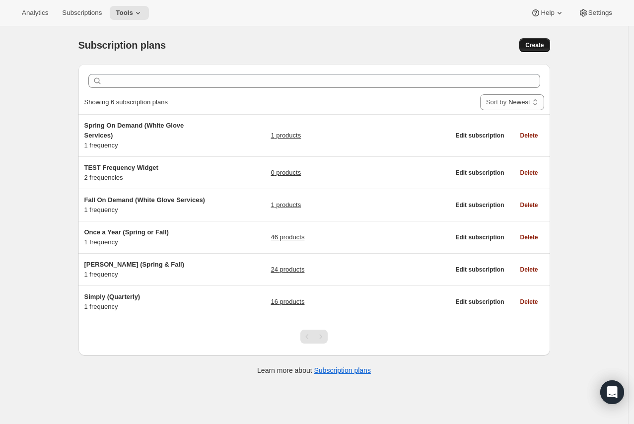
click at [543, 44] on span "Create" at bounding box center [534, 45] width 18 height 8
select select "WEEK"
select select "MONTH"
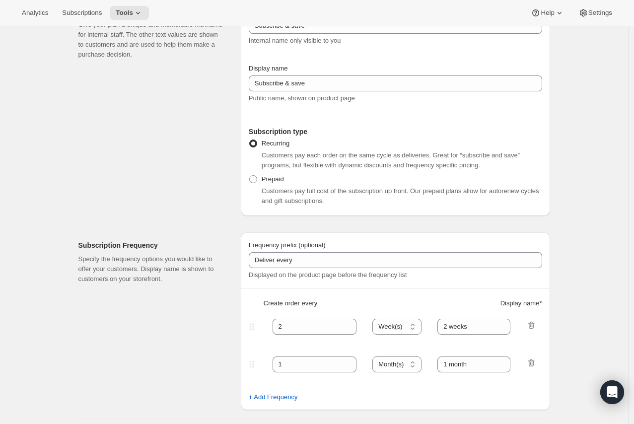
scroll to position [67, 0]
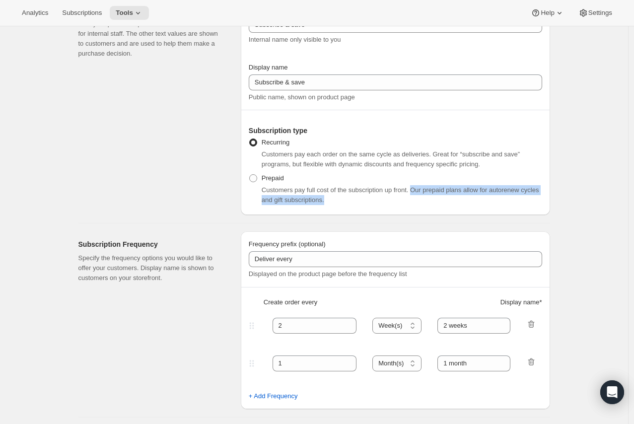
drag, startPoint x: 413, startPoint y: 191, endPoint x: 426, endPoint y: 198, distance: 14.7
click at [426, 198] on div "Customers pay full cost of the subscription up front. Our prepaid plans allow f…" at bounding box center [402, 195] width 280 height 20
click at [308, 204] on div "Customers pay full cost of the subscription up front. Our prepaid plans allow f…" at bounding box center [402, 195] width 280 height 20
drag, startPoint x: 276, startPoint y: 201, endPoint x: 338, endPoint y: 207, distance: 62.4
click at [338, 207] on div "Subscription nickname Subscribe & save Internal name only visible to you Displa…" at bounding box center [395, 106] width 309 height 218
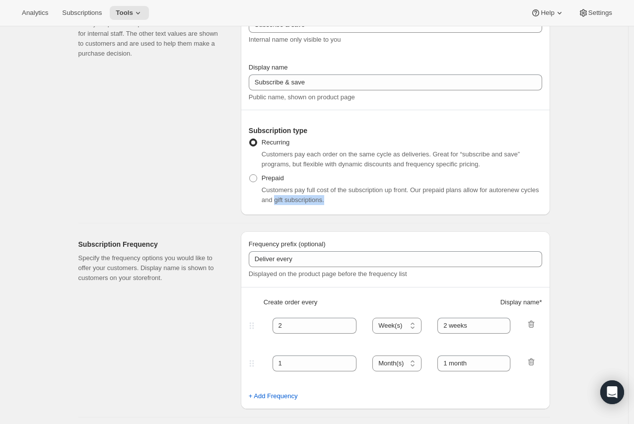
click at [338, 207] on div "Subscription nickname Subscribe & save Internal name only visible to you Displa…" at bounding box center [395, 106] width 309 height 218
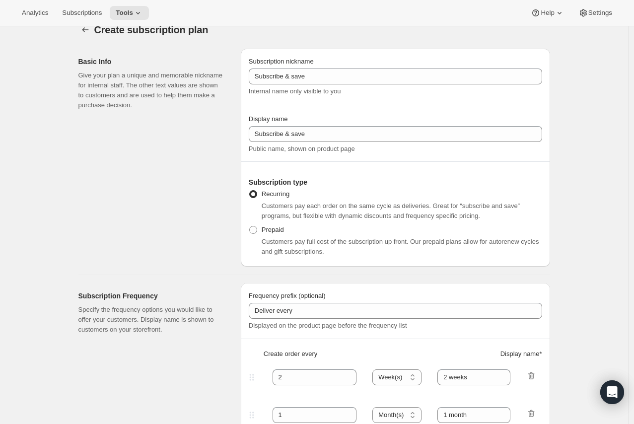
scroll to position [0, 0]
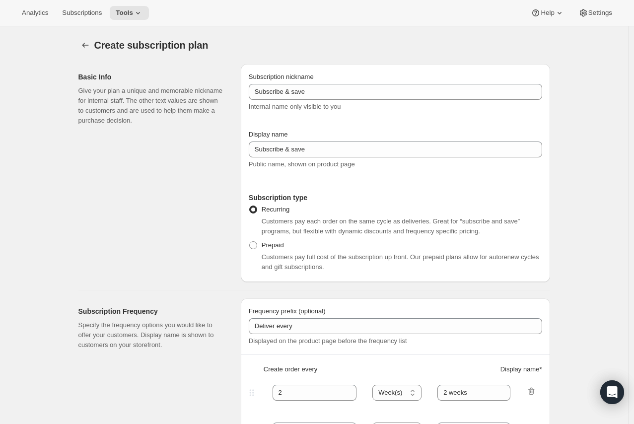
click at [129, 19] on button "Tools" at bounding box center [129, 13] width 39 height 14
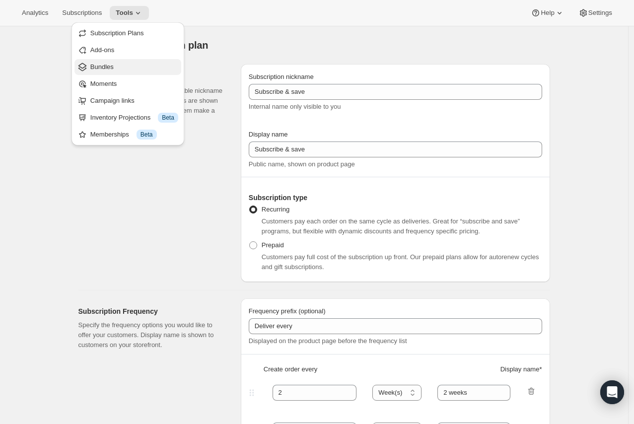
click at [111, 62] on span "Bundles" at bounding box center [134, 67] width 88 height 10
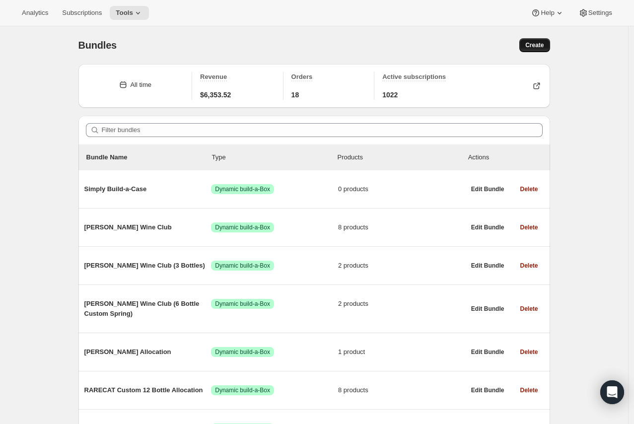
click at [535, 42] on span "Create" at bounding box center [534, 45] width 18 height 8
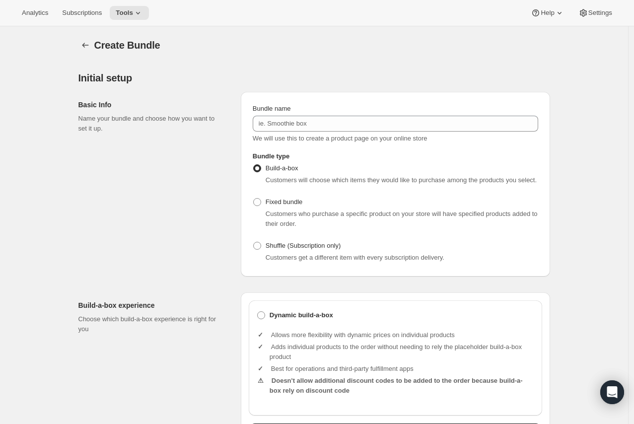
click at [407, 110] on div "Bundle name" at bounding box center [395, 109] width 285 height 10
click at [400, 112] on div "Bundle name" at bounding box center [395, 109] width 285 height 10
click at [396, 132] on div "Bundle name We will use this to create a product page on your online store" at bounding box center [395, 124] width 285 height 40
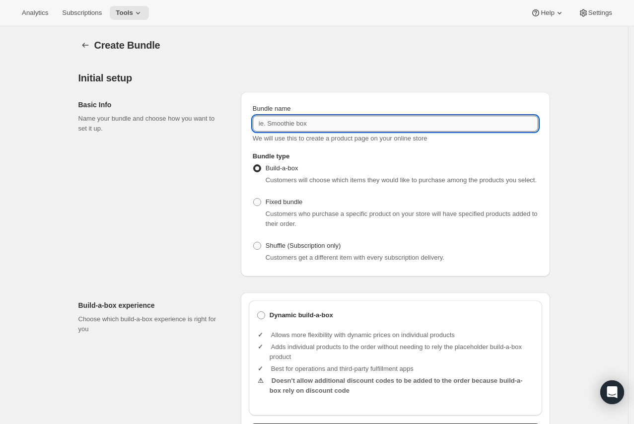
click at [405, 125] on input "Bundle name" at bounding box center [395, 124] width 285 height 16
type input "H"
type input "Spritz Sampler Bundle"
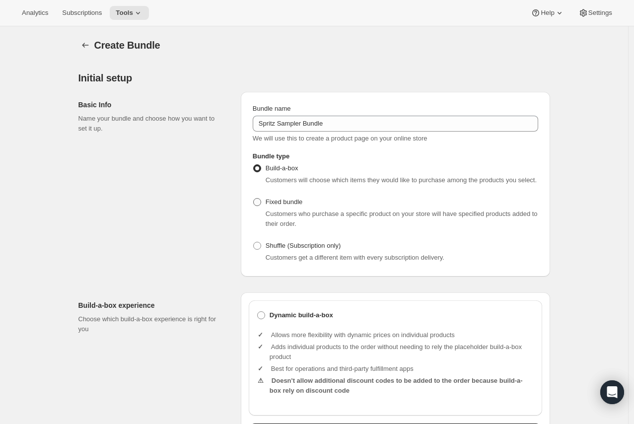
click at [289, 203] on span "Fixed bundle" at bounding box center [283, 201] width 37 height 7
click at [254, 198] on input "Fixed bundle" at bounding box center [253, 198] width 0 height 0
radio input "true"
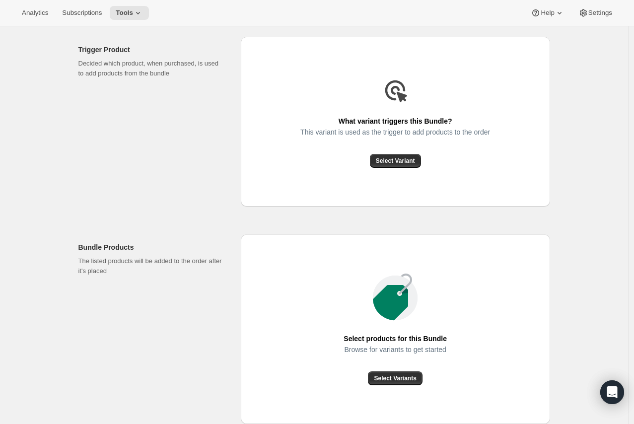
scroll to position [275, 0]
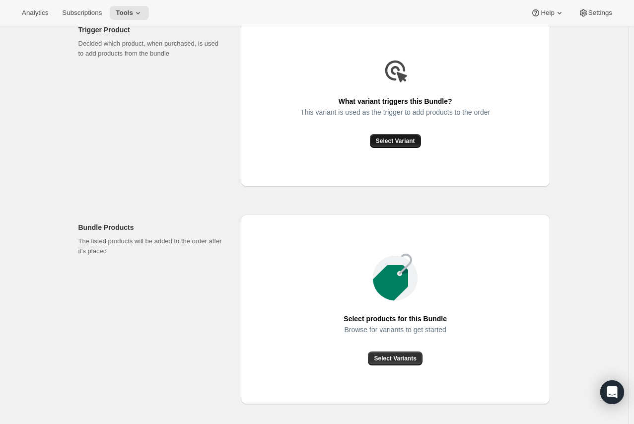
click at [399, 142] on span "Select Variant" at bounding box center [395, 141] width 39 height 8
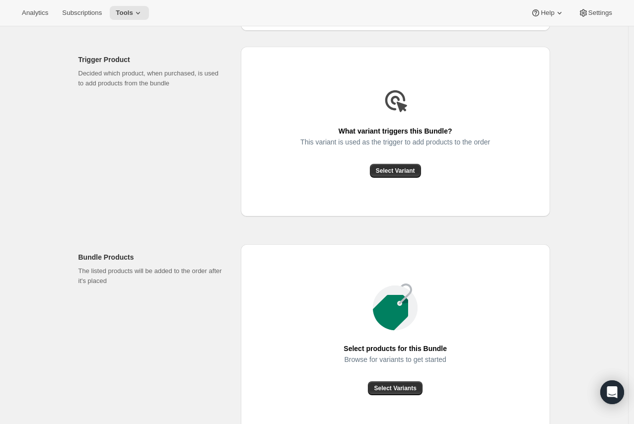
scroll to position [350, 0]
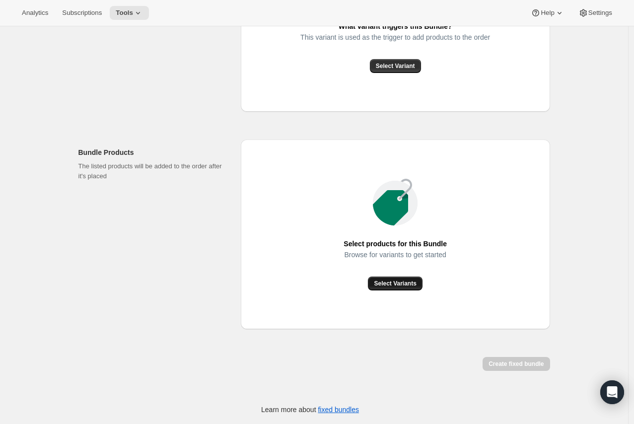
click at [397, 285] on span "Select Variants" at bounding box center [395, 283] width 42 height 8
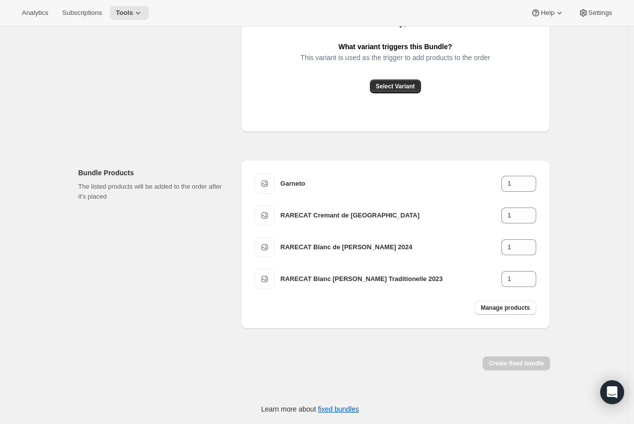
scroll to position [330, 0]
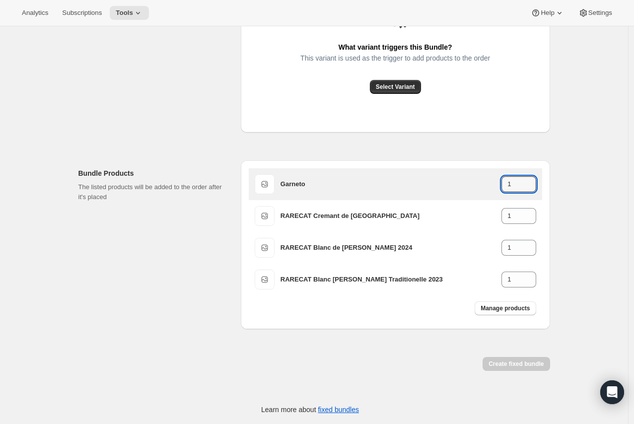
drag, startPoint x: 515, startPoint y: 179, endPoint x: 495, endPoint y: 179, distance: 19.4
click at [495, 179] on div "Garneto 1" at bounding box center [408, 184] width 256 height 16
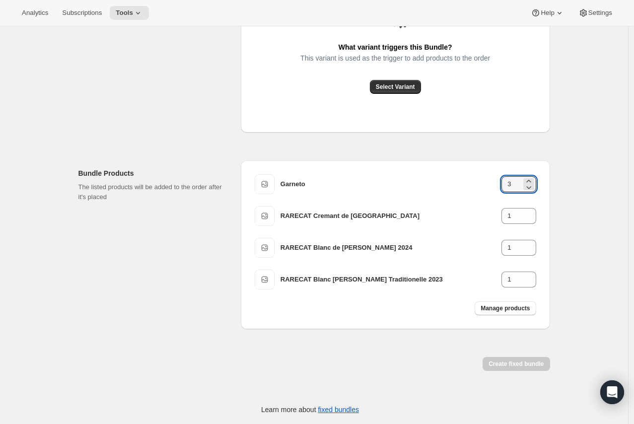
type input "3"
click at [594, 213] on div "Create Bundle. This page is ready Create Bundle Initial setup Basic Info Name y…" at bounding box center [314, 60] width 628 height 727
click at [617, 191] on div "Create Bundle. This page is ready Create Bundle Initial setup Basic Info Name y…" at bounding box center [314, 60] width 628 height 727
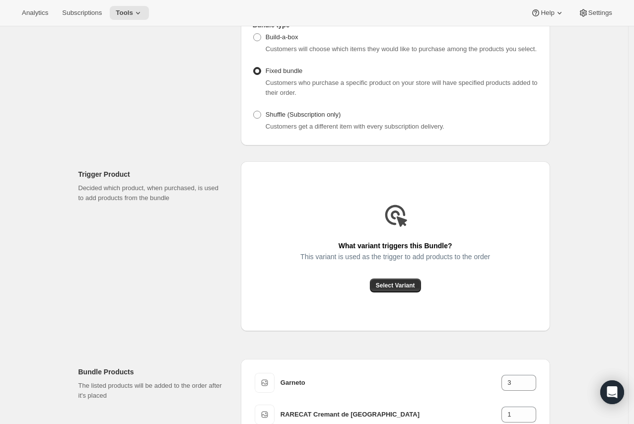
scroll to position [54, 0]
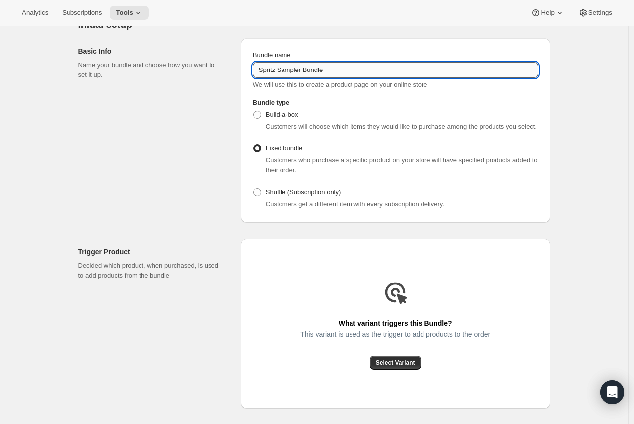
click at [330, 71] on input "Spritz Sampler Bundle" at bounding box center [395, 70] width 285 height 16
click at [289, 67] on input "Spritz Sampler Bundle" at bounding box center [395, 70] width 285 height 16
drag, startPoint x: 279, startPoint y: 67, endPoint x: 300, endPoint y: 67, distance: 20.3
click at [300, 67] on input "Spritz Sampler Bundle" at bounding box center [395, 70] width 285 height 16
click at [334, 68] on input "Spritz Sampler Bundle" at bounding box center [395, 70] width 285 height 16
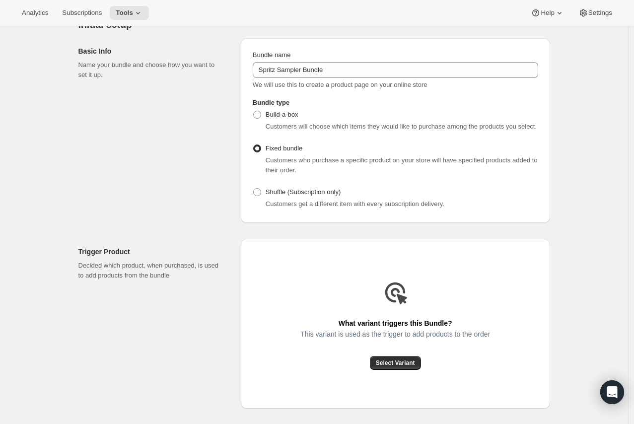
click at [355, 39] on div "Bundle name Spritz Sampler Bundle We will use this to create a product page on …" at bounding box center [395, 130] width 309 height 185
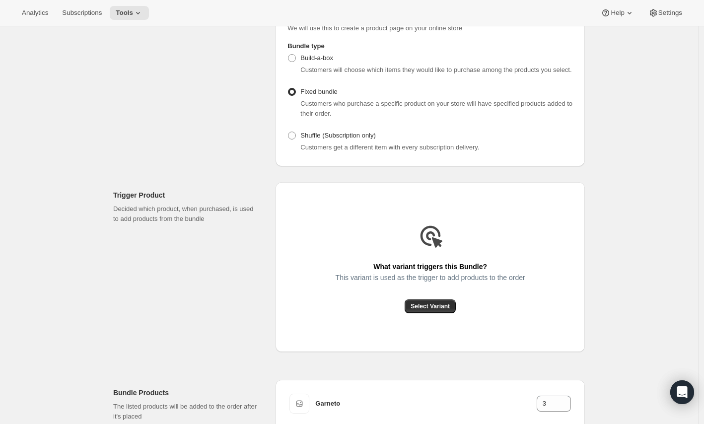
scroll to position [55, 0]
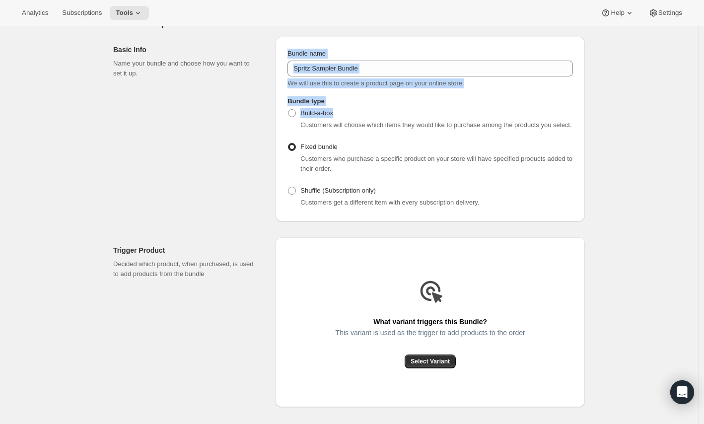
drag, startPoint x: 248, startPoint y: 152, endPoint x: 327, endPoint y: 87, distance: 101.9
click at [323, 102] on div "Basic Info Name your bundle and choose how you want to set it up. Bundle name S…" at bounding box center [348, 125] width 471 height 193
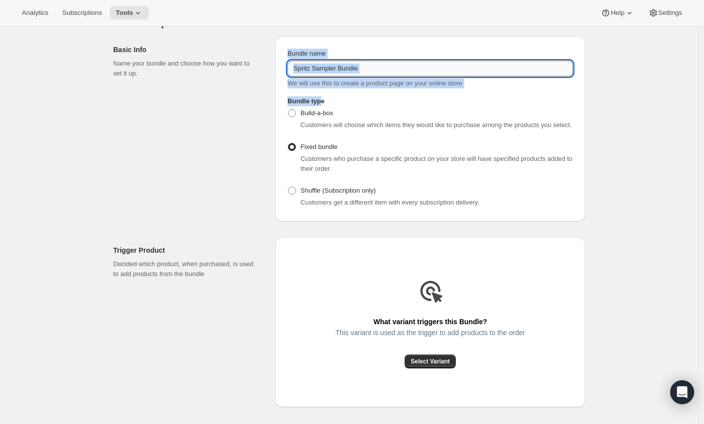
click at [413, 72] on input "Spritz Sampler Bundle" at bounding box center [429, 69] width 285 height 16
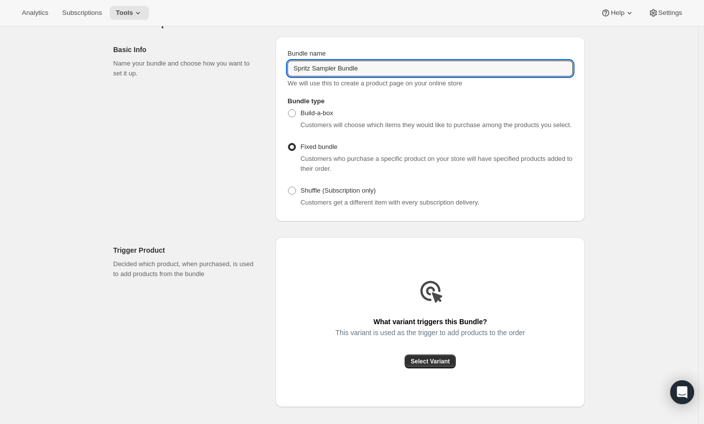
drag, startPoint x: 294, startPoint y: 69, endPoint x: 549, endPoint y: 94, distance: 256.3
click at [549, 94] on div "Bundle name Spritz Sampler Bundle We will use this to create a product page on …" at bounding box center [429, 129] width 309 height 185
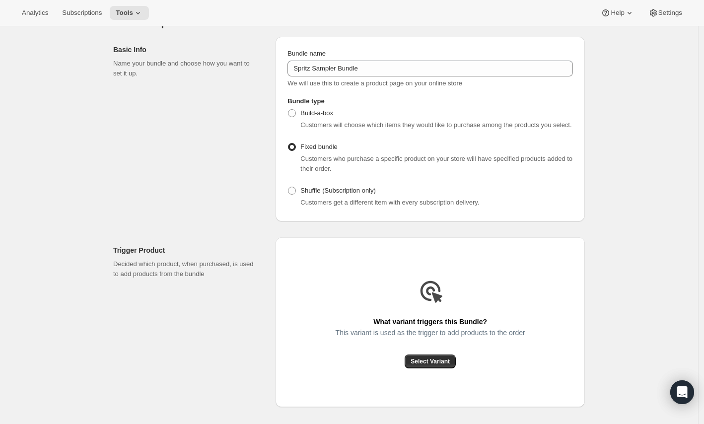
click at [457, 33] on div "Basic Info Name your bundle and choose how you want to set it up. Bundle name S…" at bounding box center [348, 125] width 471 height 193
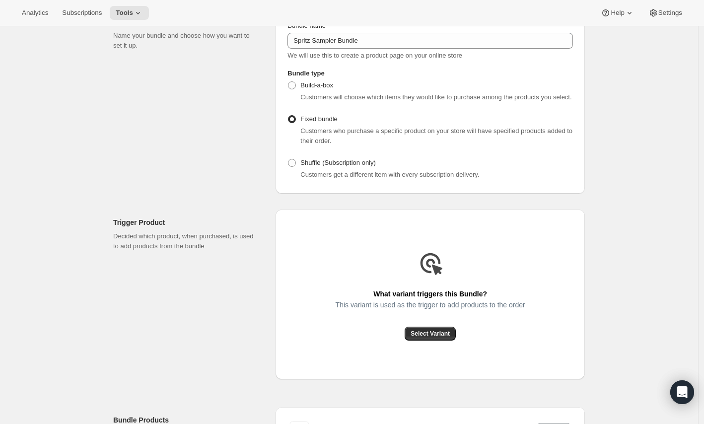
scroll to position [0, 0]
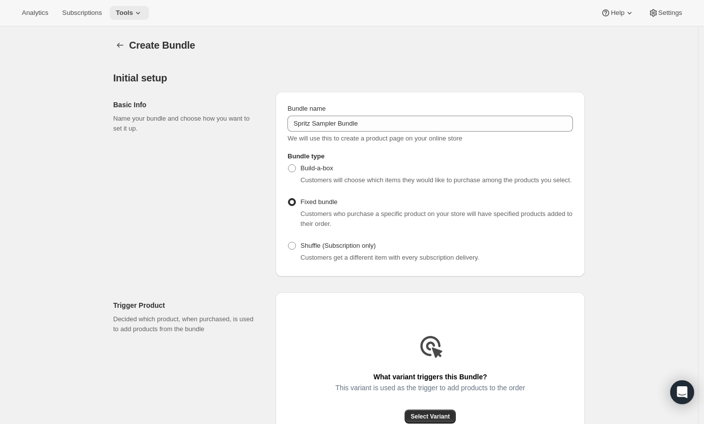
click at [133, 13] on icon at bounding box center [138, 13] width 10 height 10
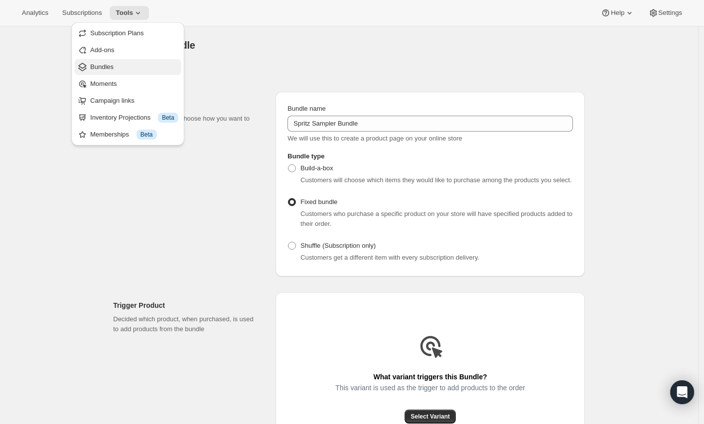
click at [142, 62] on button "Bundles" at bounding box center [127, 67] width 107 height 16
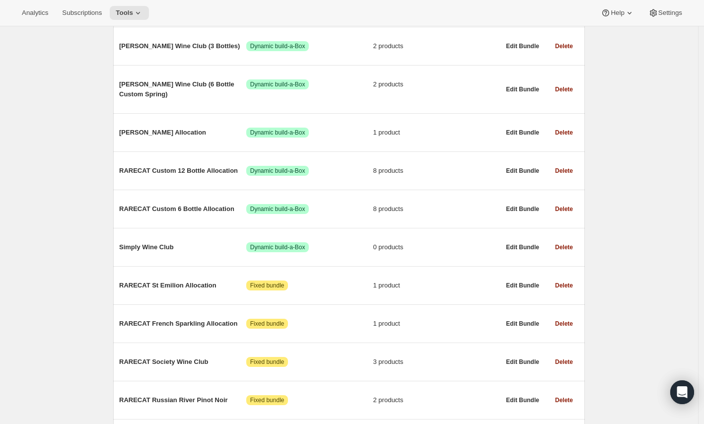
scroll to position [220, 0]
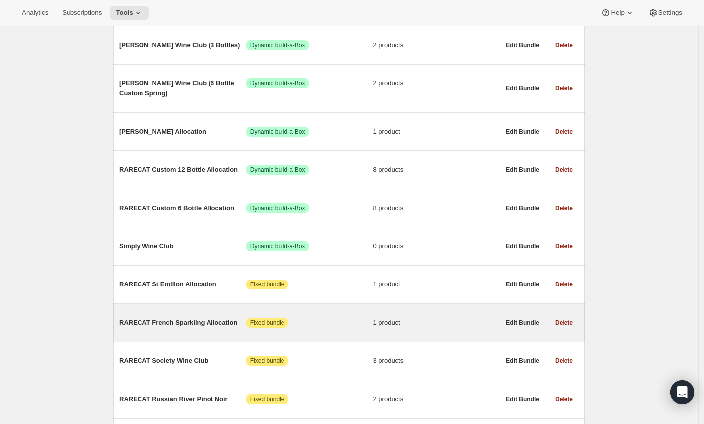
click at [177, 335] on div "RARECAT French Sparkling Allocation Attention Fixed bundle 1 product" at bounding box center [309, 323] width 381 height 26
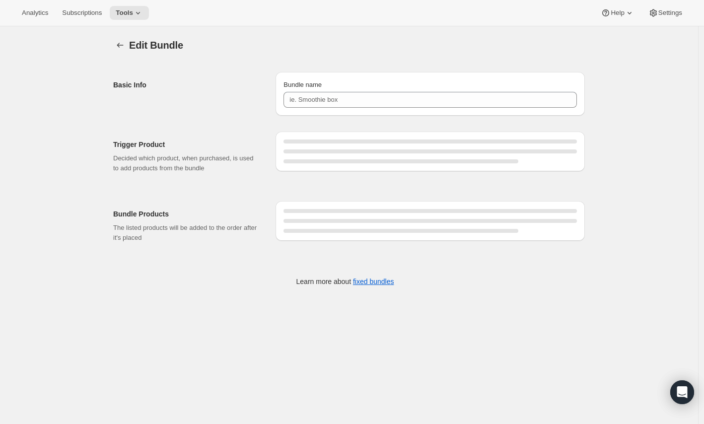
type input "RARECAT French Sparkling Allocation"
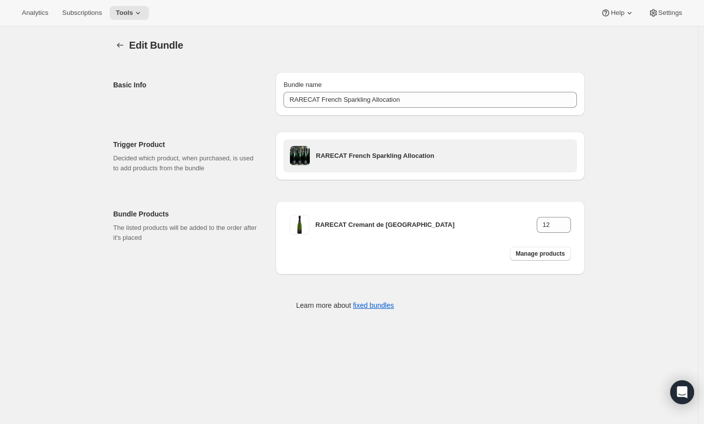
click at [362, 158] on h3 "RARECAT French Sparkling Allocation" at bounding box center [443, 156] width 255 height 10
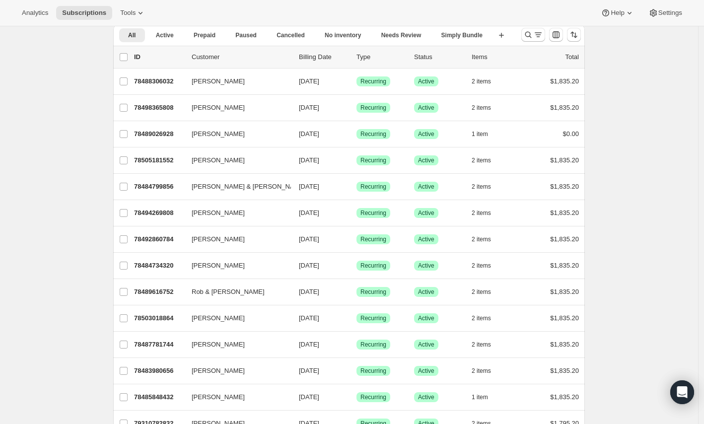
scroll to position [16, 0]
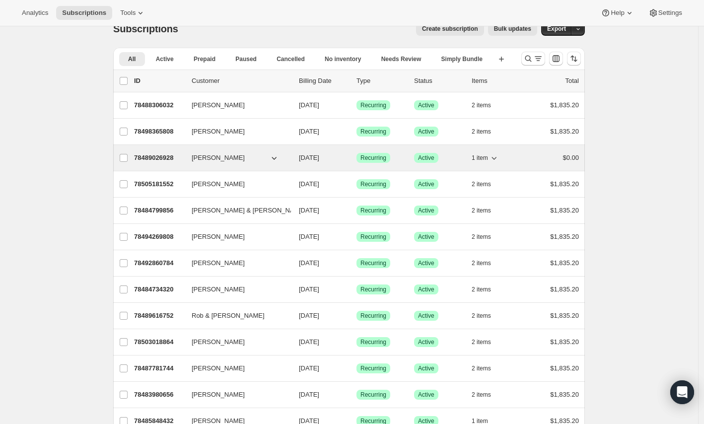
click at [206, 161] on span "[PERSON_NAME]" at bounding box center [218, 158] width 53 height 10
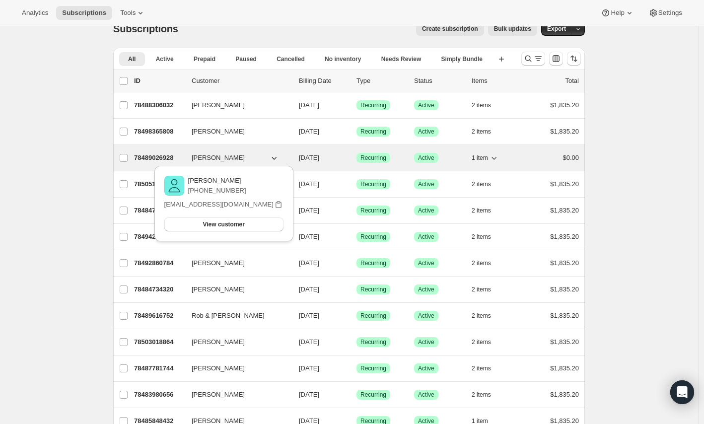
click at [184, 161] on p "78489026928" at bounding box center [159, 158] width 50 height 10
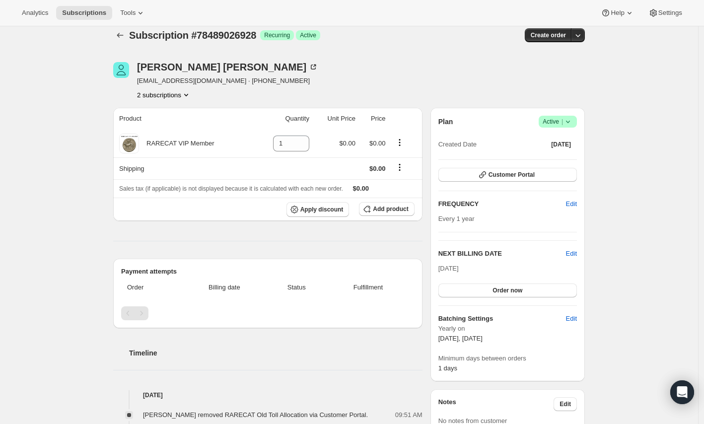
scroll to position [8, 0]
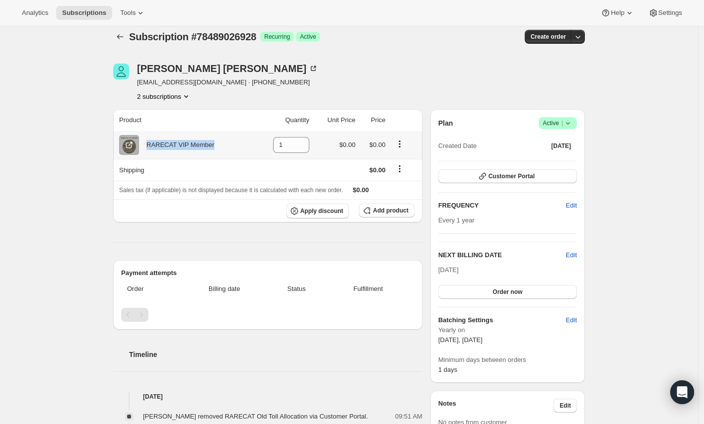
drag, startPoint x: 149, startPoint y: 145, endPoint x: 212, endPoint y: 144, distance: 62.5
click at [212, 144] on div "RARECAT VIP Member" at bounding box center [176, 145] width 75 height 10
click at [191, 166] on th "Shipping" at bounding box center [183, 170] width 141 height 22
click at [400, 166] on icon "Shipping actions" at bounding box center [400, 169] width 10 height 10
click at [399, 68] on div "Michael Myers sidearmslinger@comcast.net · +13038878737 2 subscriptions" at bounding box center [278, 83] width 330 height 38
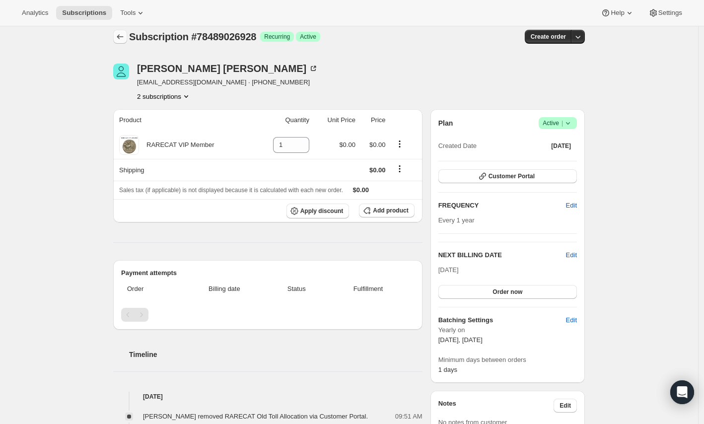
click at [120, 37] on icon "Subscriptions" at bounding box center [120, 37] width 10 height 10
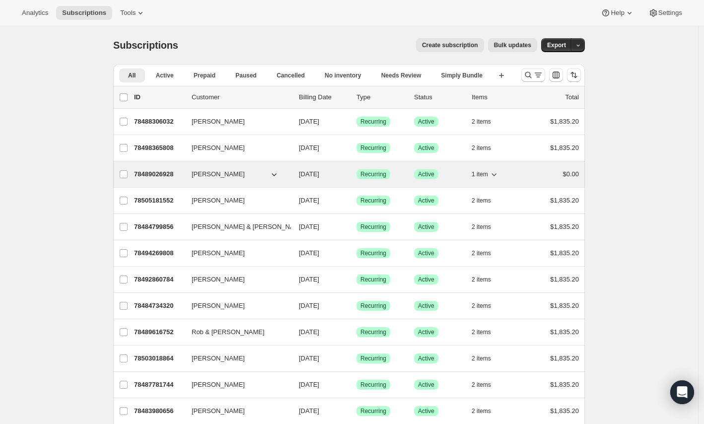
click at [475, 177] on span "1 item" at bounding box center [479, 174] width 16 height 8
click at [182, 175] on p "78489026928" at bounding box center [159, 174] width 50 height 10
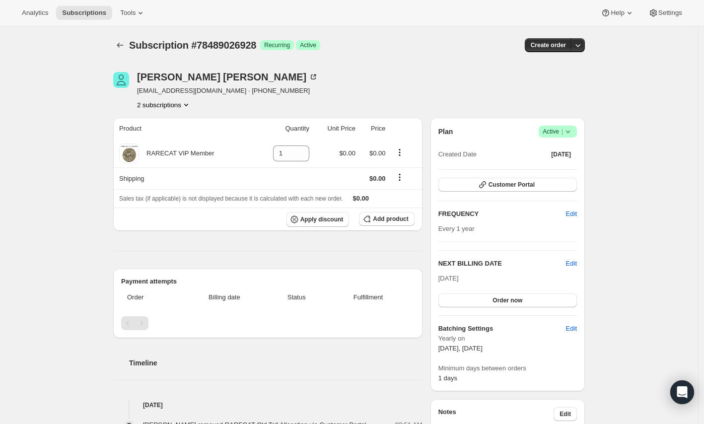
click at [177, 107] on button "2 subscriptions" at bounding box center [164, 105] width 54 height 10
click at [175, 144] on span "78510784880" at bounding box center [167, 140] width 69 height 10
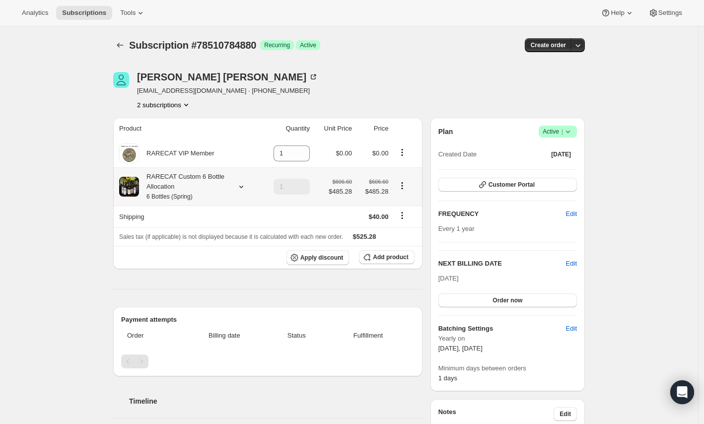
click at [211, 187] on div "RARECAT Custom 6 Bottle Allocation 6 Bottles (Spring)" at bounding box center [183, 187] width 89 height 30
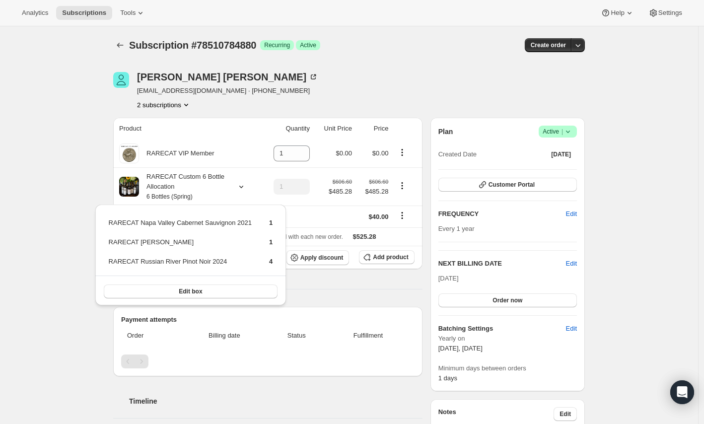
click at [44, 149] on div "Subscription #78510784880. This page is ready Subscription #78510784880 Success…" at bounding box center [349, 401] width 698 height 750
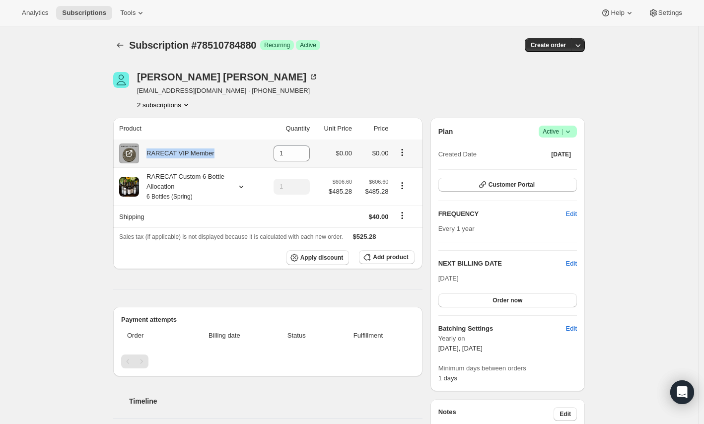
drag, startPoint x: 149, startPoint y: 148, endPoint x: 226, endPoint y: 155, distance: 76.7
click at [226, 155] on div "RARECAT VIP Member" at bounding box center [188, 153] width 138 height 20
click at [173, 104] on button "2 subscriptions" at bounding box center [164, 105] width 54 height 10
click at [173, 124] on span "78489026928" at bounding box center [167, 124] width 69 height 10
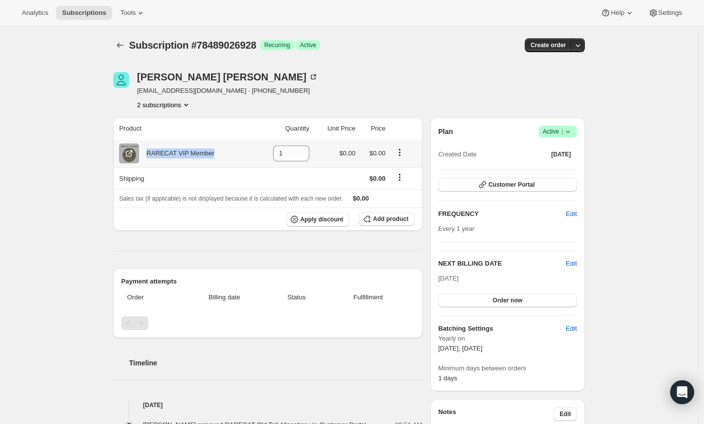
drag, startPoint x: 145, startPoint y: 153, endPoint x: 222, endPoint y: 159, distance: 77.1
click at [222, 159] on div "RARECAT VIP Member" at bounding box center [185, 153] width 132 height 20
click at [571, 260] on span "Edit" at bounding box center [571, 264] width 11 height 10
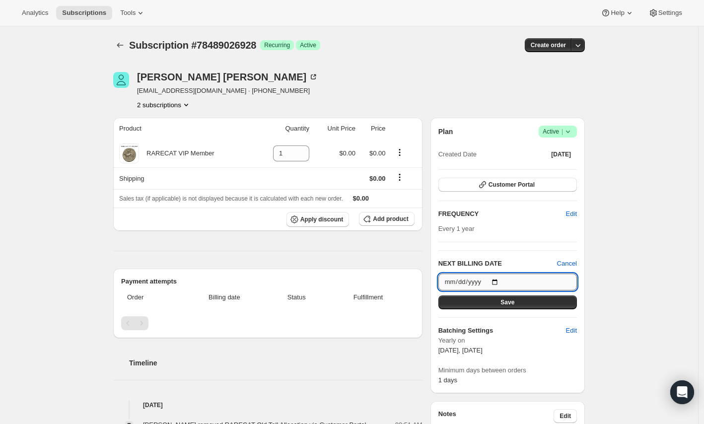
click at [495, 274] on input "2025-09-30" at bounding box center [507, 281] width 138 height 17
click at [496, 280] on input "2025-09-30" at bounding box center [507, 281] width 138 height 17
type input "2026-09-28"
click at [621, 158] on div "Subscription #78489026928. This page is ready Subscription #78489026928 Success…" at bounding box center [349, 422] width 698 height 792
click at [572, 262] on span "Cancel" at bounding box center [567, 264] width 20 height 10
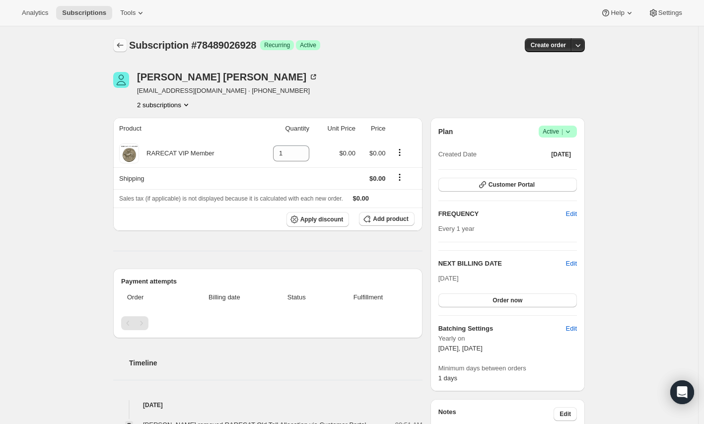
click at [121, 48] on icon "Subscriptions" at bounding box center [120, 45] width 10 height 10
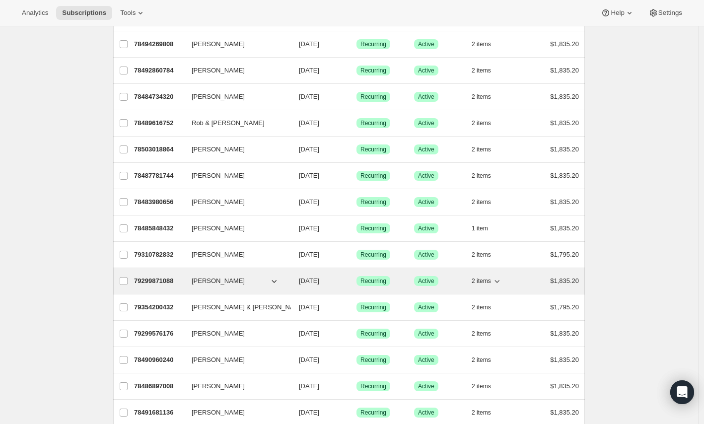
scroll to position [220, 0]
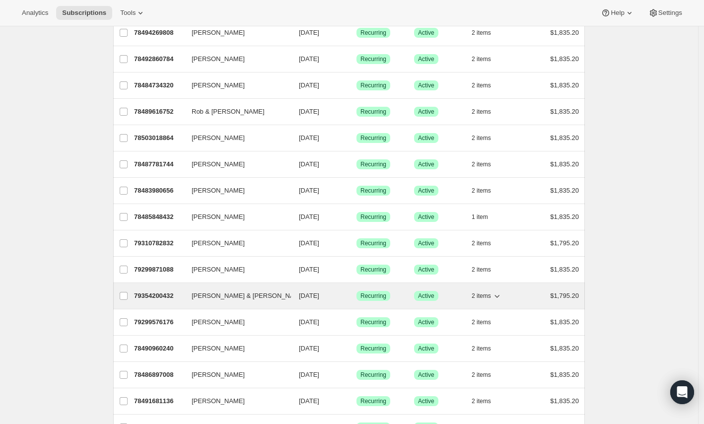
click at [572, 291] on p "$1,795.20" at bounding box center [564, 296] width 29 height 10
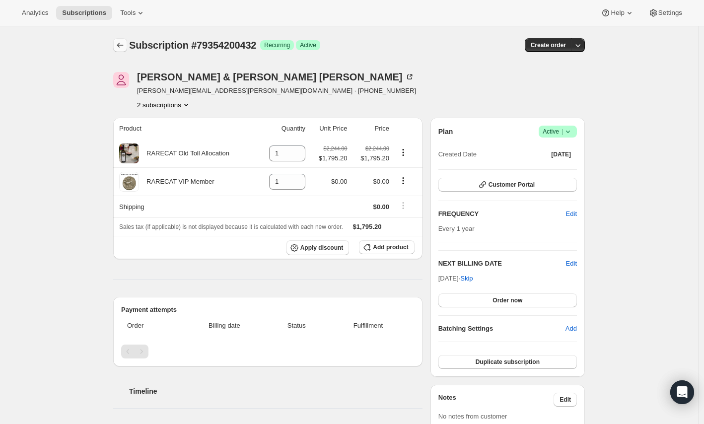
click at [122, 39] on button "Subscriptions" at bounding box center [120, 45] width 14 height 14
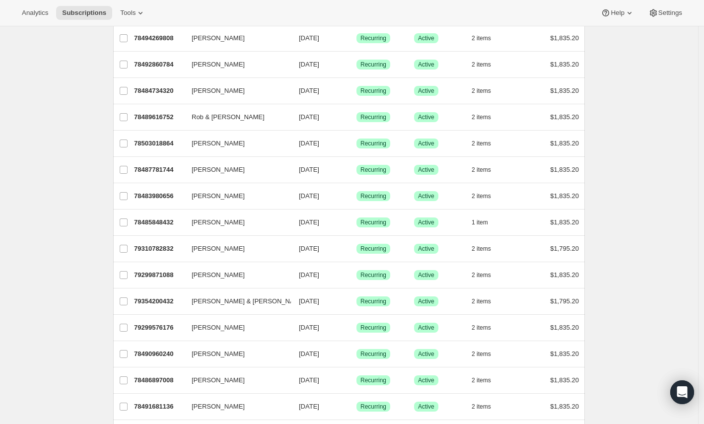
scroll to position [220, 0]
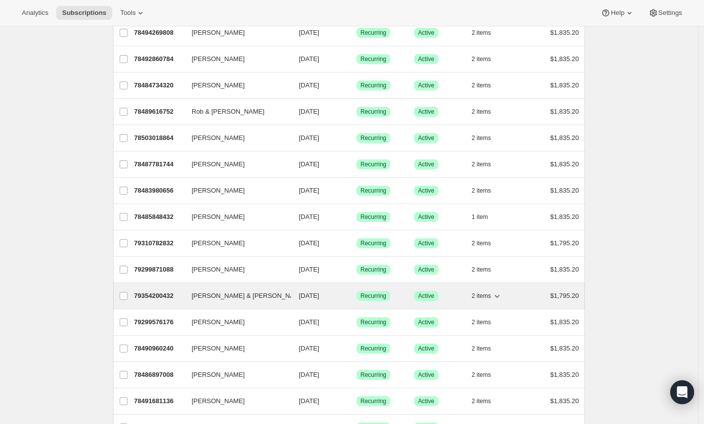
click at [244, 300] on span "James & Kim Wilcox" at bounding box center [249, 296] width 114 height 10
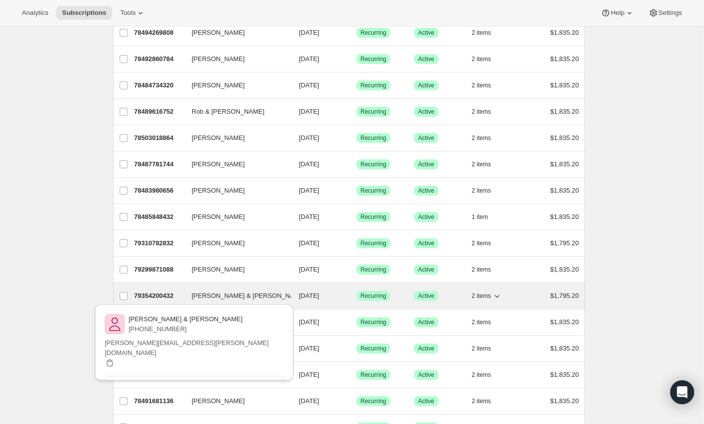
click at [521, 297] on div "2 items" at bounding box center [496, 296] width 50 height 14
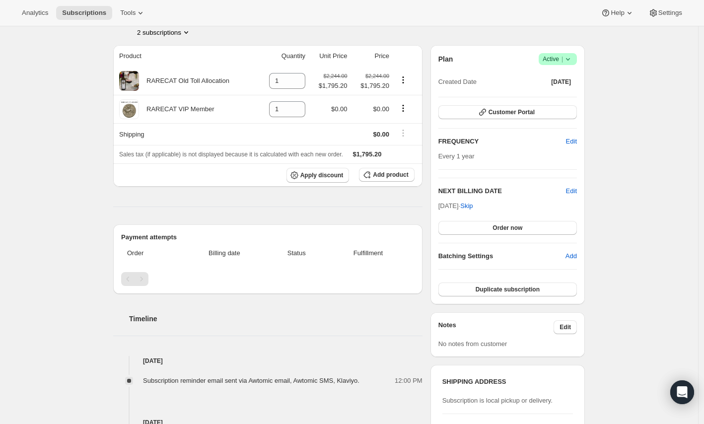
scroll to position [55, 0]
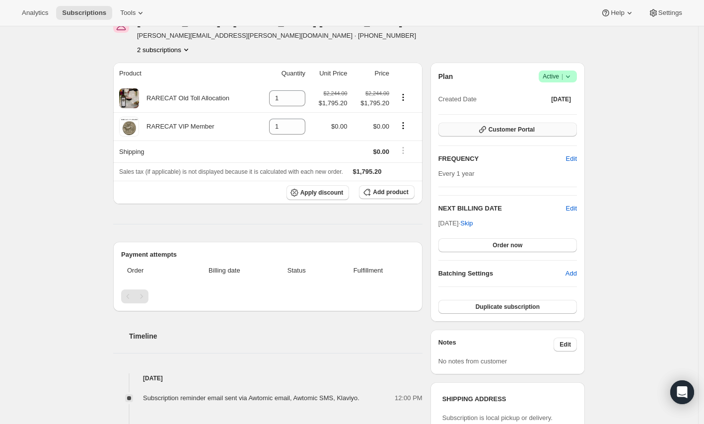
click at [543, 130] on button "Customer Portal" at bounding box center [507, 130] width 138 height 14
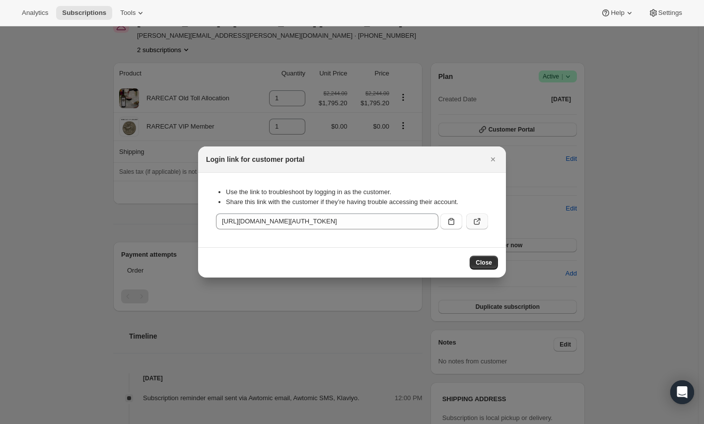
click at [473, 228] on button ":r1nl:" at bounding box center [477, 221] width 22 height 16
click at [490, 156] on icon "Close" at bounding box center [493, 159] width 10 height 10
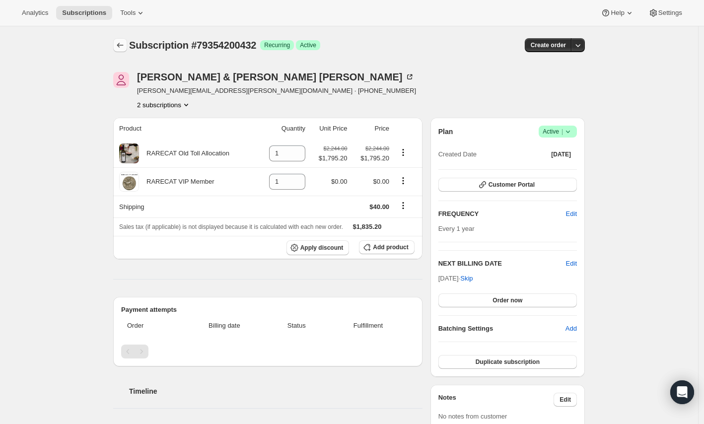
click at [122, 49] on icon "Subscriptions" at bounding box center [120, 45] width 10 height 10
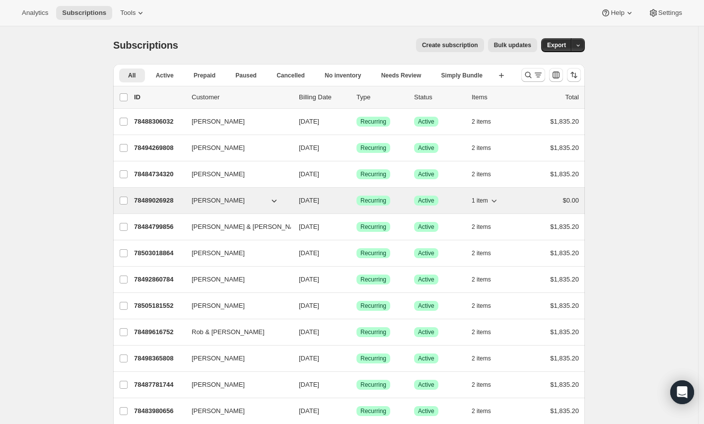
click at [216, 201] on span "Michael Myers" at bounding box center [218, 201] width 53 height 10
click at [254, 197] on button "Michael Myers" at bounding box center [235, 201] width 99 height 16
click at [514, 198] on div "1 item" at bounding box center [496, 201] width 50 height 14
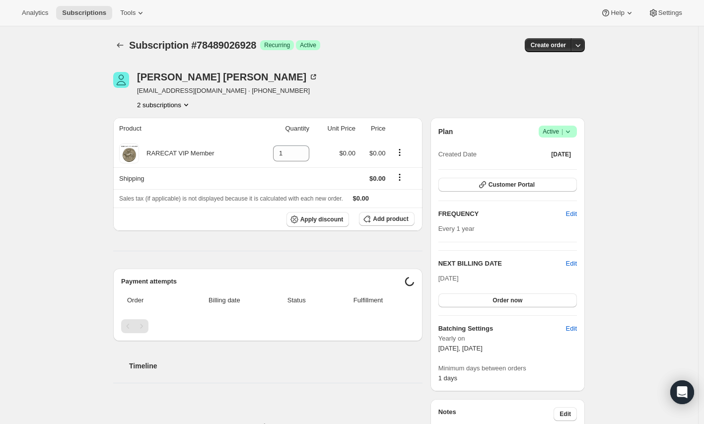
click at [573, 136] on icon at bounding box center [568, 132] width 10 height 10
click at [656, 151] on div "Subscription #78489026928. This page is ready Subscription #78489026928 Success…" at bounding box center [349, 422] width 698 height 792
click at [577, 130] on span "Success Active |" at bounding box center [557, 132] width 38 height 12
click at [414, 99] on div "Michael Myers sidearmslinger@comcast.net · +13038878737 2 subscriptions" at bounding box center [278, 91] width 330 height 38
click at [571, 136] on icon at bounding box center [568, 132] width 10 height 10
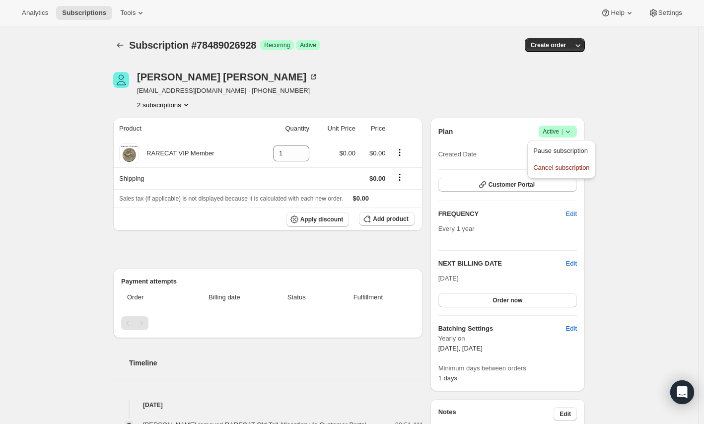
click at [662, 122] on div "Subscription #78489026928. This page is ready Subscription #78489026928 Success…" at bounding box center [349, 422] width 698 height 792
click at [563, 136] on span "Active |" at bounding box center [557, 132] width 30 height 10
click at [485, 105] on div "Michael Myers sidearmslinger@comcast.net · +13038878737 2 subscriptions" at bounding box center [348, 91] width 471 height 38
click at [572, 128] on icon at bounding box center [568, 132] width 10 height 10
click at [623, 150] on div "Subscription #78489026928. This page is ready Subscription #78489026928 Success…" at bounding box center [349, 422] width 698 height 792
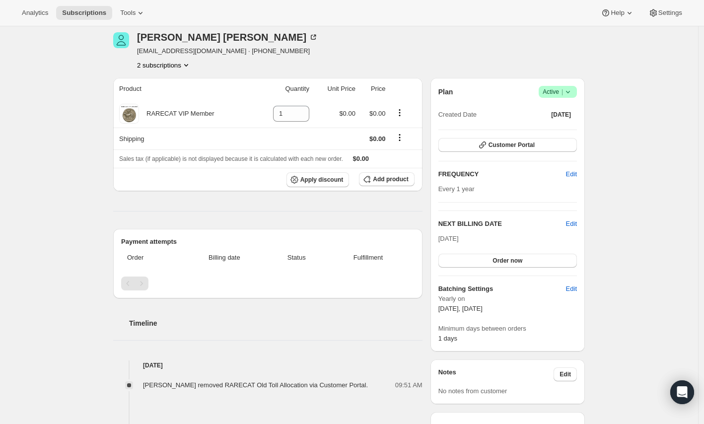
scroll to position [55, 0]
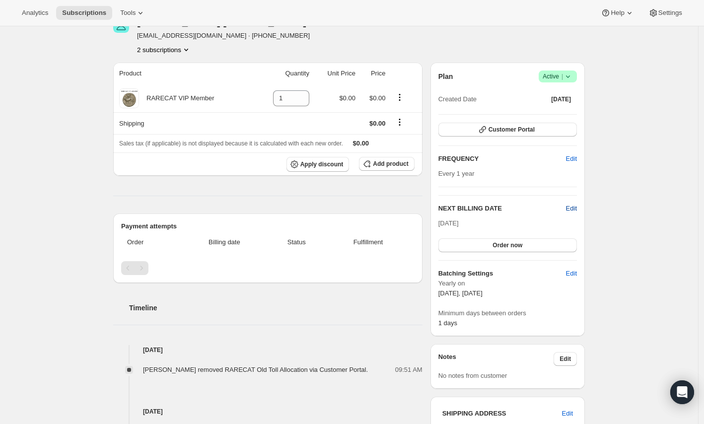
click at [576, 211] on span "Edit" at bounding box center [571, 208] width 11 height 10
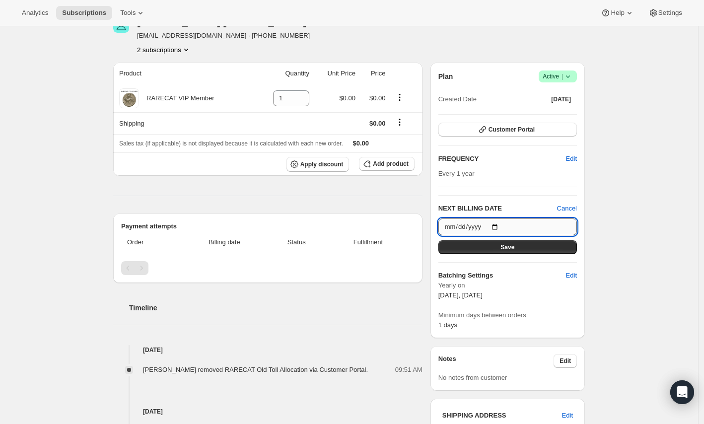
click at [505, 223] on input "2025-09-30" at bounding box center [507, 226] width 138 height 17
click at [497, 223] on input "2025-09-30" at bounding box center [507, 226] width 138 height 17
type input "2026-09-30"
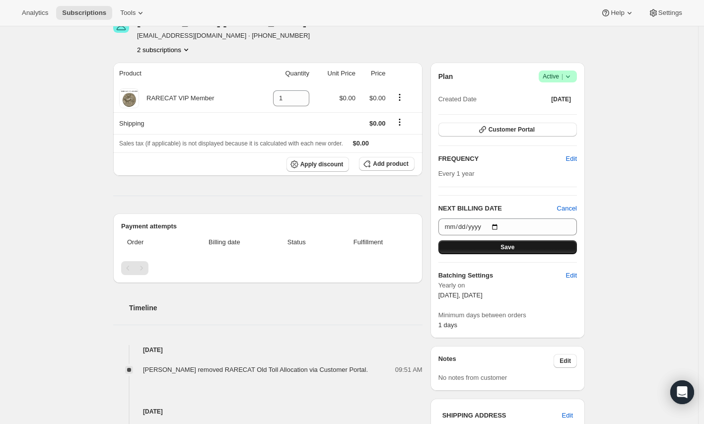
click at [520, 246] on button "Save" at bounding box center [507, 247] width 138 height 14
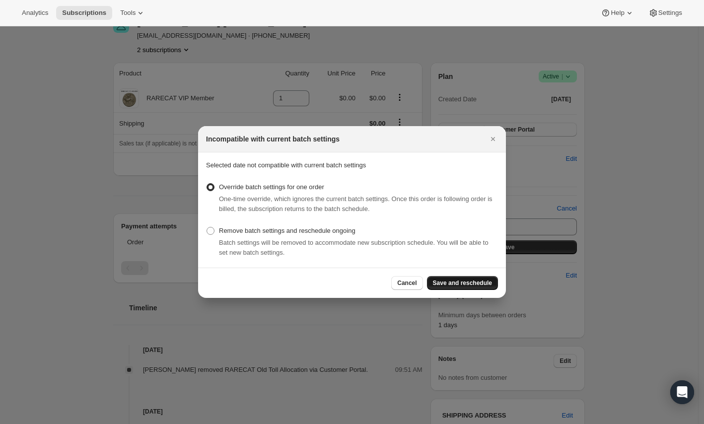
click at [489, 283] on span "Save and reschedule" at bounding box center [462, 283] width 59 height 8
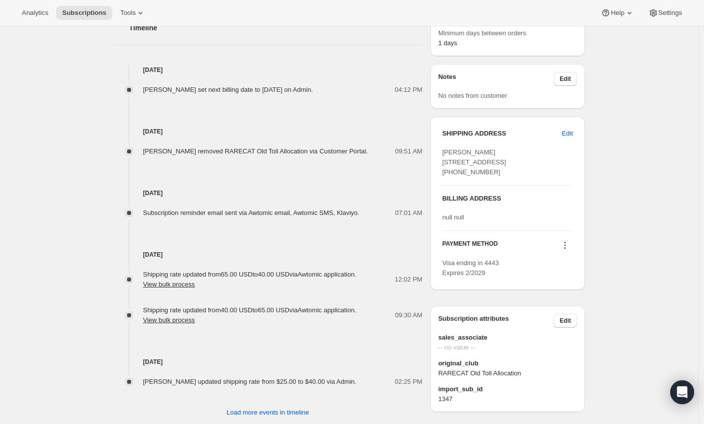
scroll to position [386, 0]
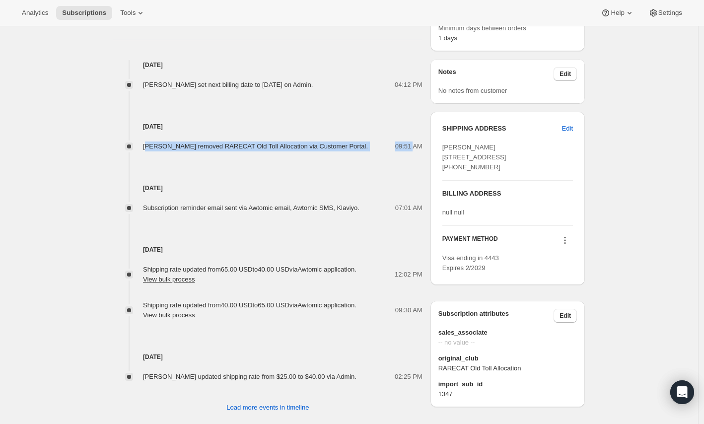
drag, startPoint x: 150, startPoint y: 142, endPoint x: 415, endPoint y: 138, distance: 265.0
click at [415, 138] on div "Michael Myers removed RARECAT Old Toll Allocation via Customer Portal. 09:51 AM" at bounding box center [267, 142] width 309 height 20
click at [294, 142] on span "Michael Myers removed RARECAT Old Toll Allocation via Customer Portal." at bounding box center [255, 145] width 225 height 7
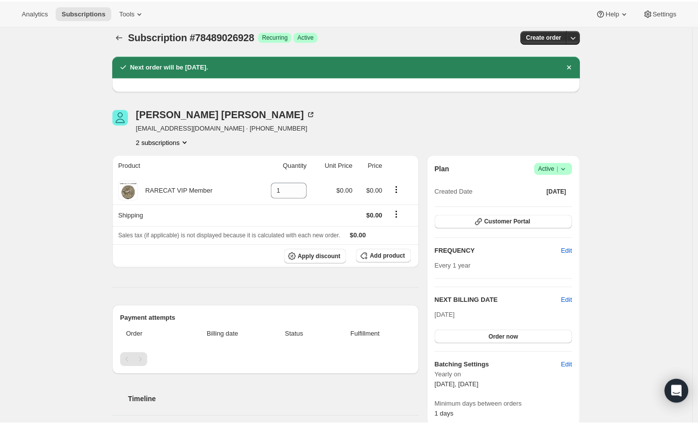
scroll to position [0, 0]
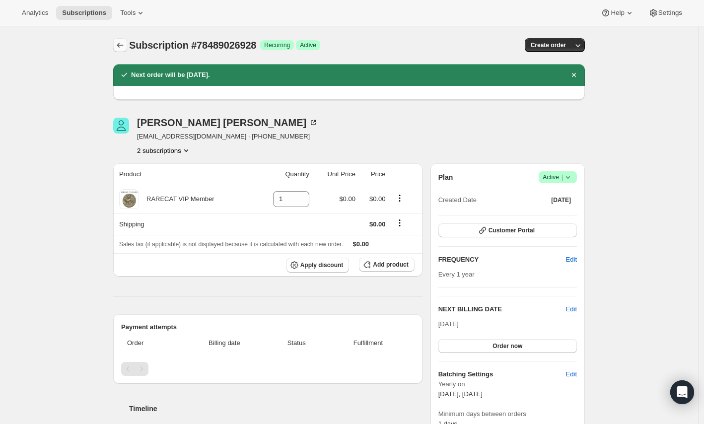
click at [122, 47] on icon "Subscriptions" at bounding box center [120, 45] width 6 height 5
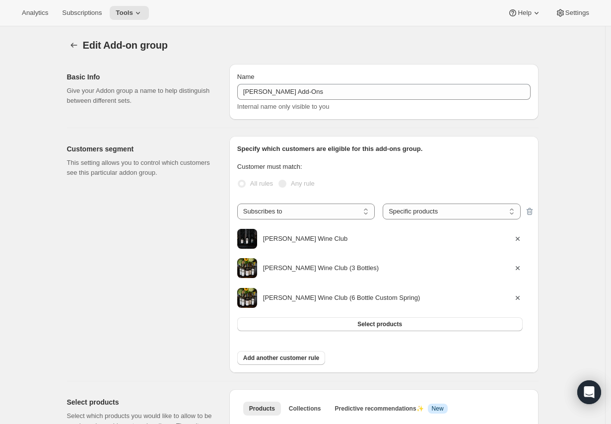
select select "selectedProducts"
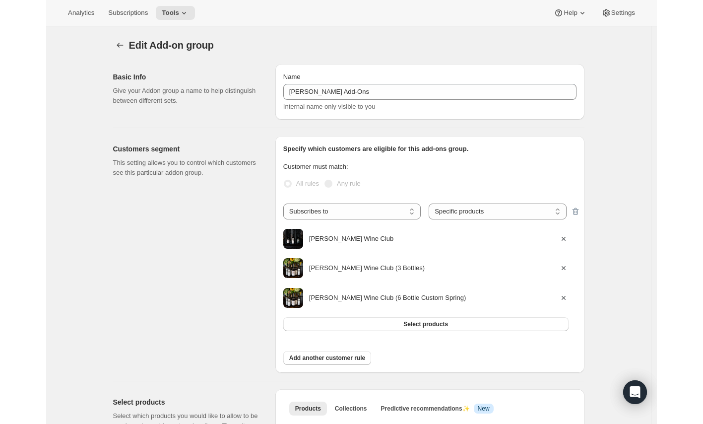
scroll to position [546, 0]
